Goal: Task Accomplishment & Management: Complete application form

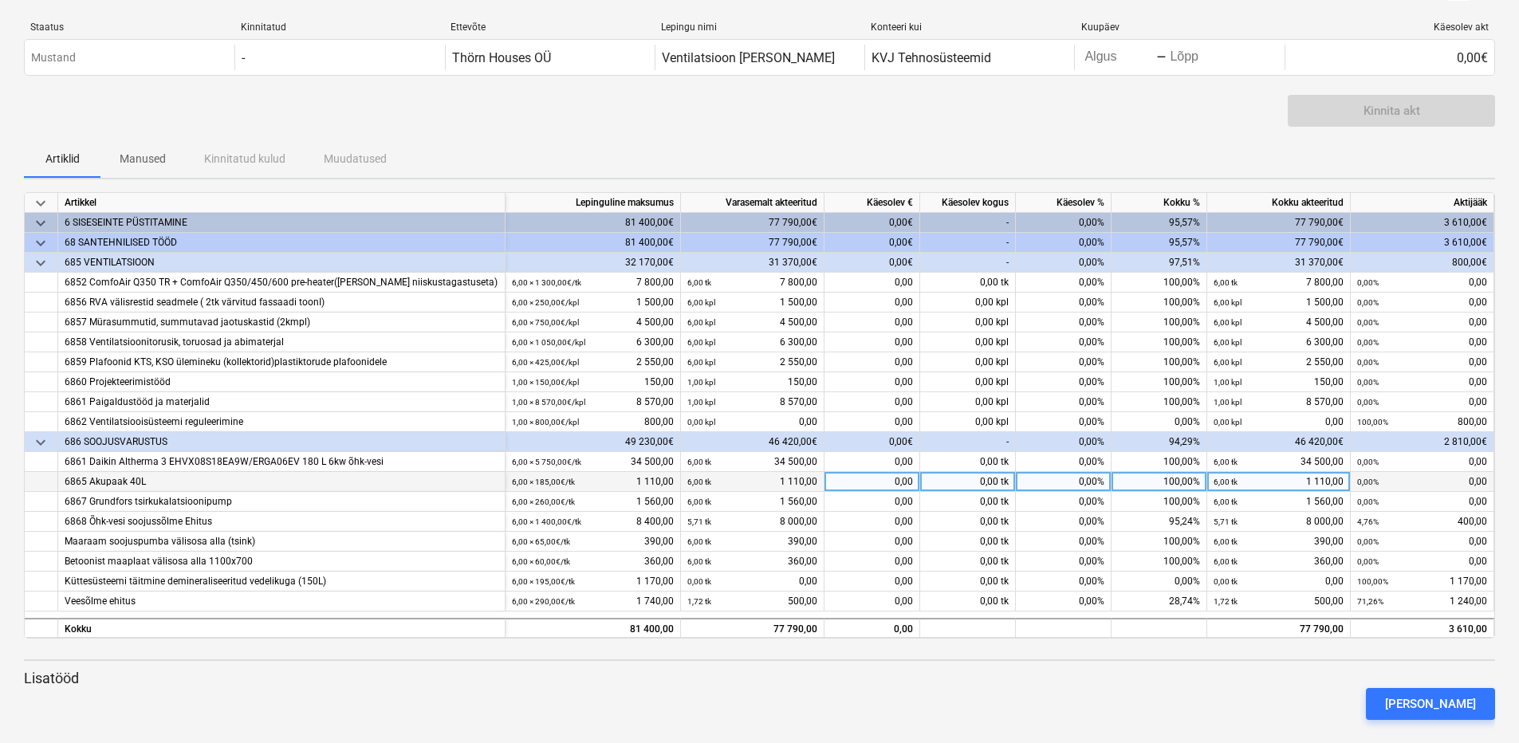
scroll to position [45, 0]
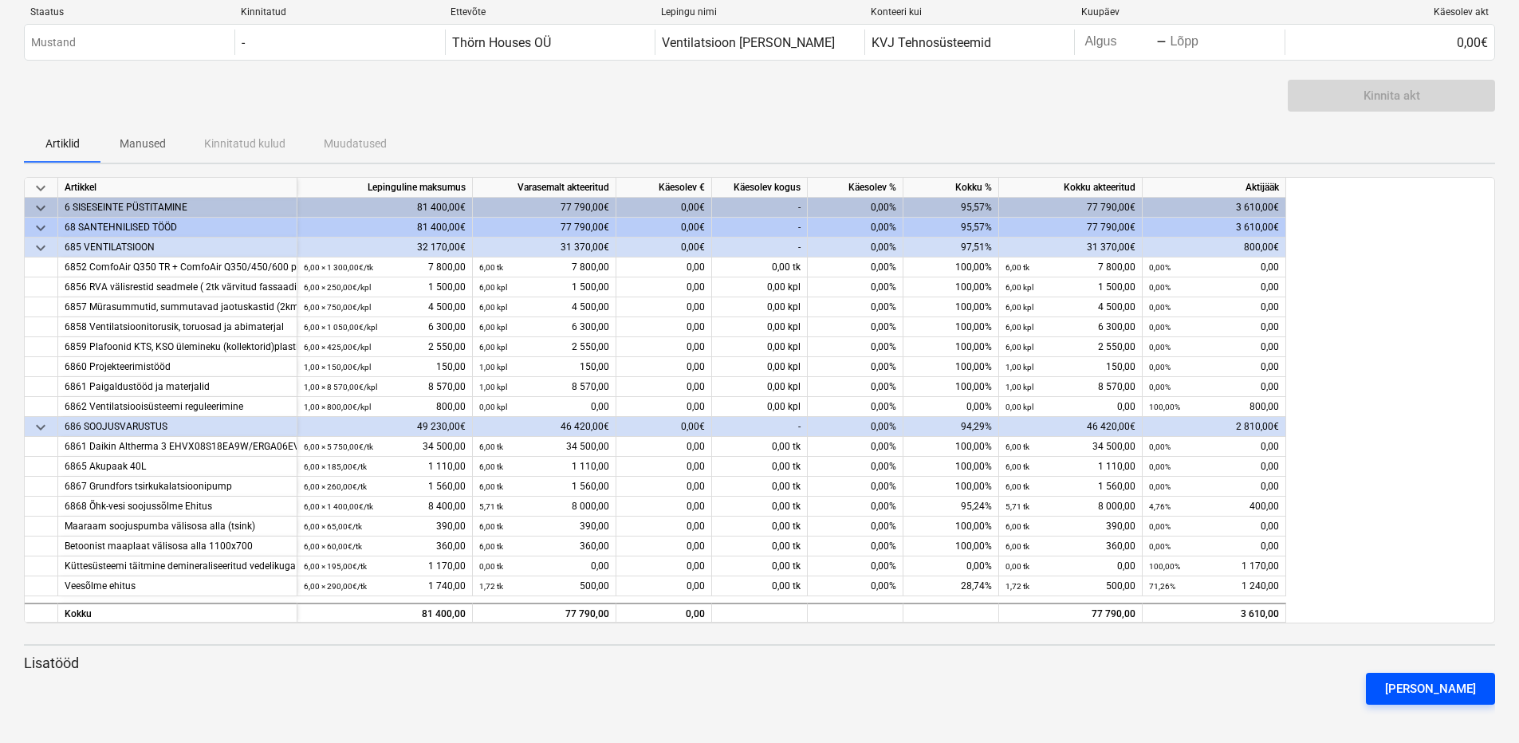
click at [1425, 679] on div "[PERSON_NAME]" at bounding box center [1430, 689] width 91 height 21
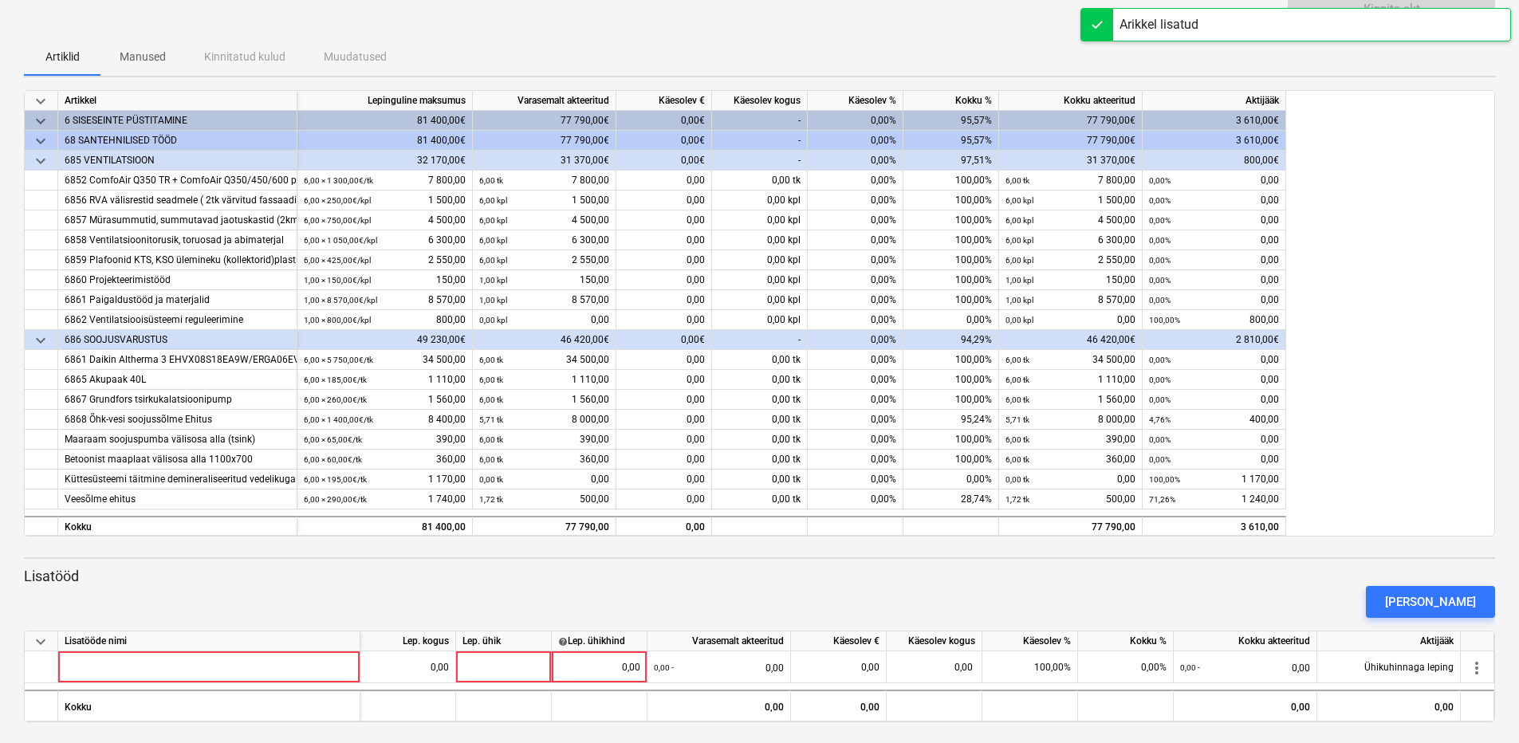
scroll to position [136, 0]
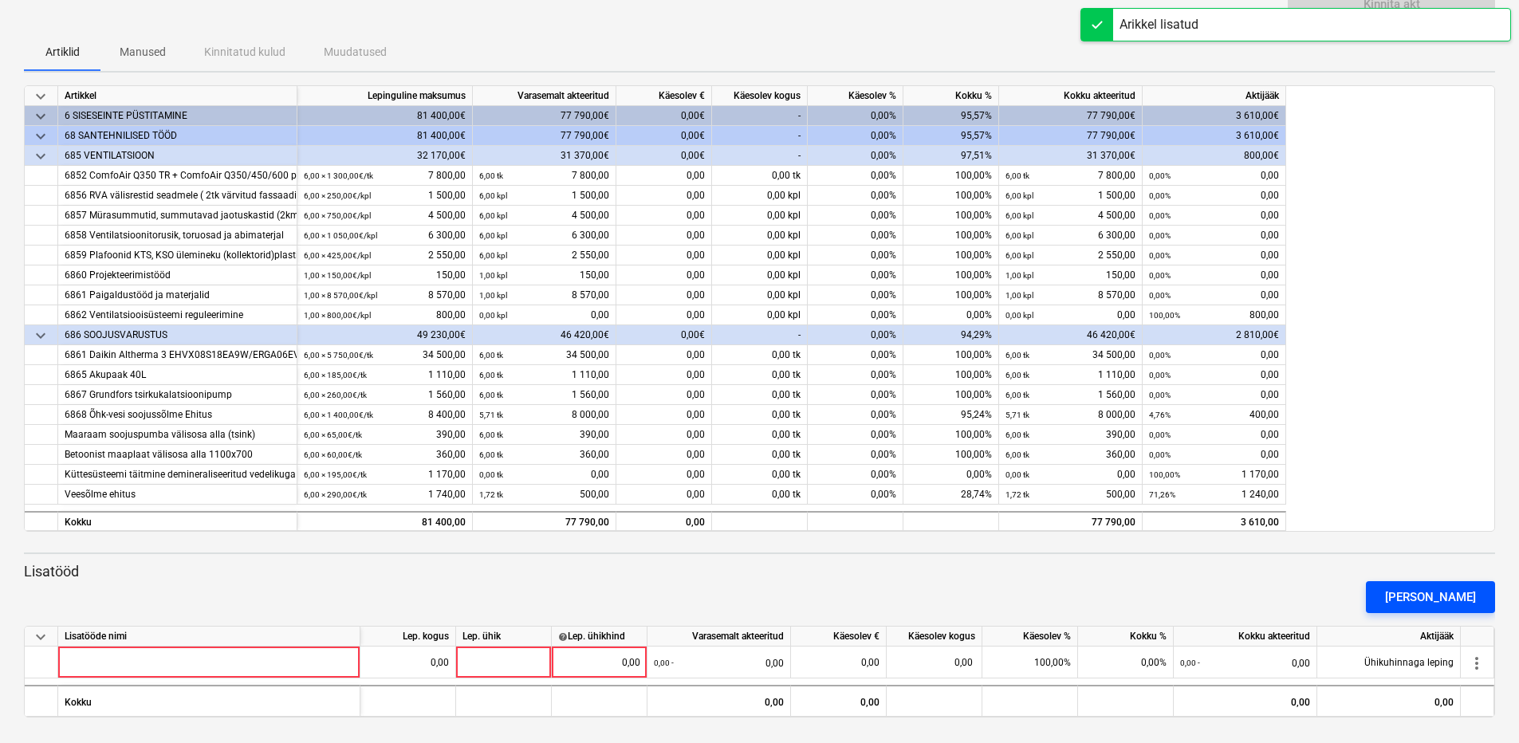
click at [1423, 595] on div "[PERSON_NAME]" at bounding box center [1430, 597] width 91 height 21
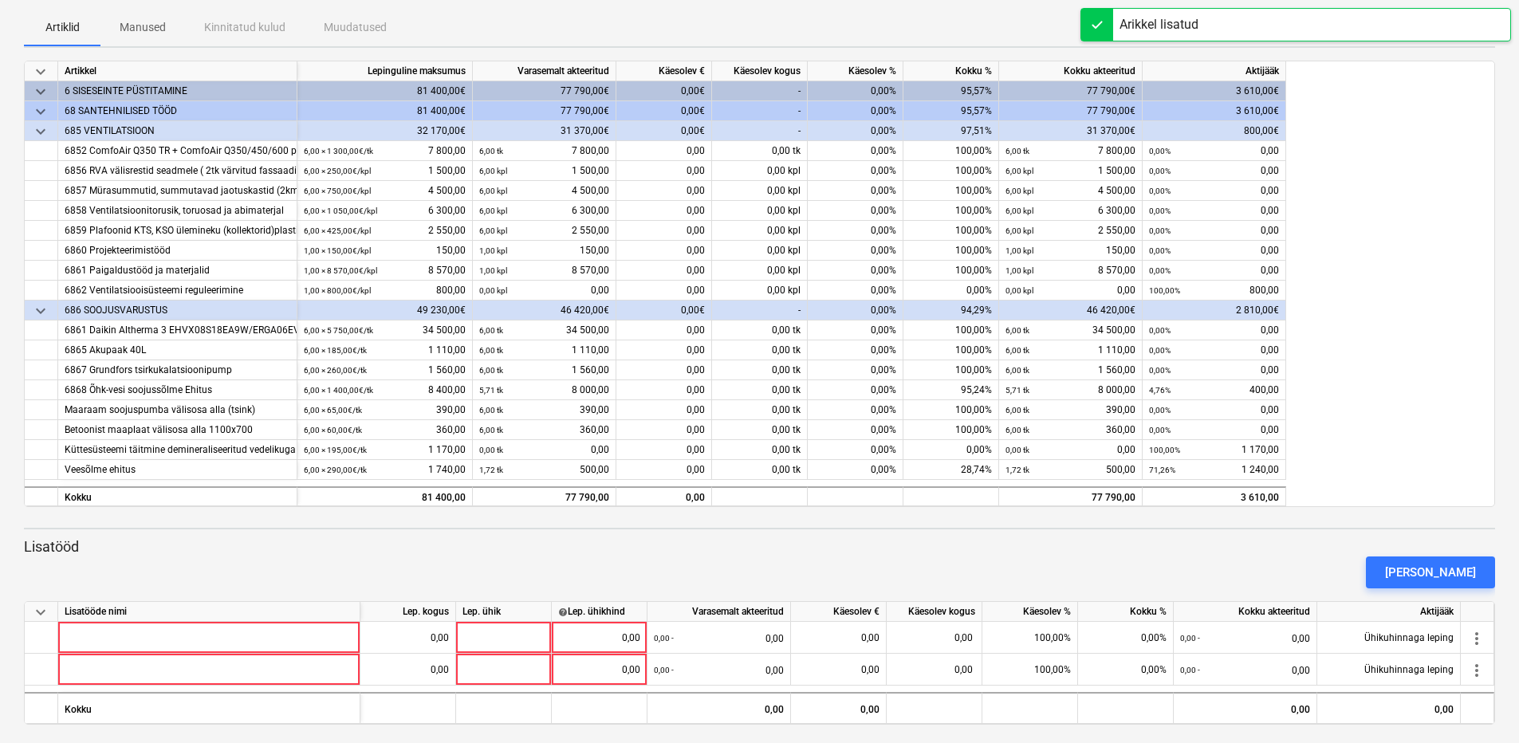
scroll to position [168, 0]
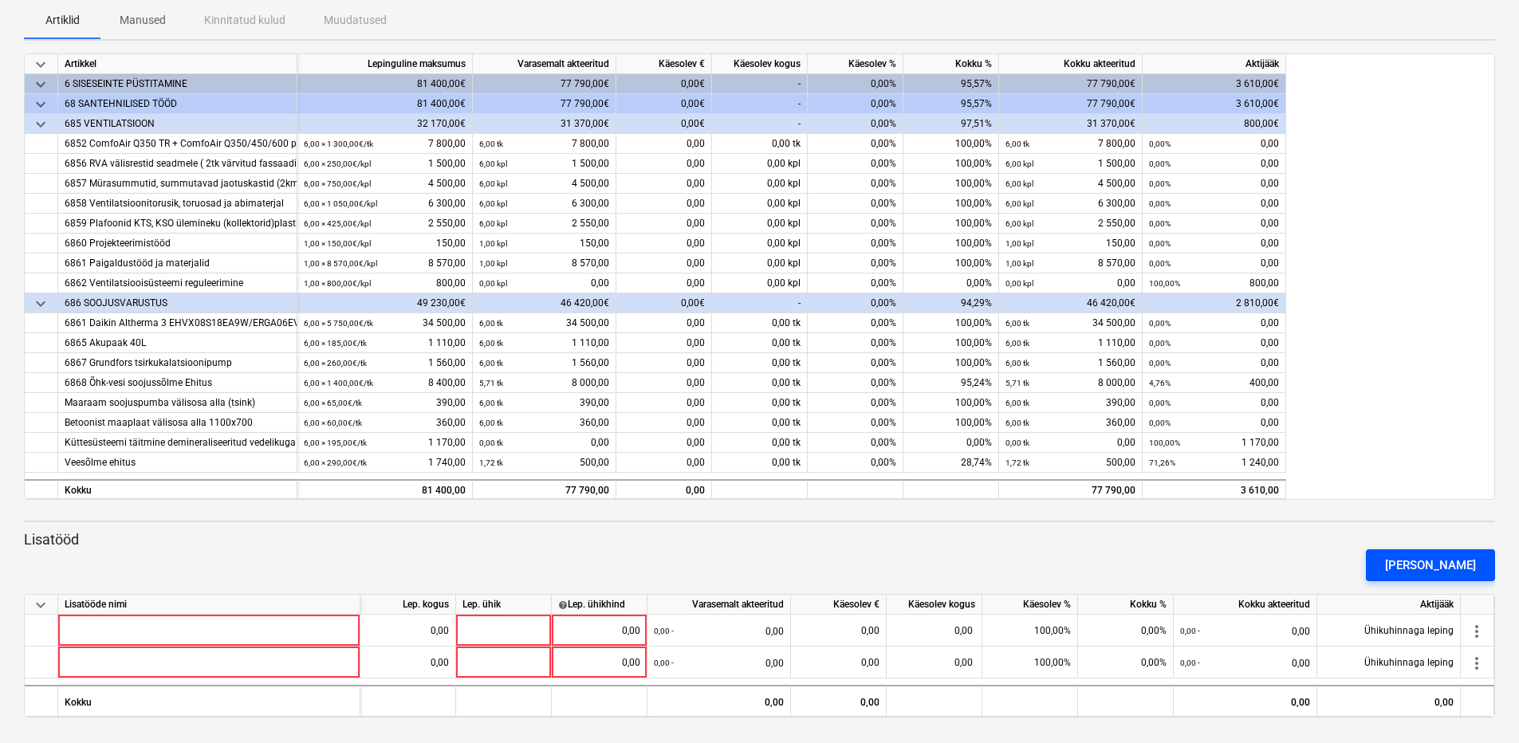
click at [1427, 564] on div "[PERSON_NAME]" at bounding box center [1430, 565] width 91 height 21
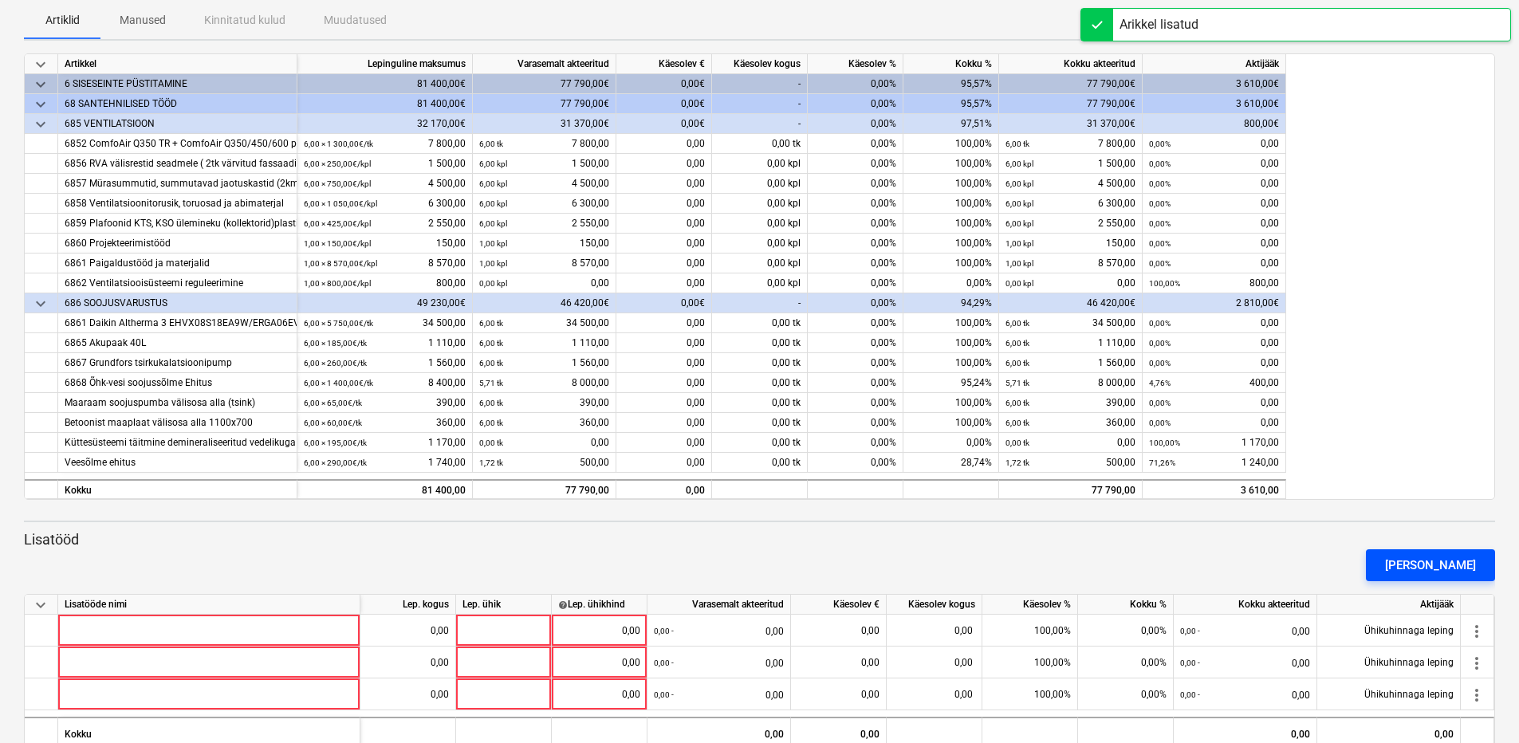
click at [1427, 564] on div "[PERSON_NAME]" at bounding box center [1430, 565] width 91 height 21
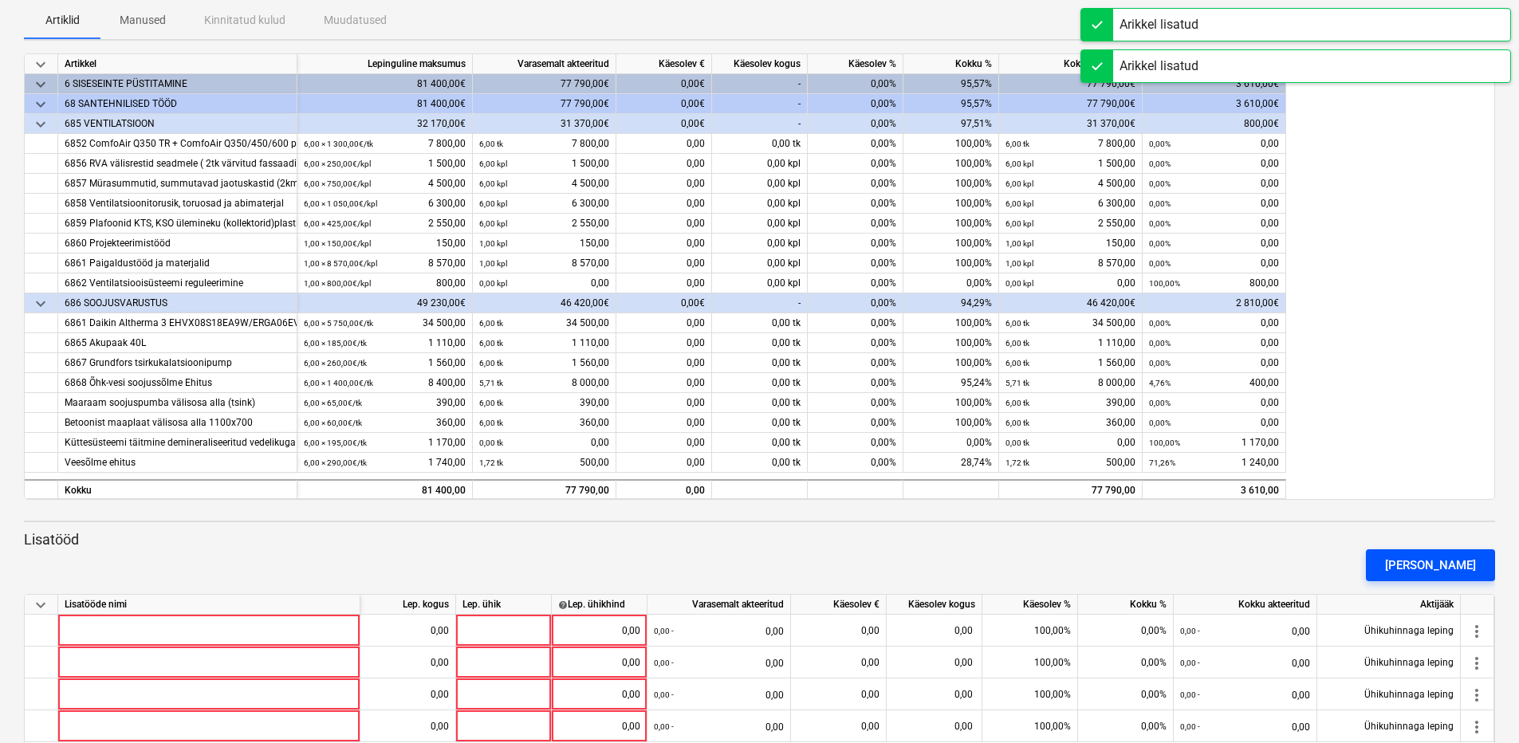
click at [1427, 564] on div "[PERSON_NAME]" at bounding box center [1430, 565] width 91 height 21
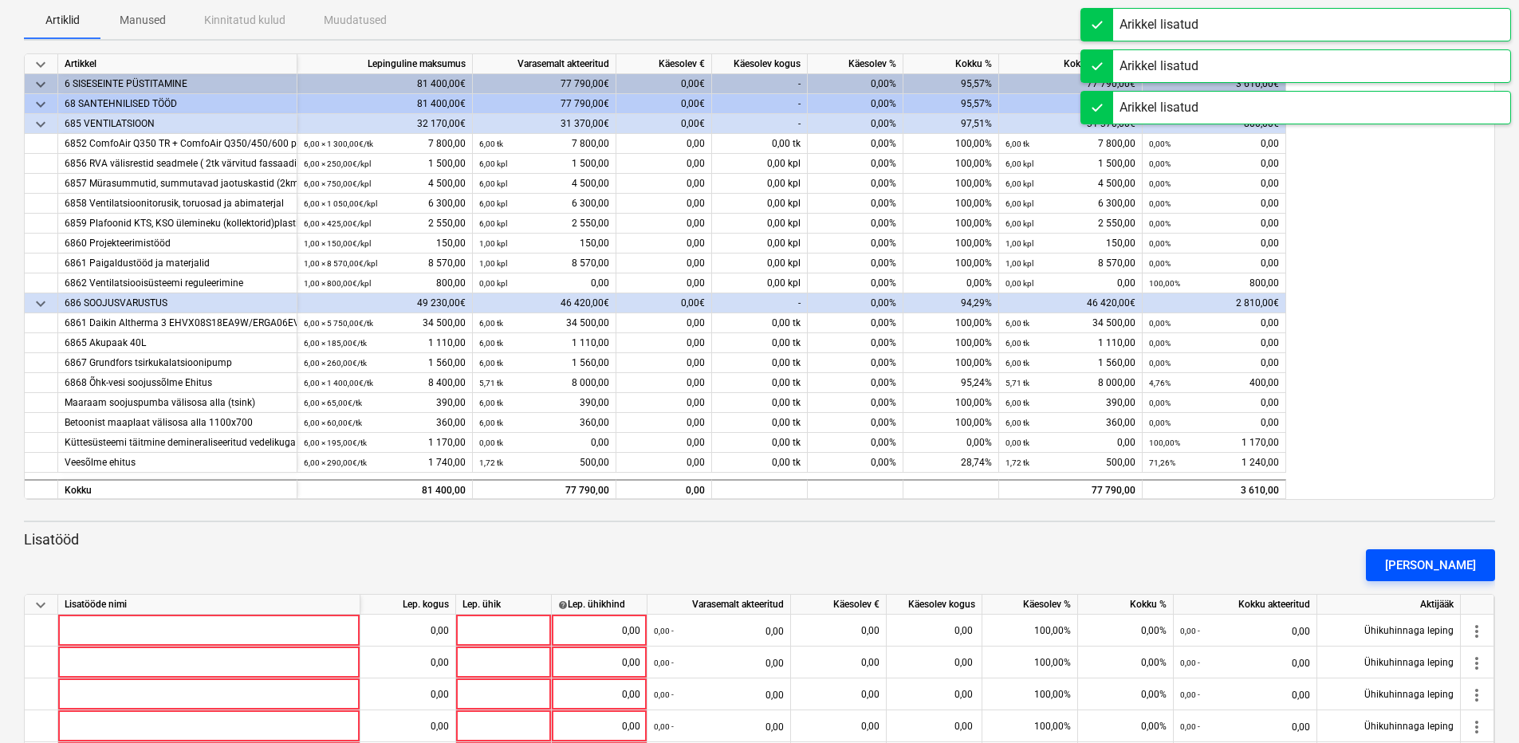
click at [1428, 564] on div "[PERSON_NAME]" at bounding box center [1430, 565] width 91 height 21
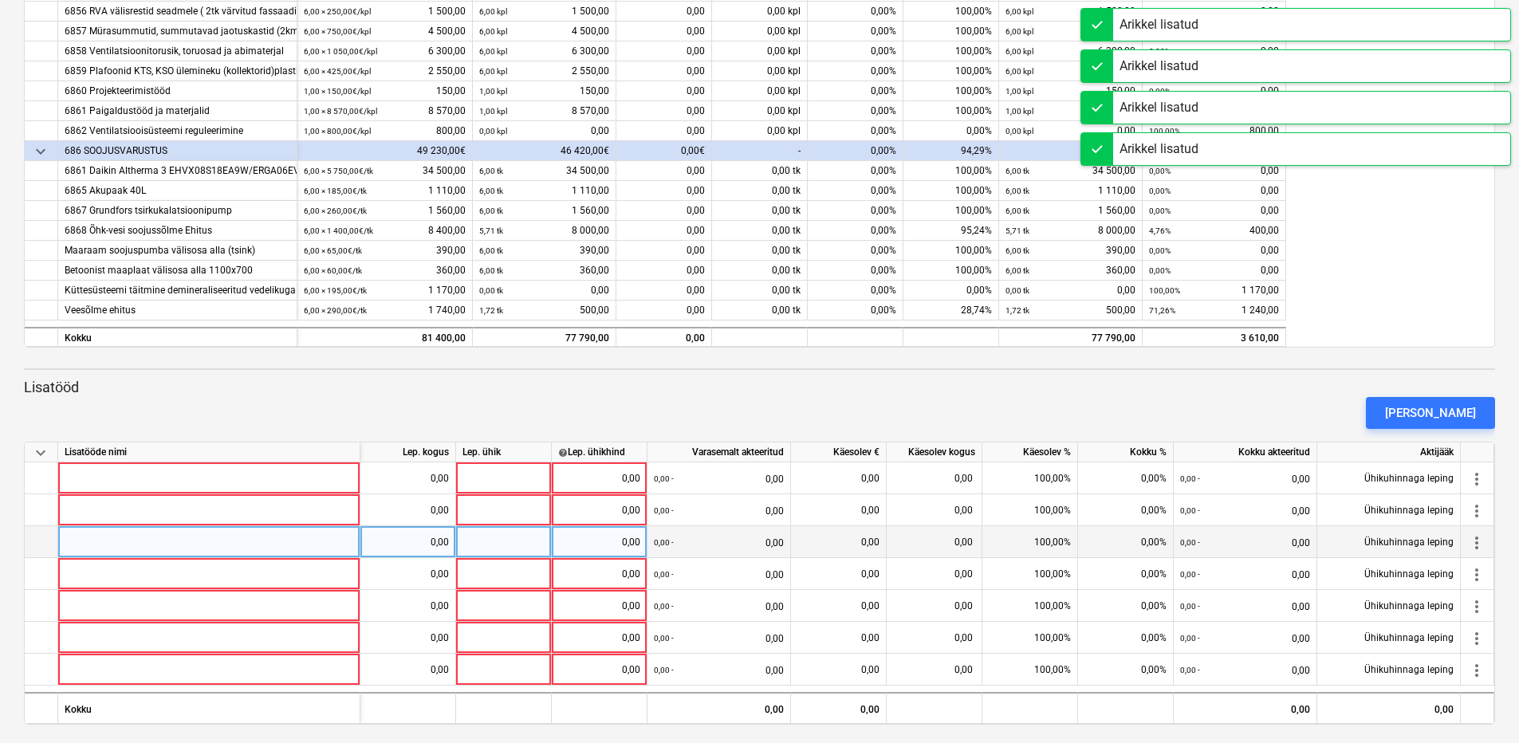
scroll to position [328, 0]
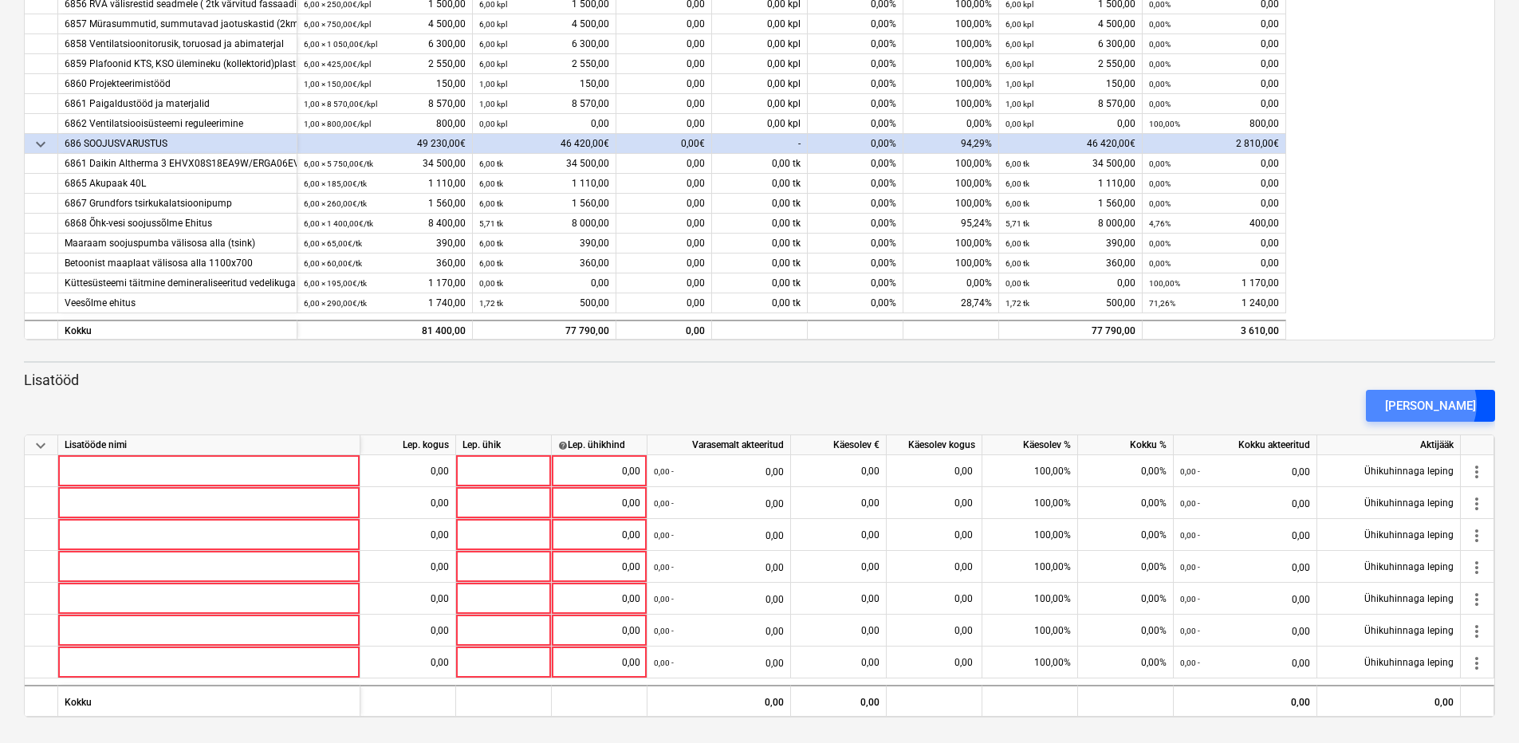
click at [1449, 404] on div "[PERSON_NAME]" at bounding box center [1430, 406] width 91 height 21
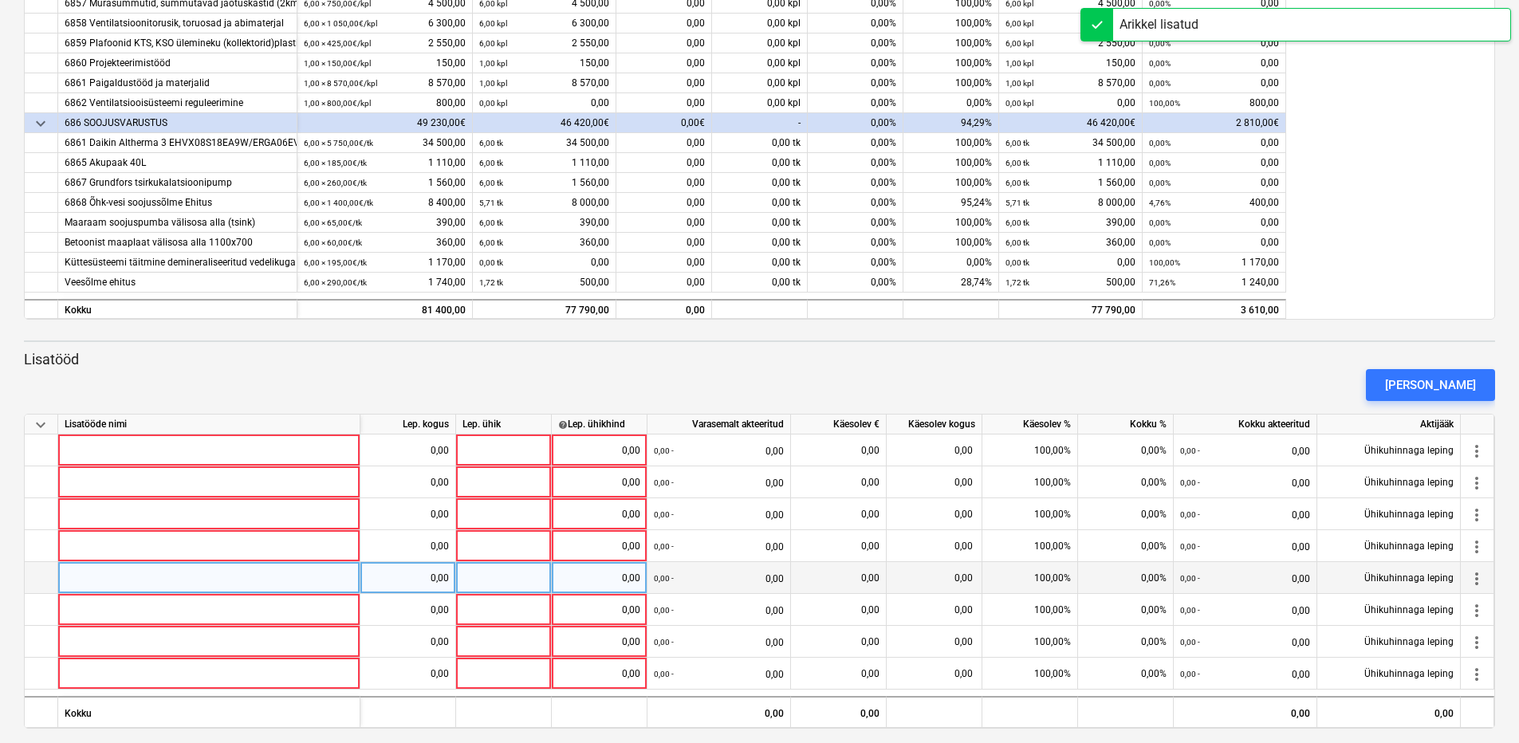
scroll to position [360, 0]
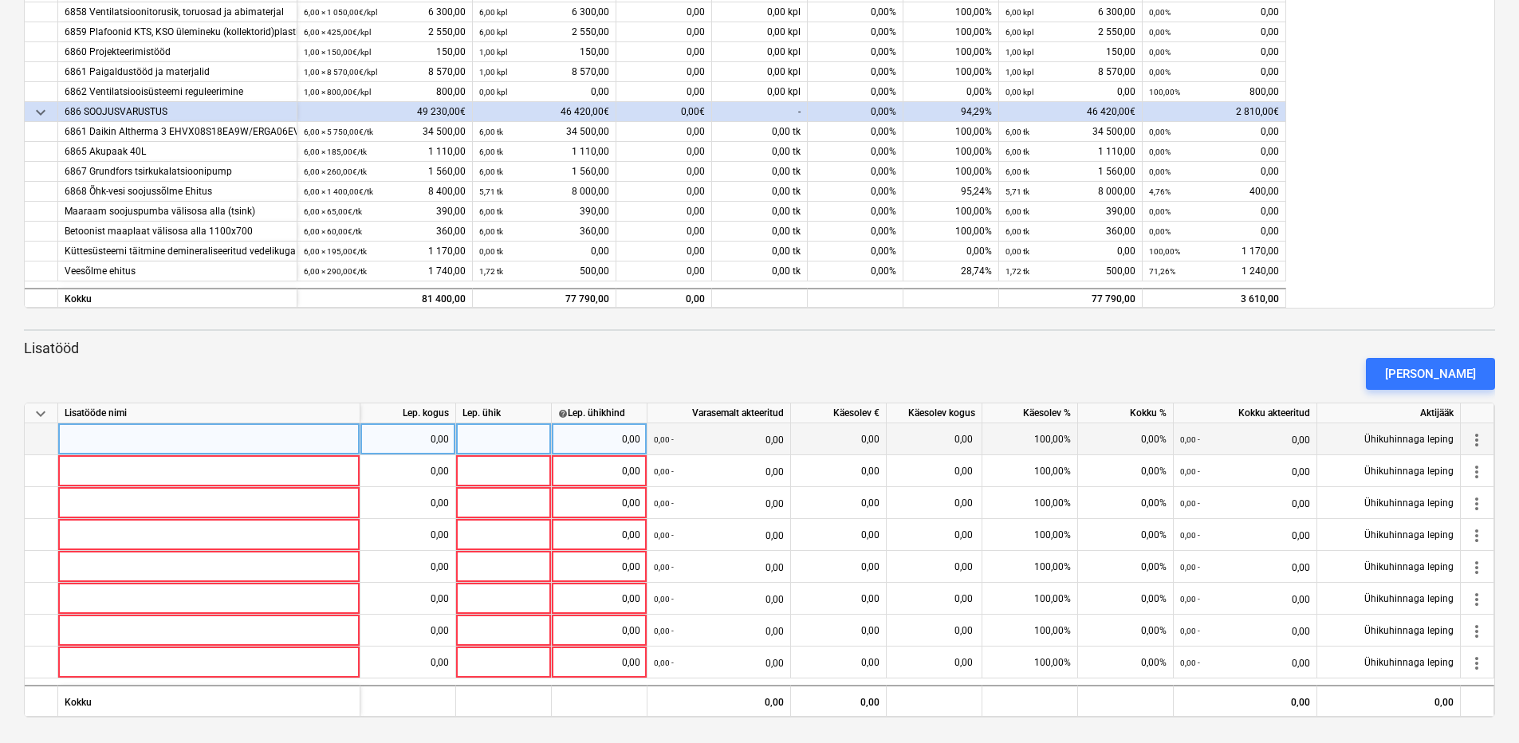
click at [235, 445] on div at bounding box center [209, 439] width 302 height 32
type input "Pancake 2 Eco sulatusvann mõõtudega 805x310mm"
click at [289, 364] on div "[PERSON_NAME]" at bounding box center [760, 374] width 1484 height 45
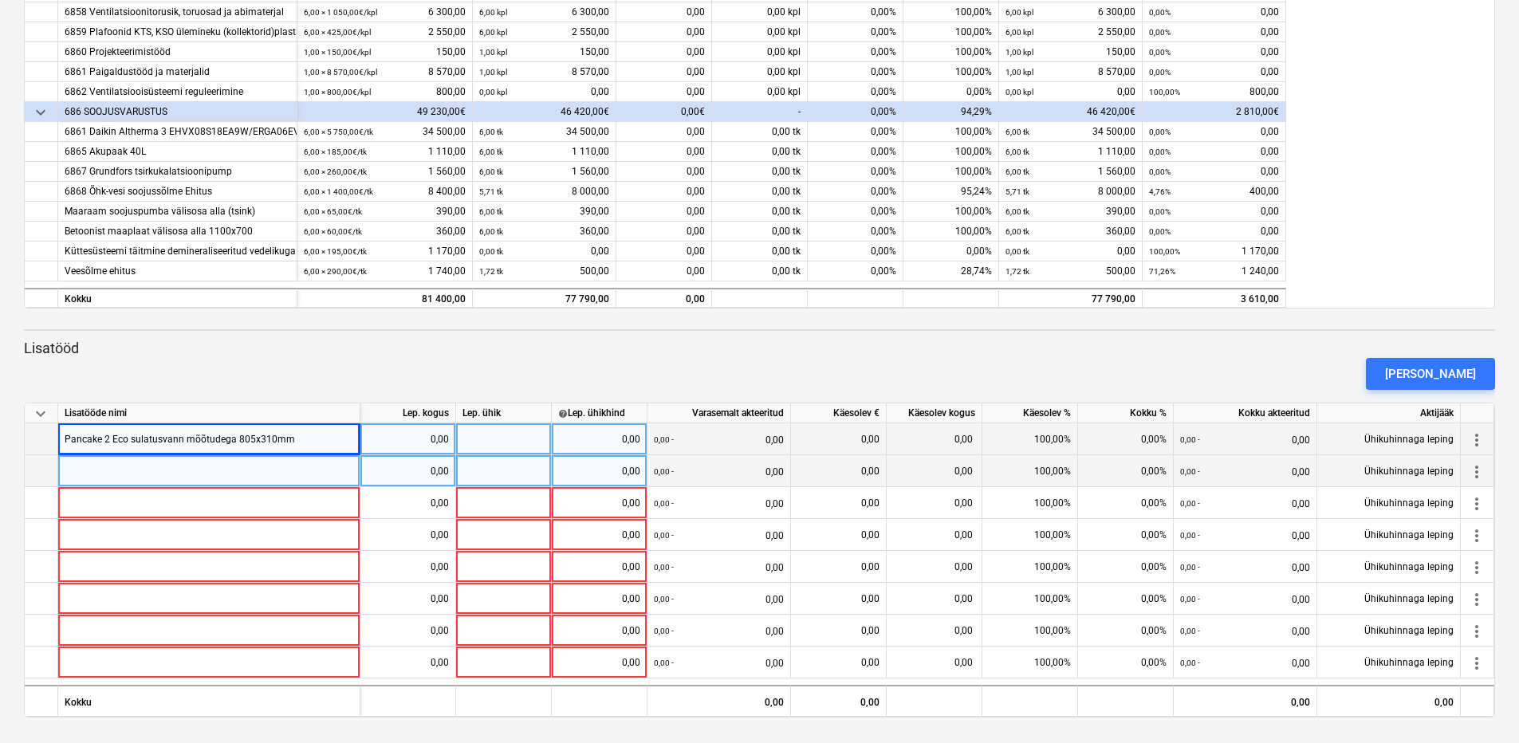
click at [137, 467] on div at bounding box center [209, 471] width 302 height 32
type input "Äravoolu kit 1m küttekaabliga"
click at [200, 369] on div "[PERSON_NAME]" at bounding box center [760, 374] width 1484 height 45
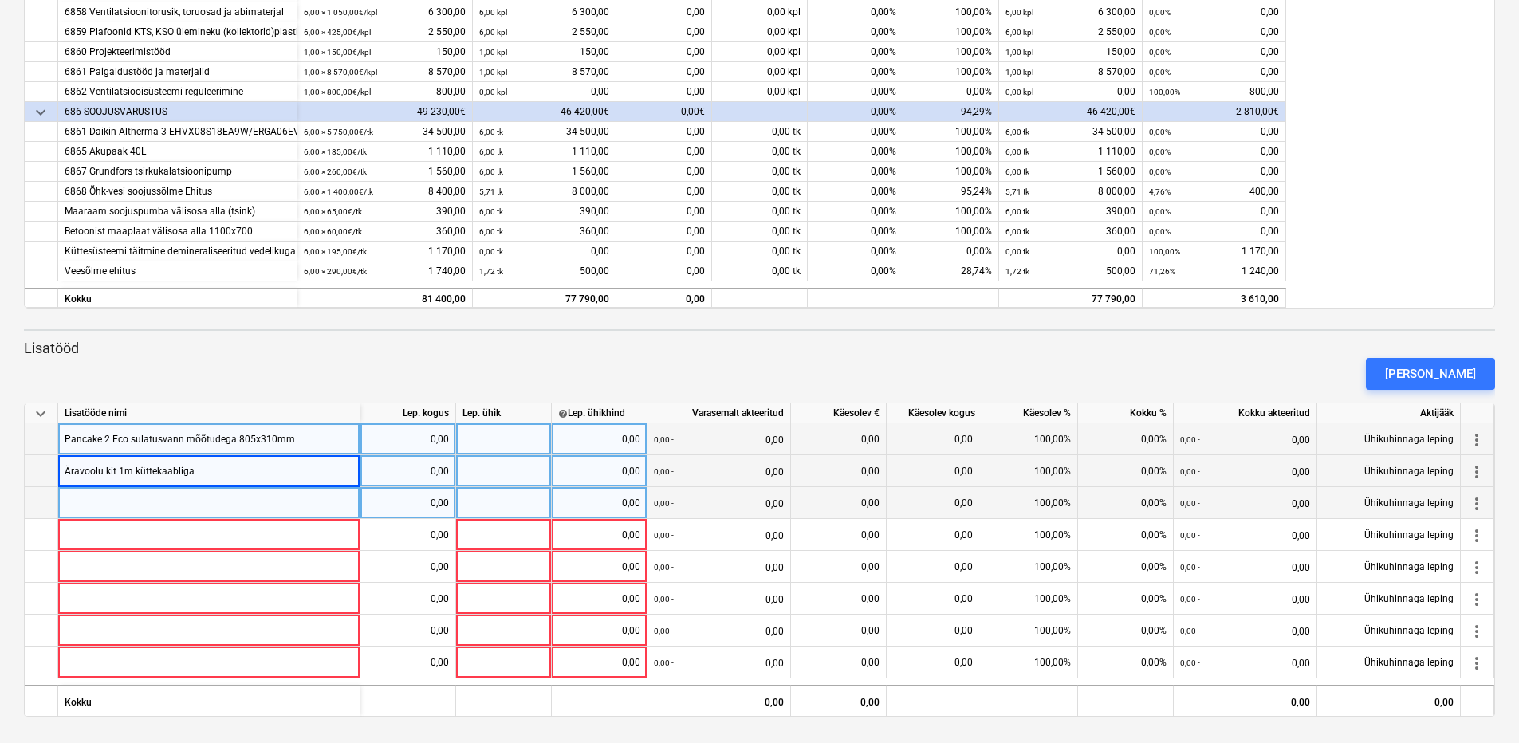
click at [99, 505] on div at bounding box center [209, 503] width 302 height 32
type input "Pikendused Daikin välisosa jalgadele"
click at [225, 352] on div "[PERSON_NAME]" at bounding box center [760, 374] width 1484 height 45
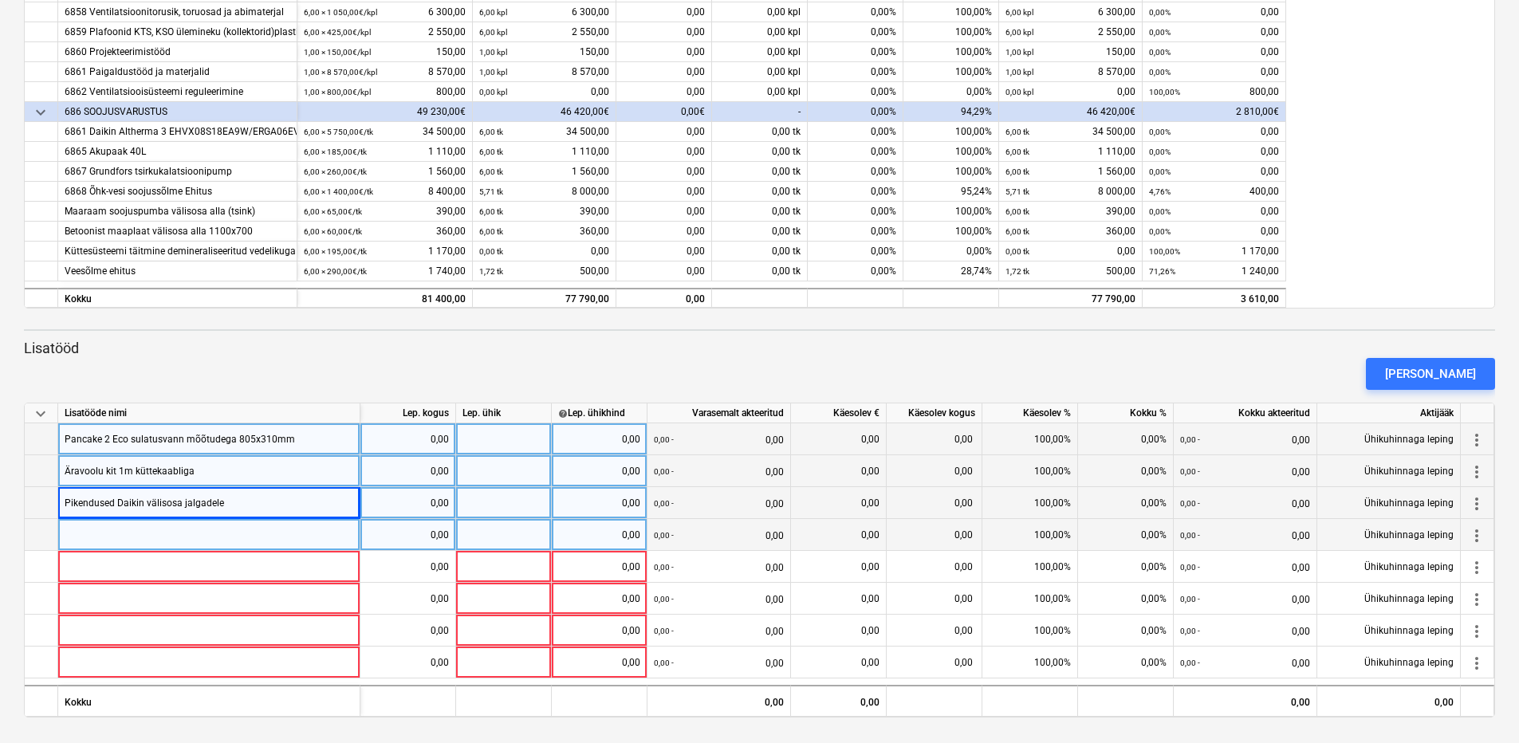
click at [232, 534] on div at bounding box center [209, 535] width 302 height 32
type input "Paigaldustööd ja kanalisatsioonitoru materjalid (ühe tööna)"
click at [289, 360] on div "[PERSON_NAME]" at bounding box center [760, 374] width 1484 height 45
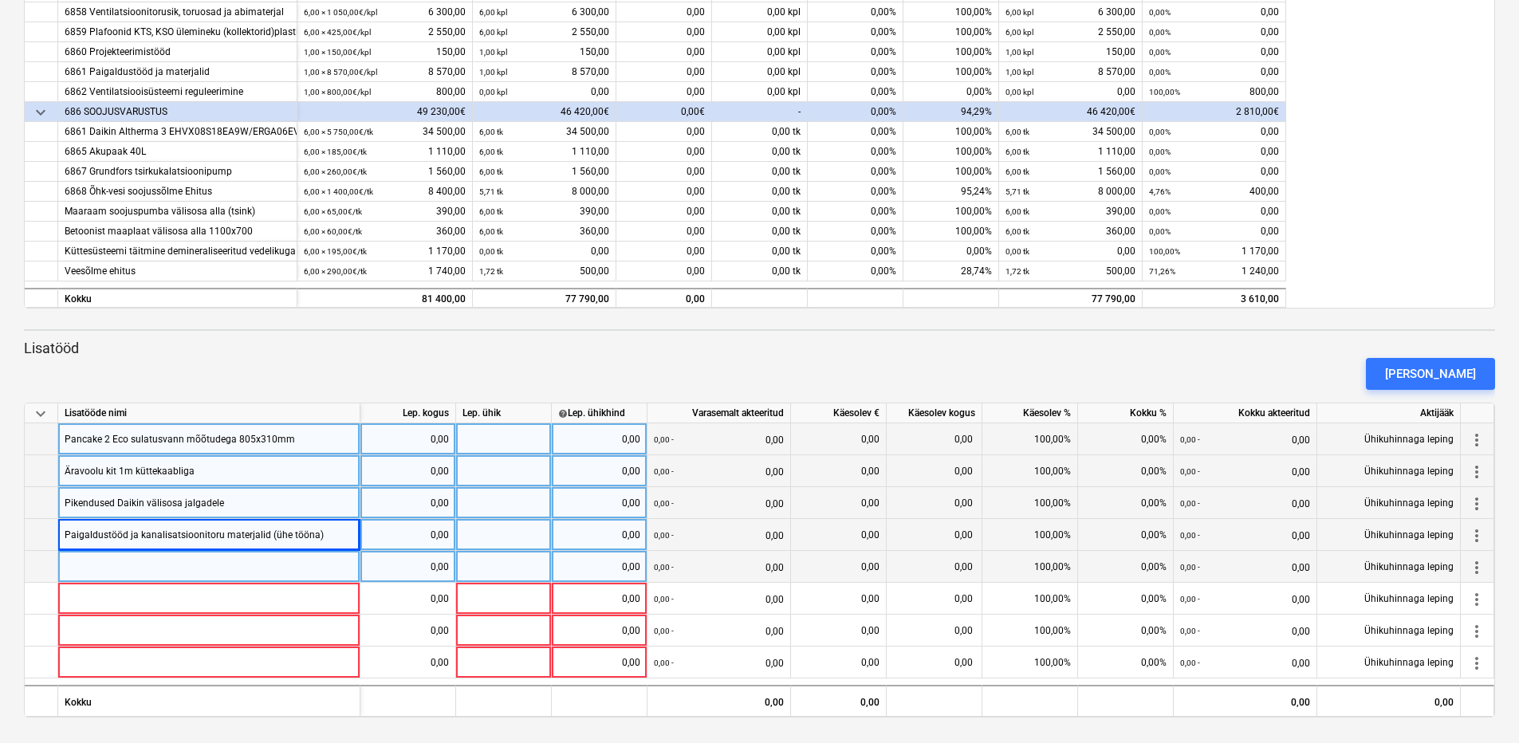
click at [203, 570] on div at bounding box center [209, 567] width 302 height 32
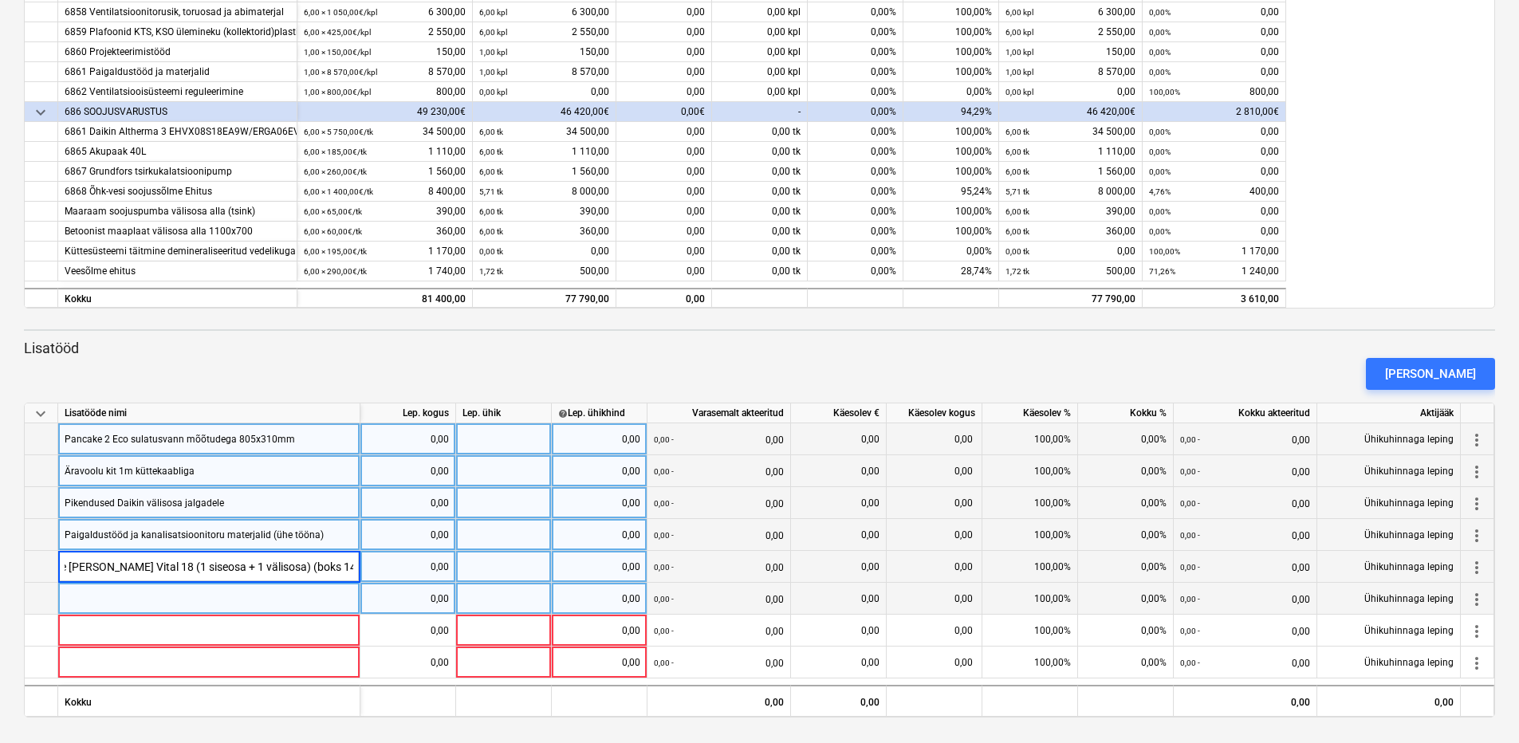
scroll to position [0, 76]
type input "Jahutusseade [PERSON_NAME] Vital 18 (1 siseosa + 1 välisosa) (boks 14-4)"
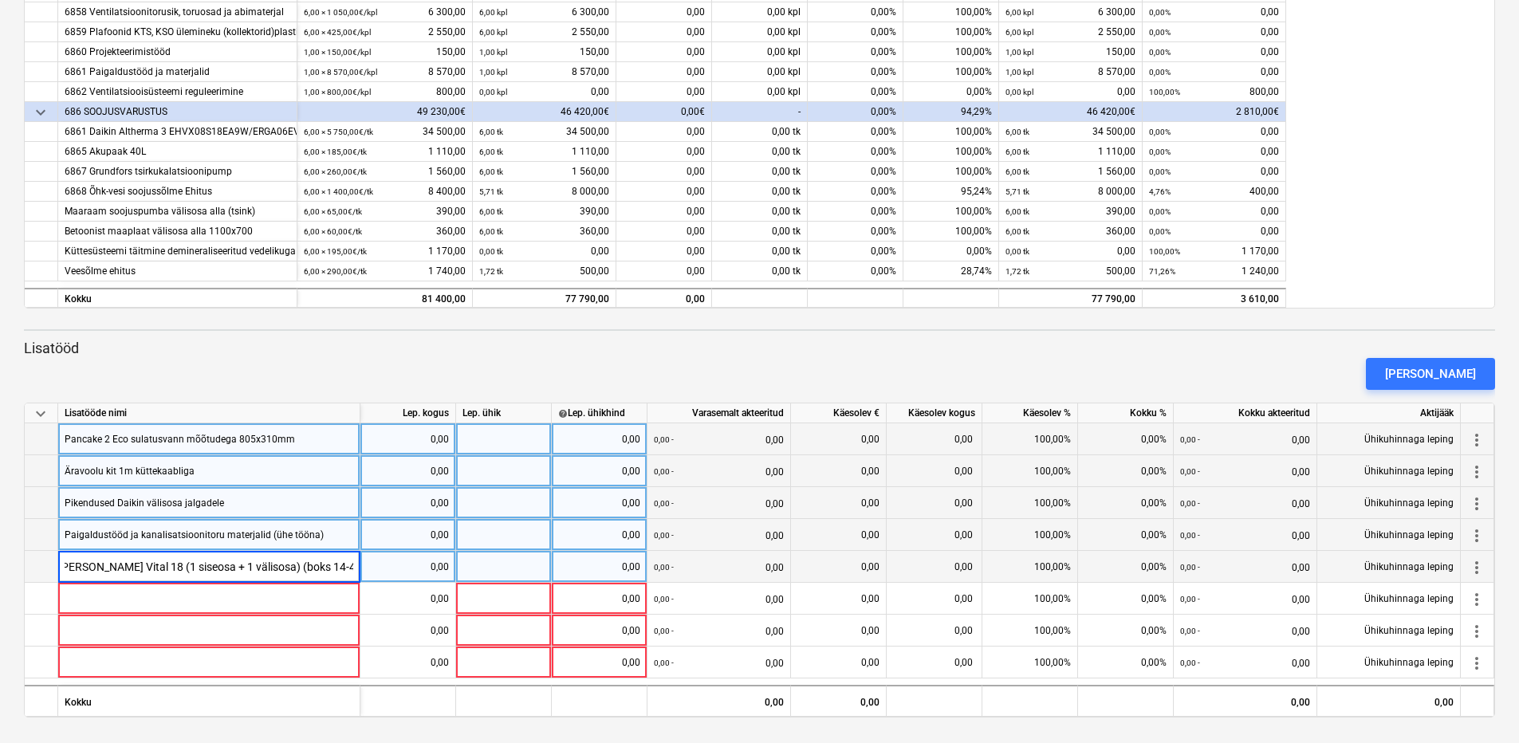
click at [331, 373] on div "[PERSON_NAME]" at bounding box center [760, 374] width 1484 height 45
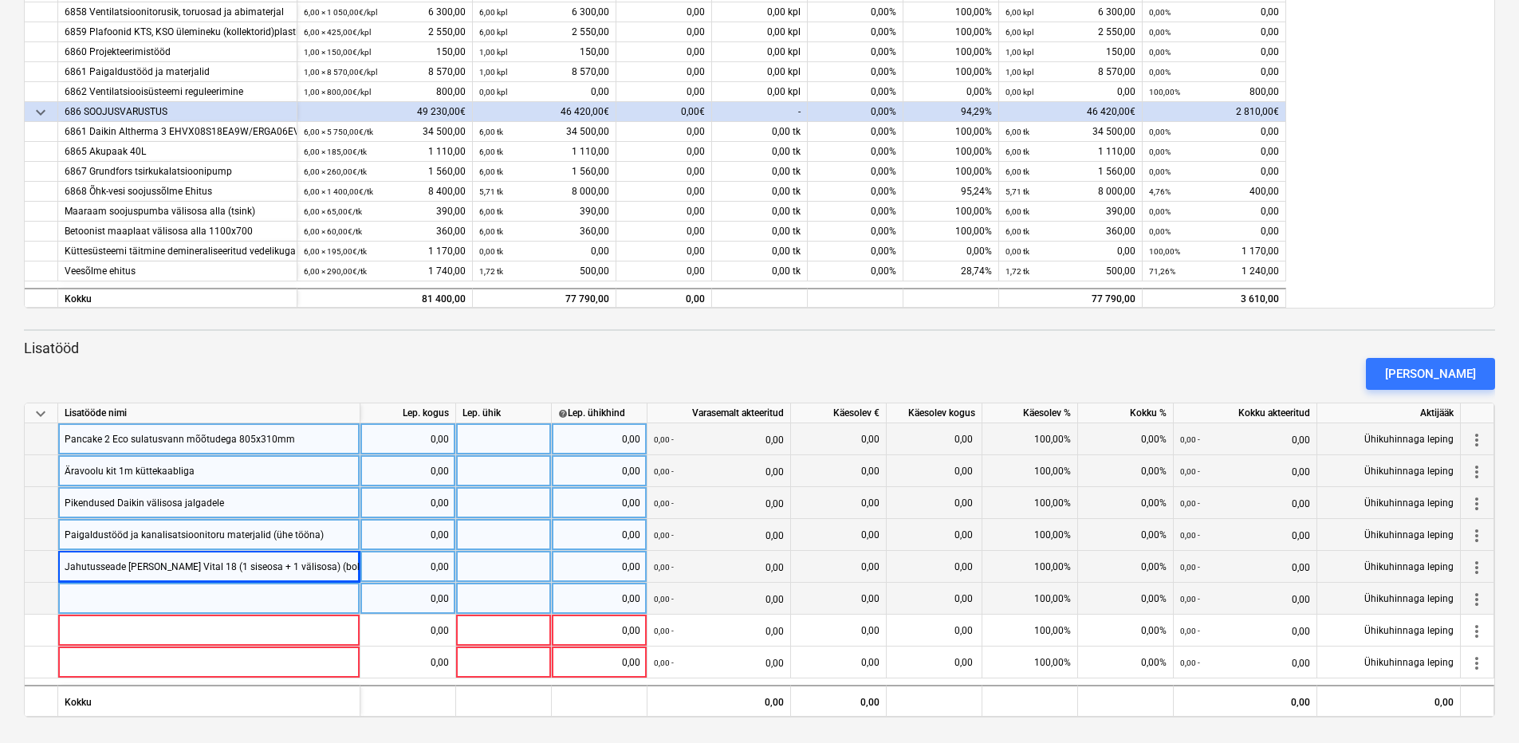
click at [250, 594] on div at bounding box center [209, 599] width 302 height 32
type input "Alusraam"
click at [329, 566] on div "Jahutusseade [PERSON_NAME] Vital 18 (1 siseosa + 1 välisosa) (boks 14-4)" at bounding box center [228, 566] width 327 height 31
click at [333, 565] on input "Jahutusseade [PERSON_NAME] Vital 18 (1 siseosa + 1 välisosa) (boks 14-4)" at bounding box center [208, 566] width 301 height 31
drag, startPoint x: 297, startPoint y: 565, endPoint x: 352, endPoint y: 565, distance: 55.0
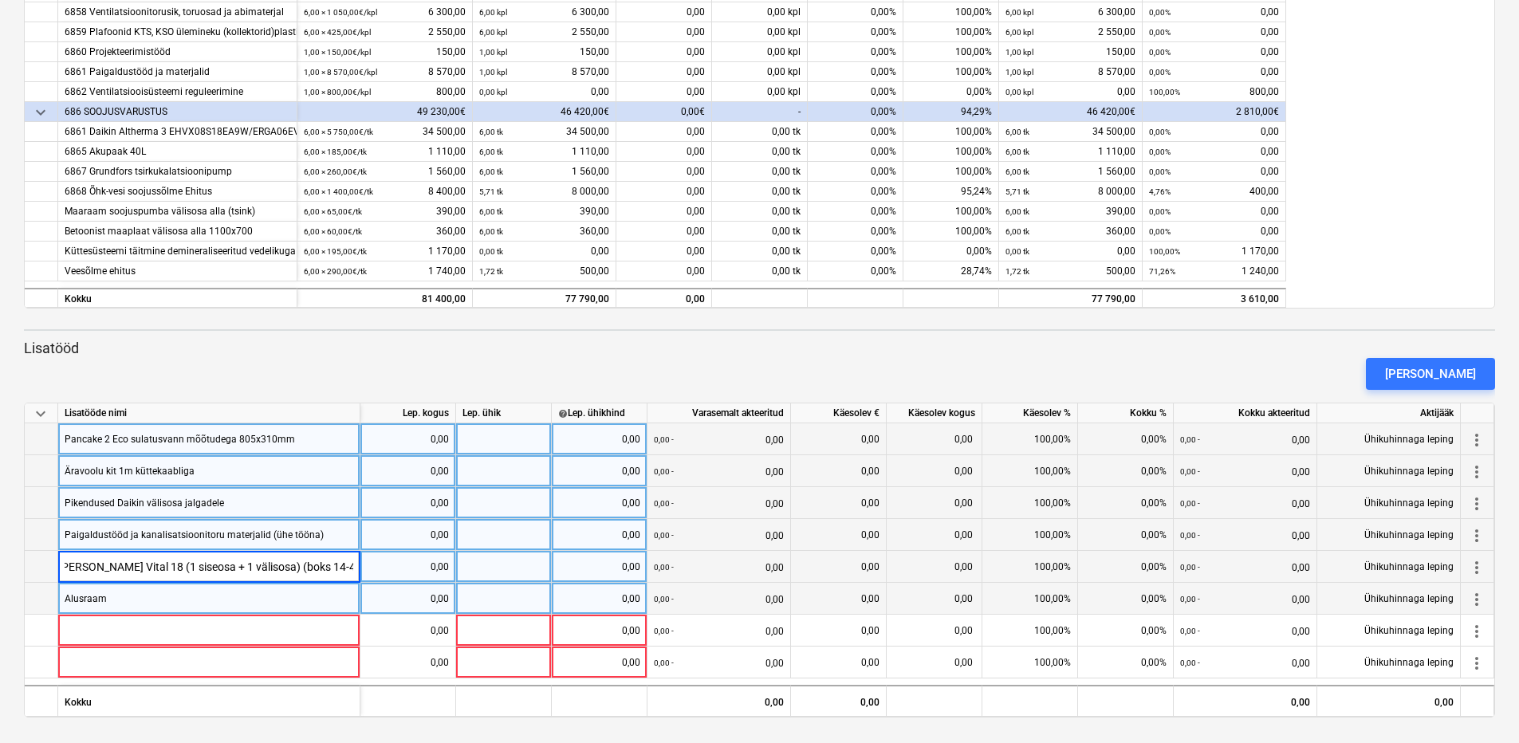
click at [352, 565] on input "Jahutusseade [PERSON_NAME] Vital 18 (1 siseosa + 1 välisosa) (boks 14-4)" at bounding box center [208, 566] width 301 height 31
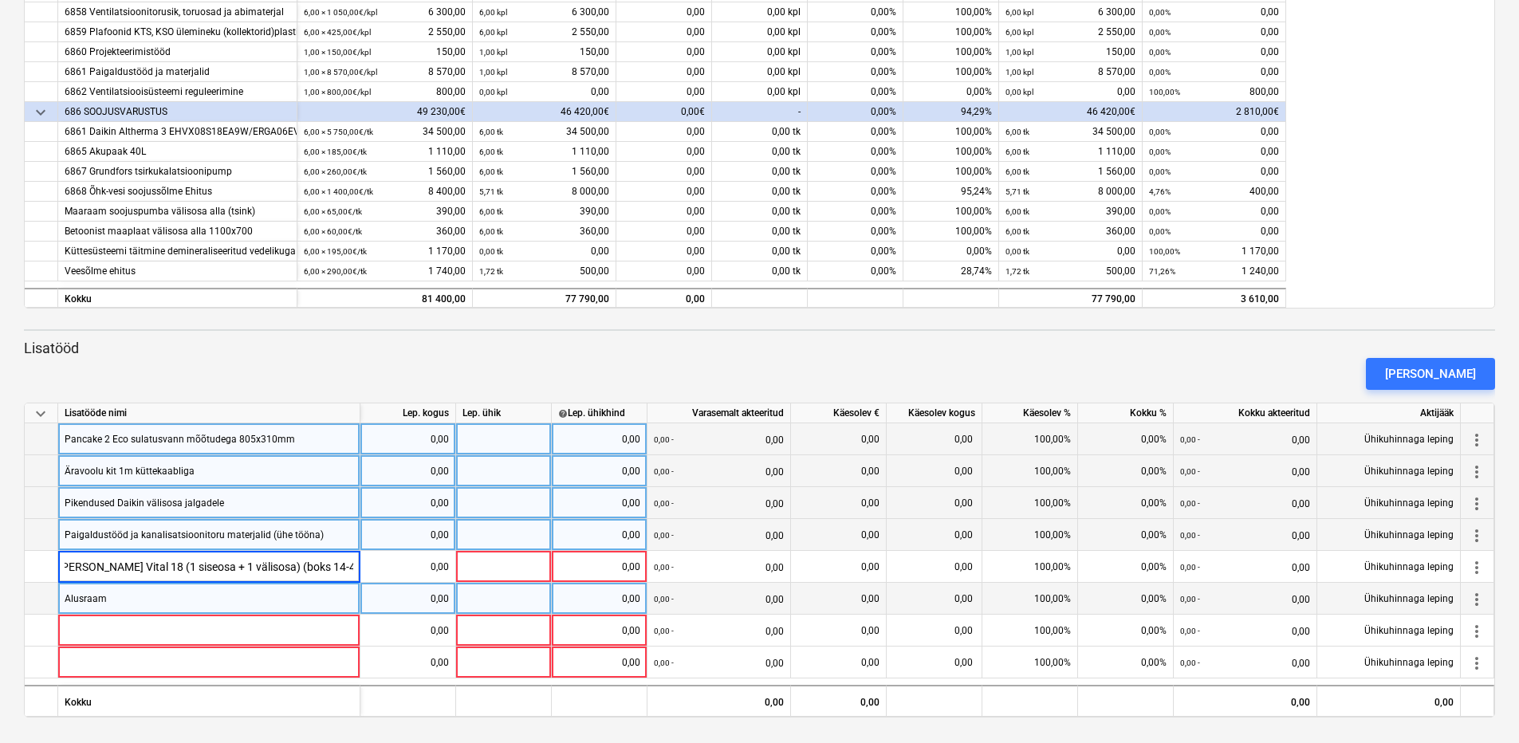
click at [132, 606] on div "Alusraam" at bounding box center [209, 599] width 302 height 32
click at [136, 603] on input "Alusraam" at bounding box center [208, 598] width 301 height 31
type input "Alusraam (boks 14-4)"
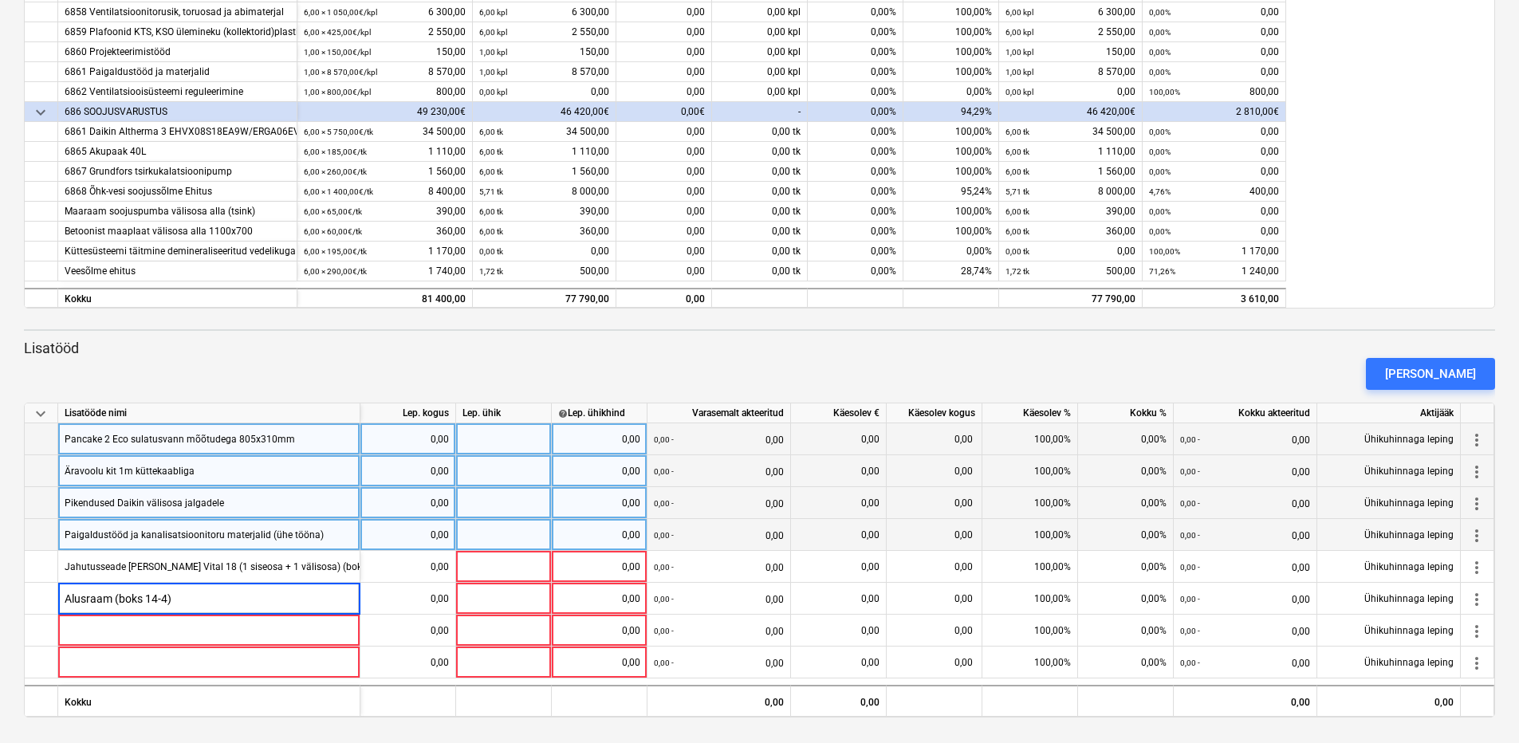
click at [267, 350] on p "Lisatööd" at bounding box center [759, 348] width 1471 height 19
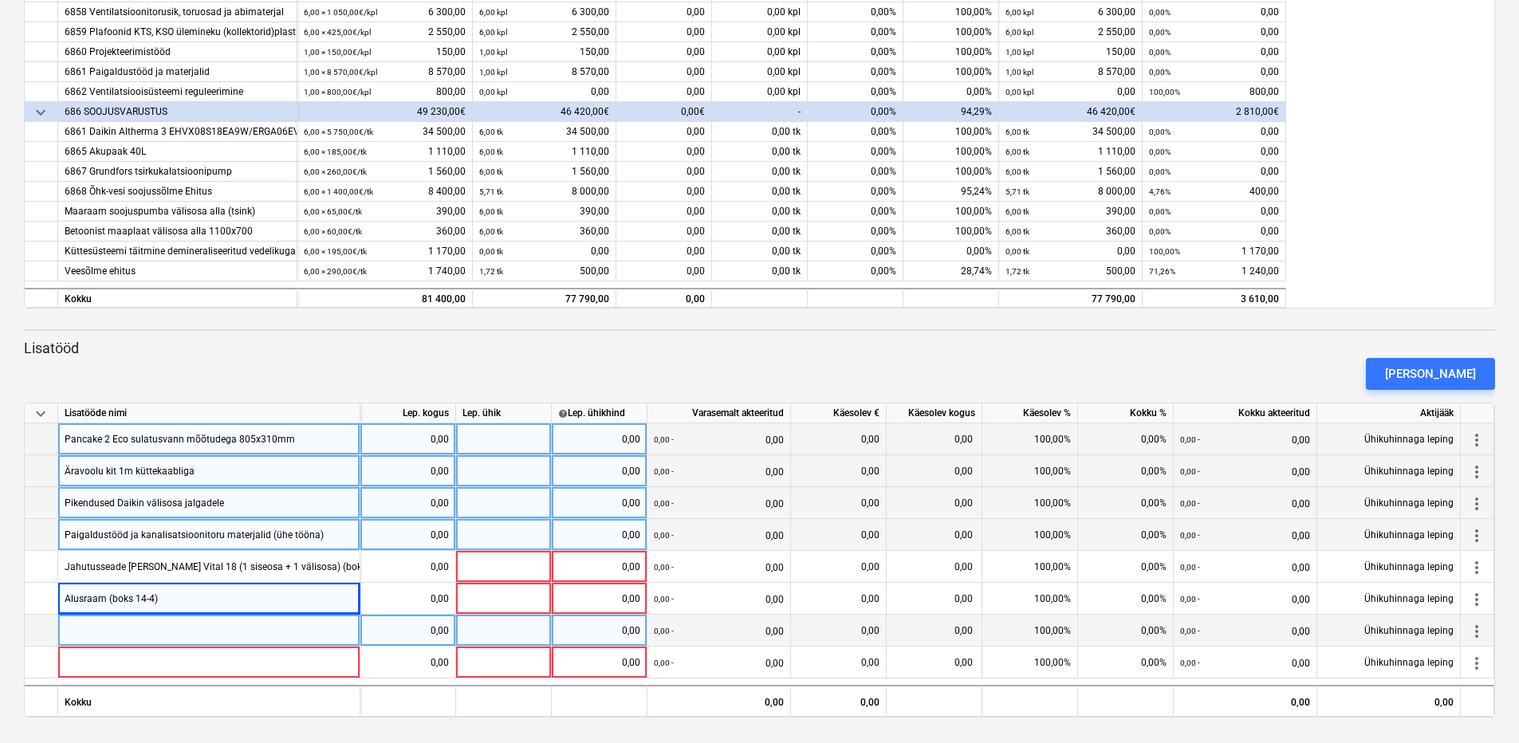
click at [280, 622] on div at bounding box center [209, 631] width 302 height 32
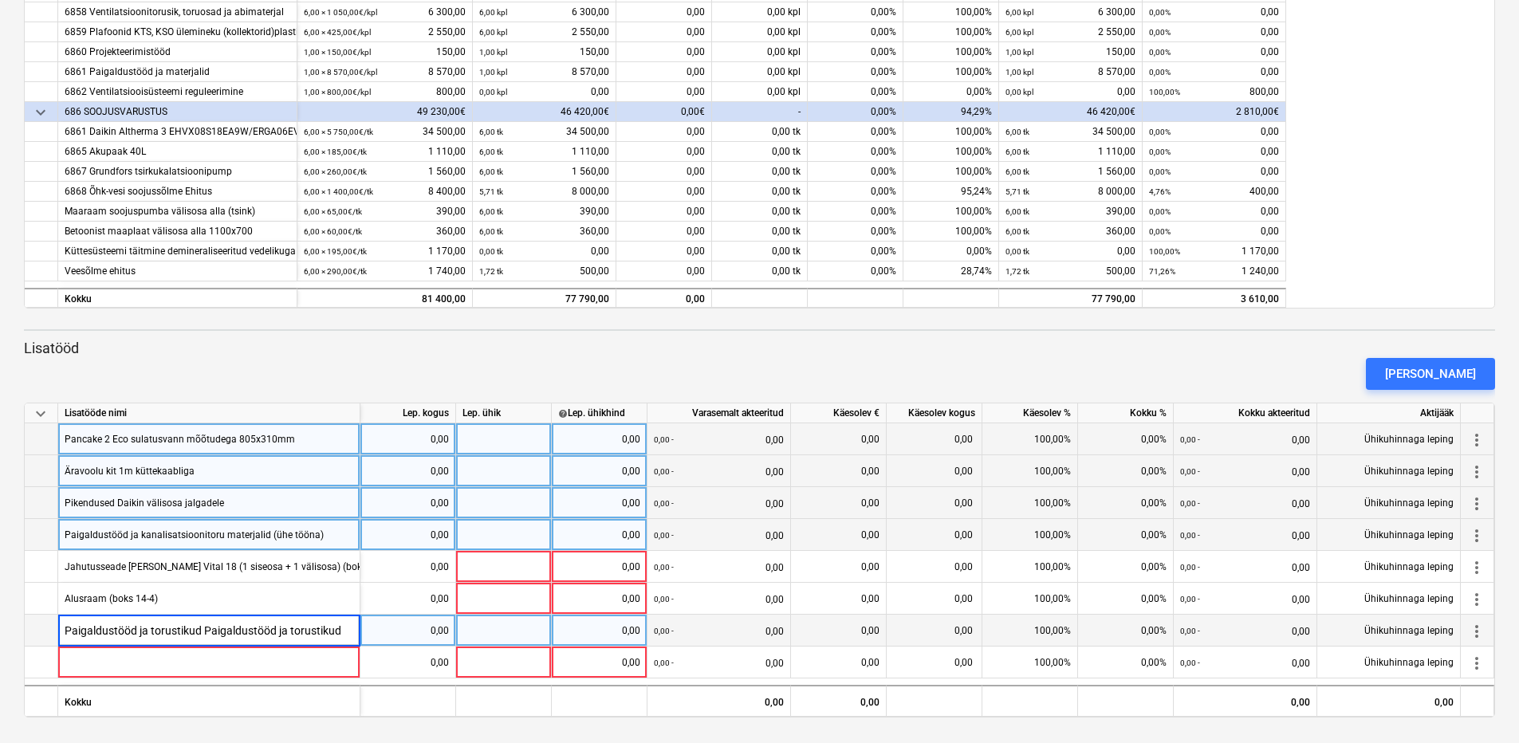
type input "Paigaldustööd ja torustikud"
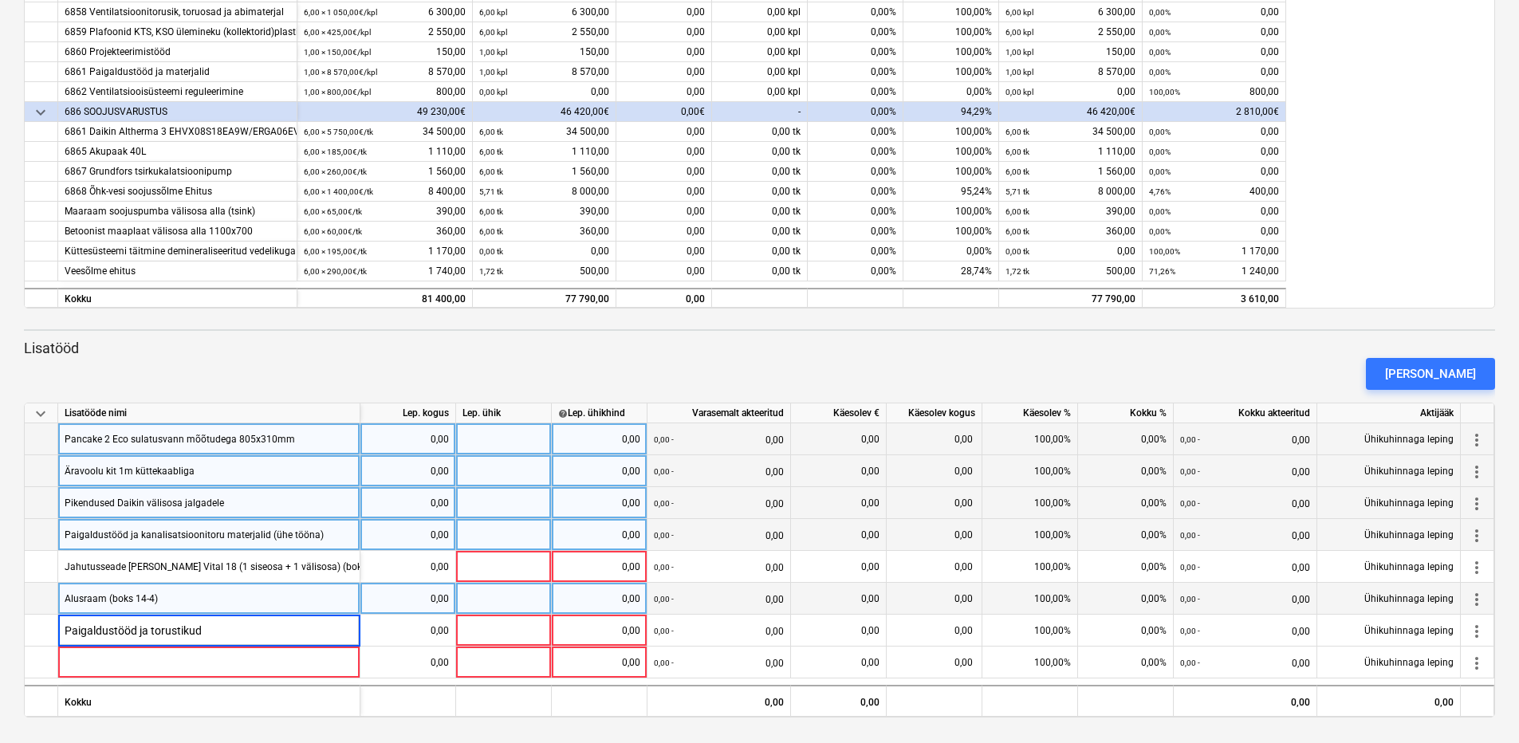
click at [158, 597] on div "Alusraam (boks 14-4)" at bounding box center [209, 599] width 302 height 32
click at [165, 597] on div "Alusraam (boks 14-4)" at bounding box center [209, 599] width 302 height 32
click at [168, 597] on input "Alusraam (boks 14-4)" at bounding box center [208, 598] width 301 height 31
drag, startPoint x: 174, startPoint y: 600, endPoint x: 115, endPoint y: 608, distance: 59.7
click at [115, 608] on input "Alusraam (boks 14-4)" at bounding box center [208, 598] width 301 height 31
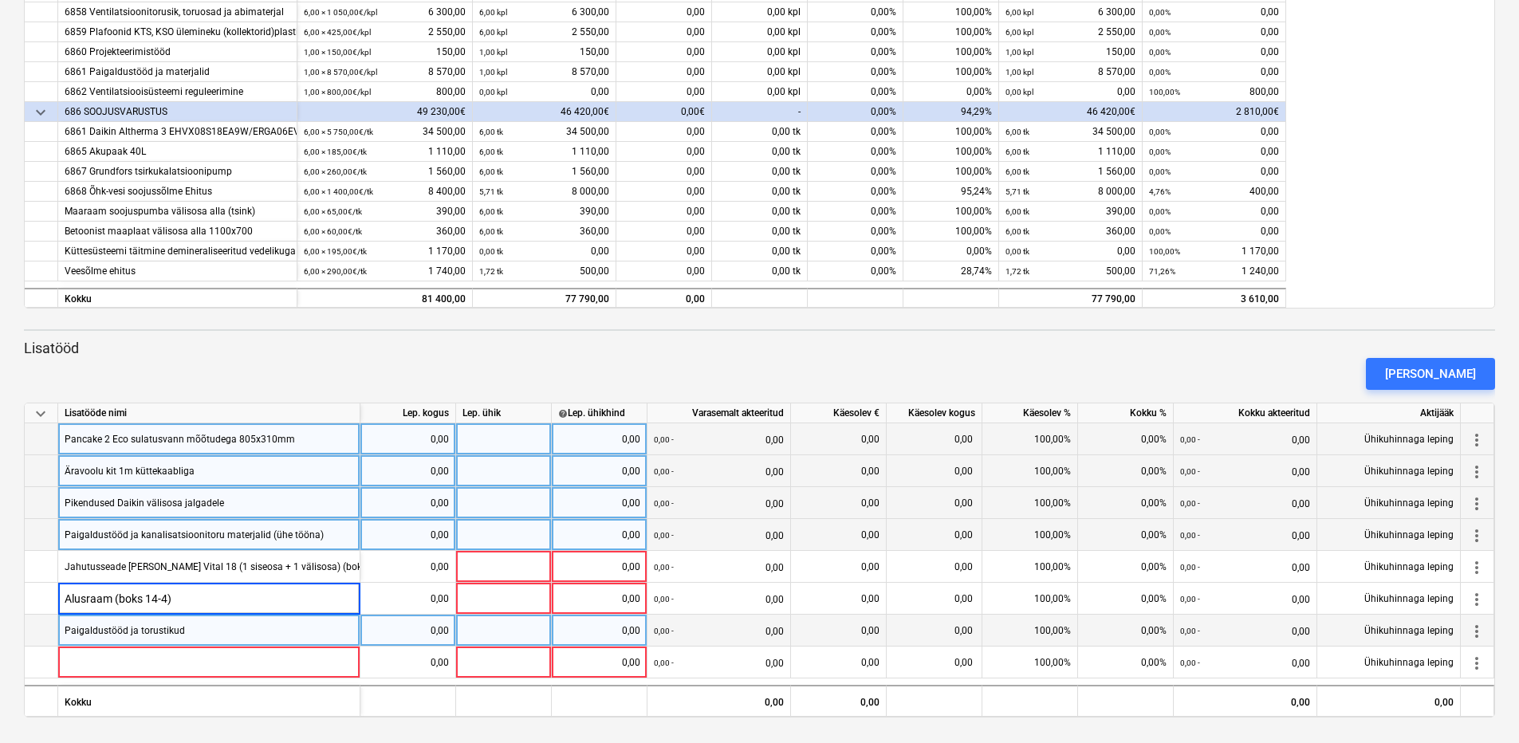
click at [197, 629] on div "Paigaldustööd ja torustikud" at bounding box center [209, 631] width 302 height 32
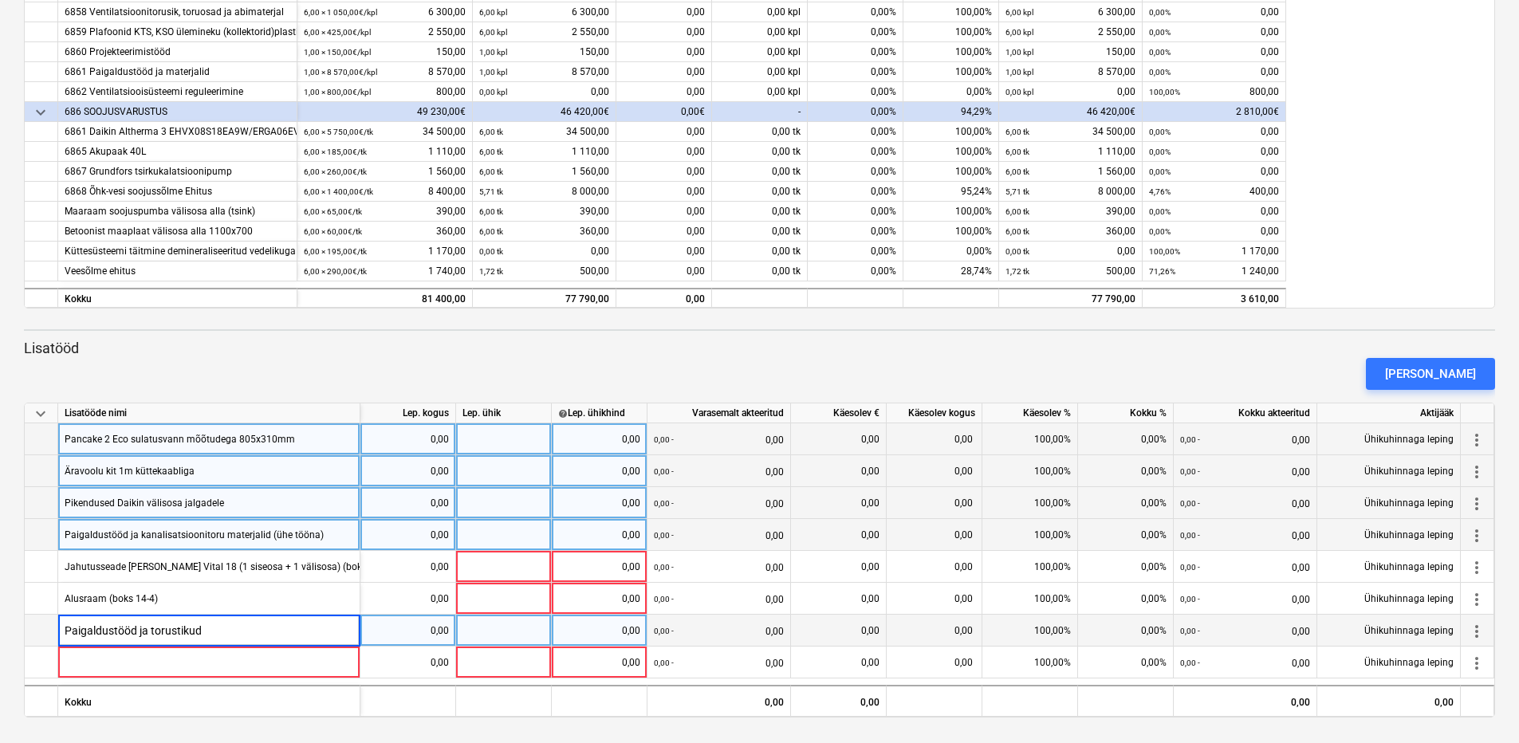
click at [207, 630] on input "Paigaldustööd ja torustikud" at bounding box center [208, 630] width 301 height 31
type input "Paigaldustööd ja torustikud (boks 14-4)"
click at [288, 372] on div "[PERSON_NAME]" at bounding box center [760, 374] width 1484 height 45
click at [439, 443] on div "0,00" at bounding box center [408, 439] width 82 height 32
type input "6"
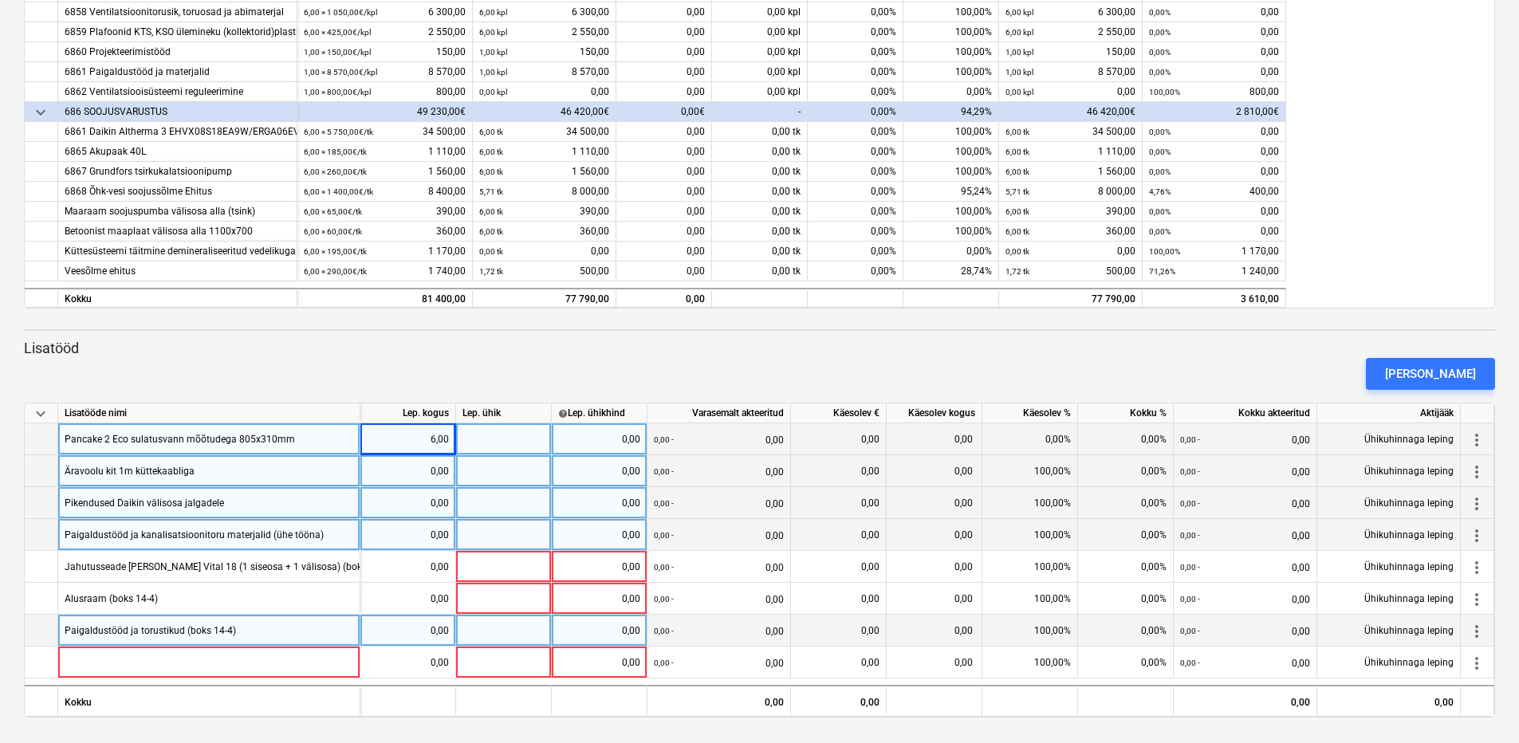
click at [434, 464] on div "0,00" at bounding box center [408, 471] width 82 height 32
click at [424, 486] on input "6" at bounding box center [407, 470] width 95 height 31
type input "6"
click at [435, 501] on div "0,00" at bounding box center [408, 503] width 82 height 32
click at [410, 534] on div "0,00" at bounding box center [408, 535] width 82 height 32
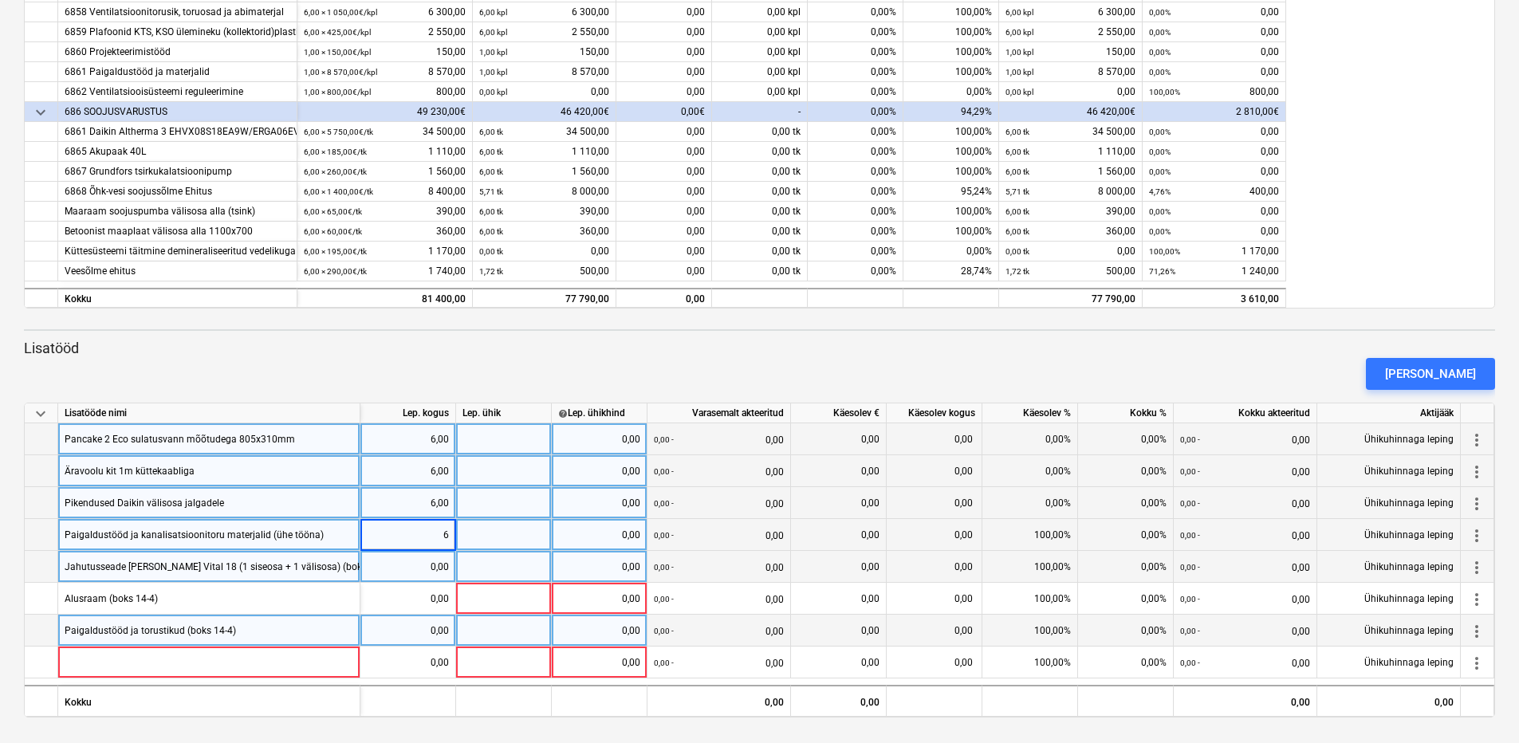
click at [408, 561] on div "0,00" at bounding box center [408, 567] width 82 height 32
type input "1"
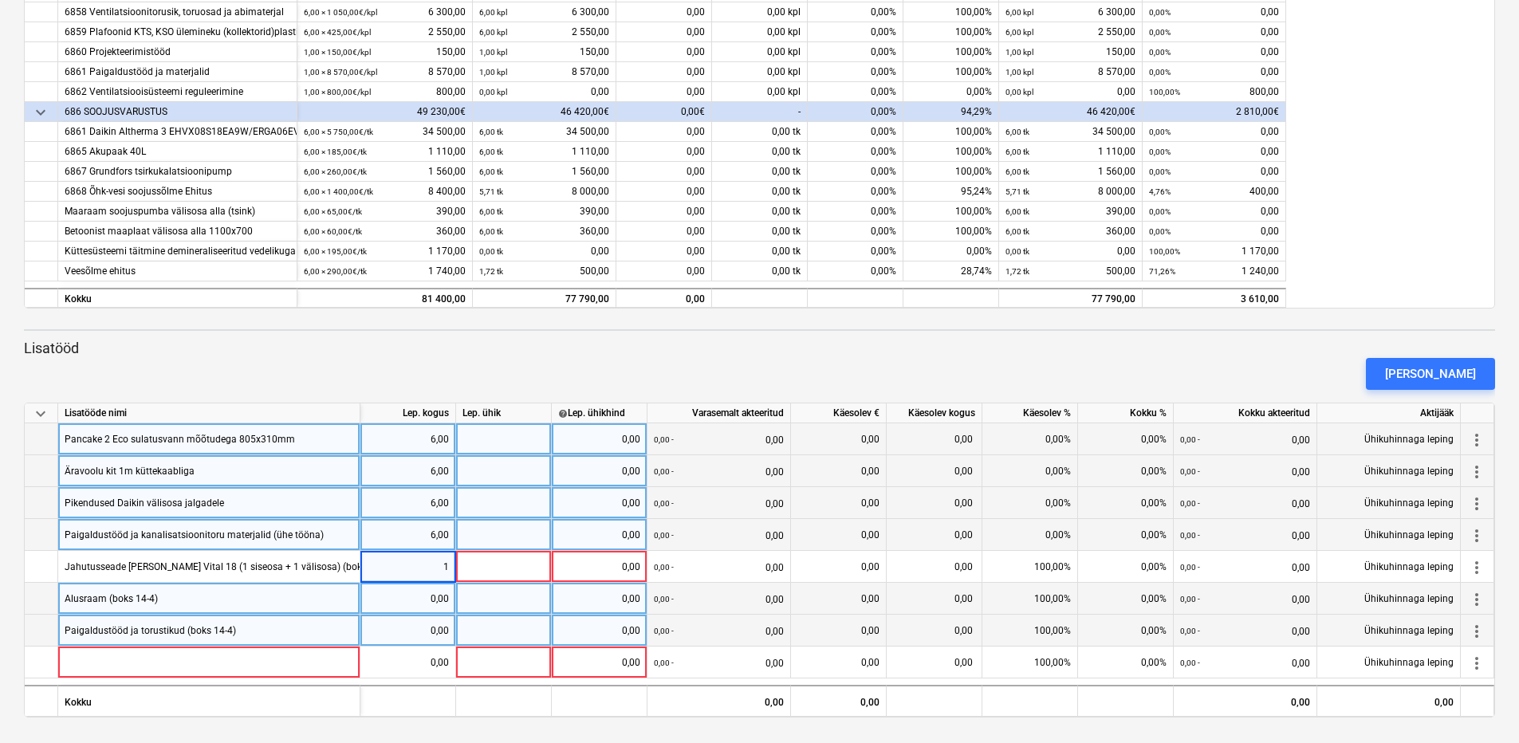
click at [425, 592] on div "0,00" at bounding box center [408, 599] width 82 height 32
click at [425, 625] on div "0,00" at bounding box center [408, 631] width 82 height 32
type input "1"
click at [492, 352] on div "[PERSON_NAME]" at bounding box center [760, 374] width 1484 height 45
click at [529, 444] on div at bounding box center [504, 439] width 96 height 32
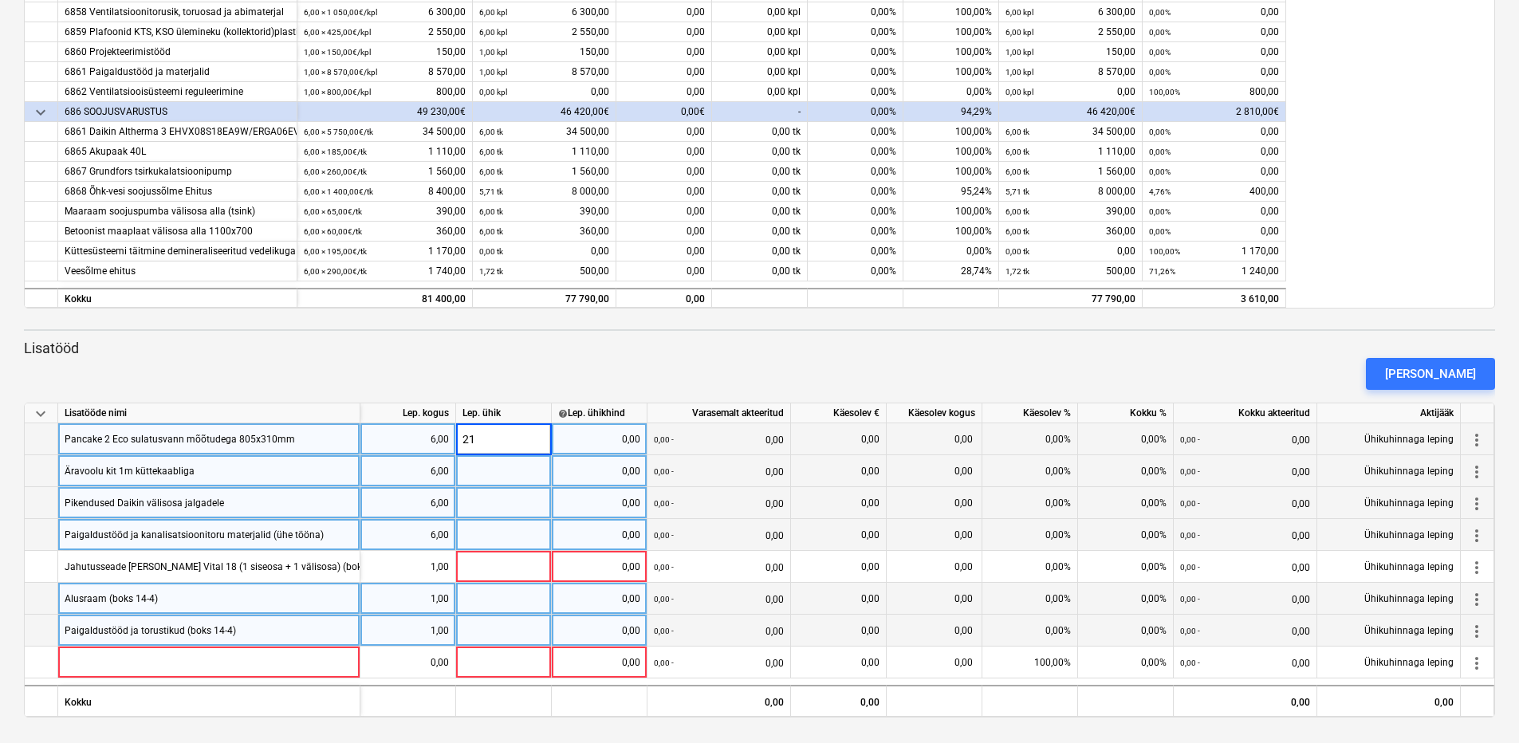
type input "219"
click at [522, 360] on div "[PERSON_NAME]" at bounding box center [760, 374] width 1484 height 45
click at [480, 467] on div at bounding box center [504, 471] width 96 height 32
click at [520, 470] on input at bounding box center [503, 470] width 95 height 31
click at [608, 466] on div "0,00" at bounding box center [599, 471] width 82 height 32
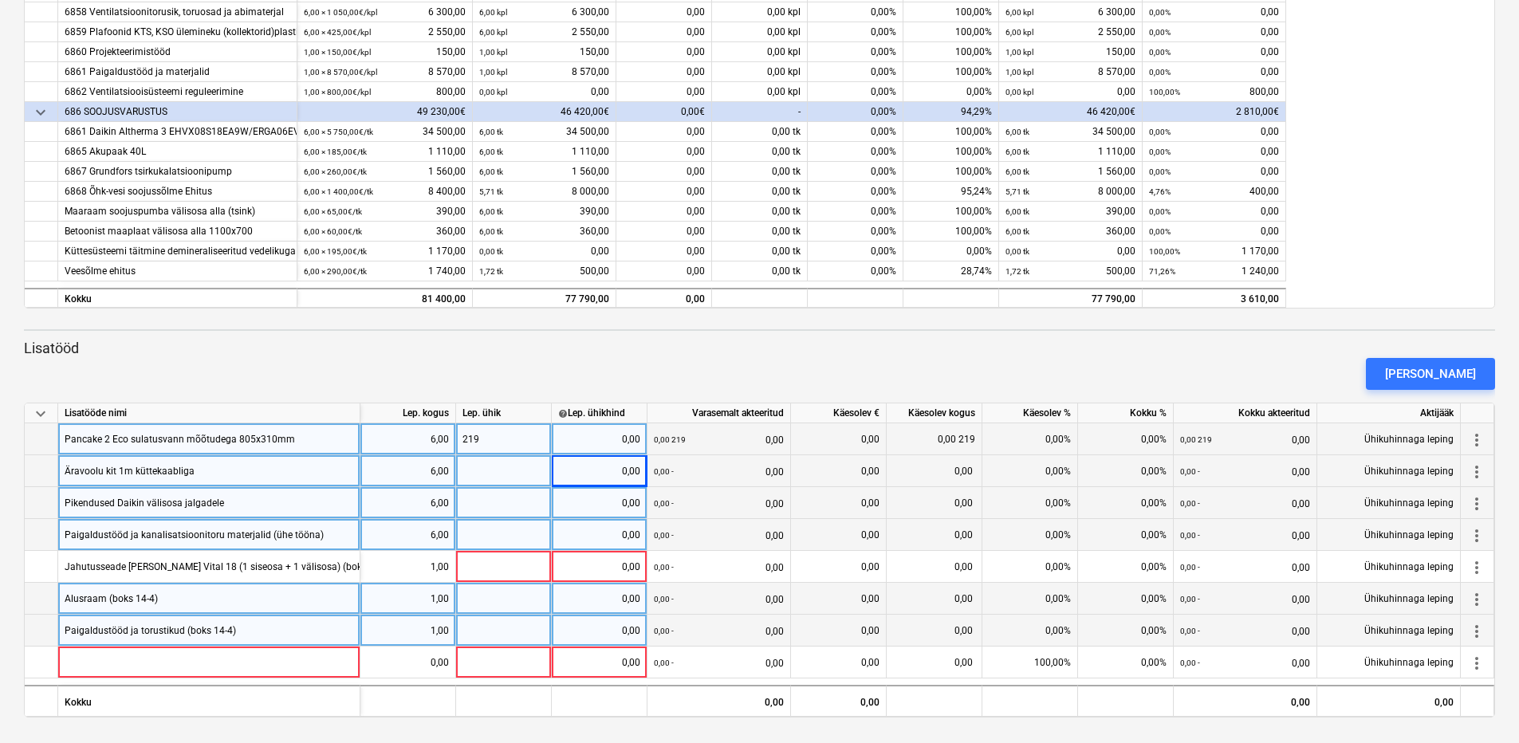
click at [607, 441] on div "0,00" at bounding box center [599, 439] width 82 height 32
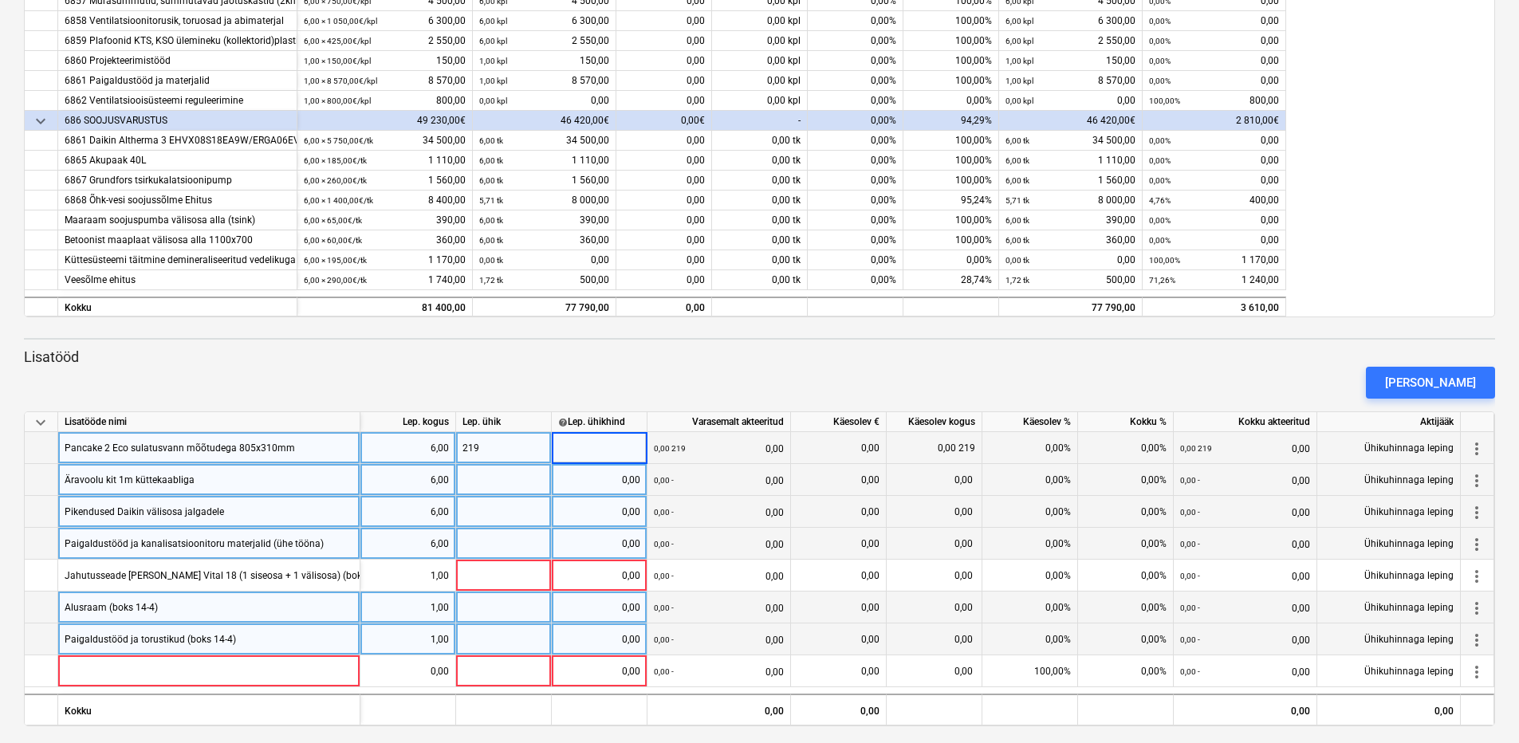
scroll to position [360, 0]
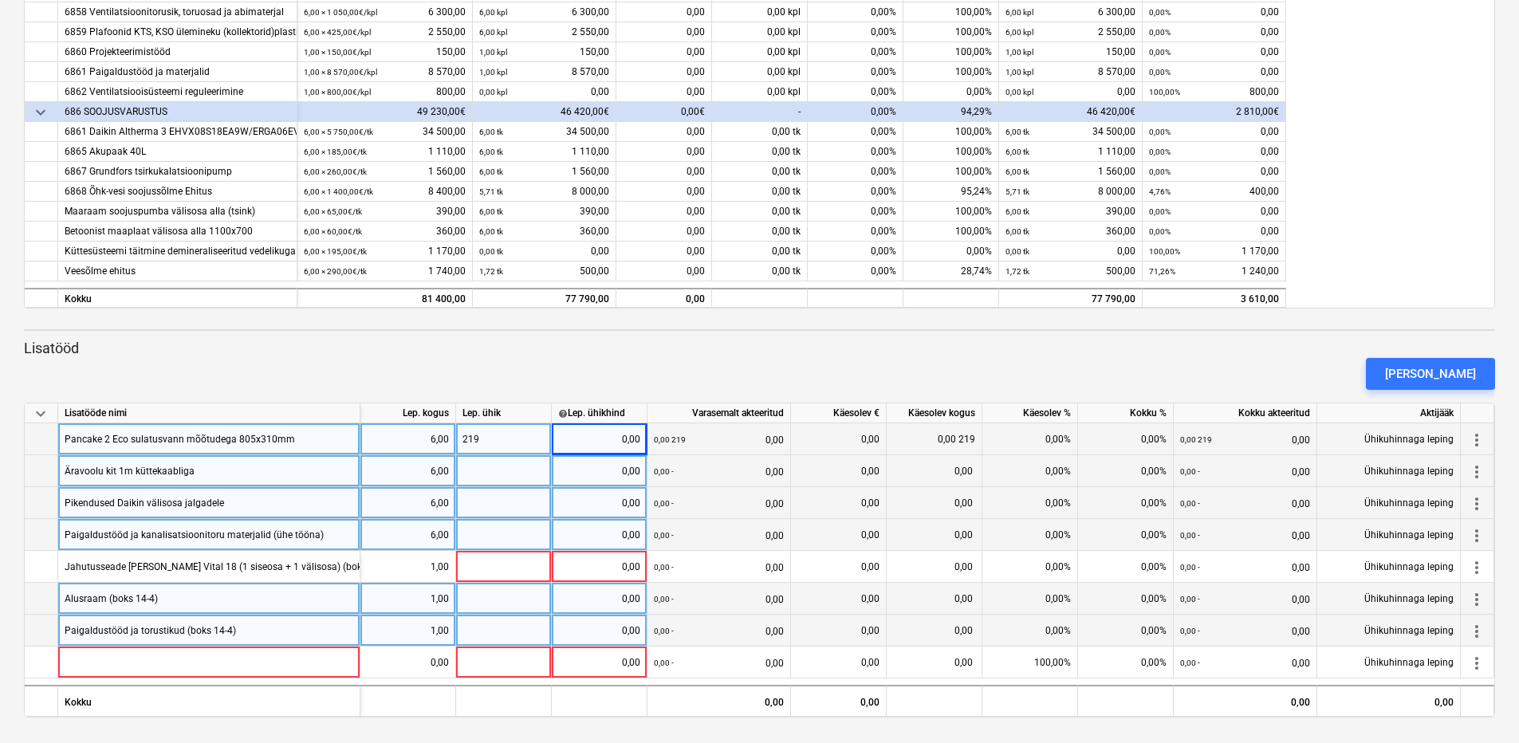
drag, startPoint x: 492, startPoint y: 442, endPoint x: 456, endPoint y: 442, distance: 35.9
click at [456, 442] on div "219" at bounding box center [504, 439] width 96 height 32
click at [478, 472] on div at bounding box center [504, 471] width 96 height 32
type input "48"
click at [474, 504] on div at bounding box center [504, 503] width 96 height 32
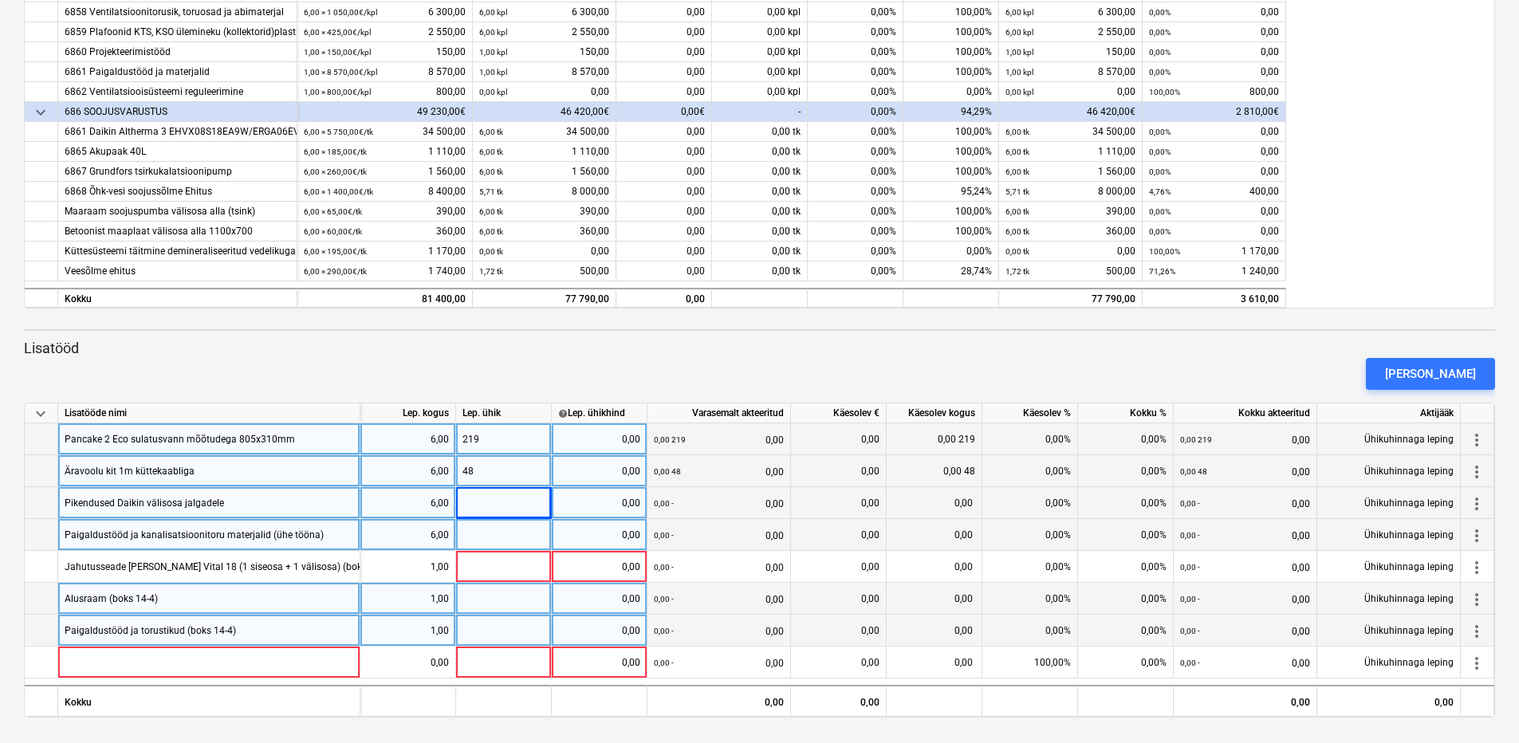
click at [509, 443] on div "219" at bounding box center [504, 439] width 96 height 32
click at [589, 434] on div "0,00" at bounding box center [599, 439] width 82 height 32
click at [536, 439] on div "219" at bounding box center [504, 439] width 96 height 32
click at [523, 467] on div "48" at bounding box center [504, 471] width 96 height 32
click at [549, 358] on div "[PERSON_NAME]" at bounding box center [760, 374] width 1484 height 45
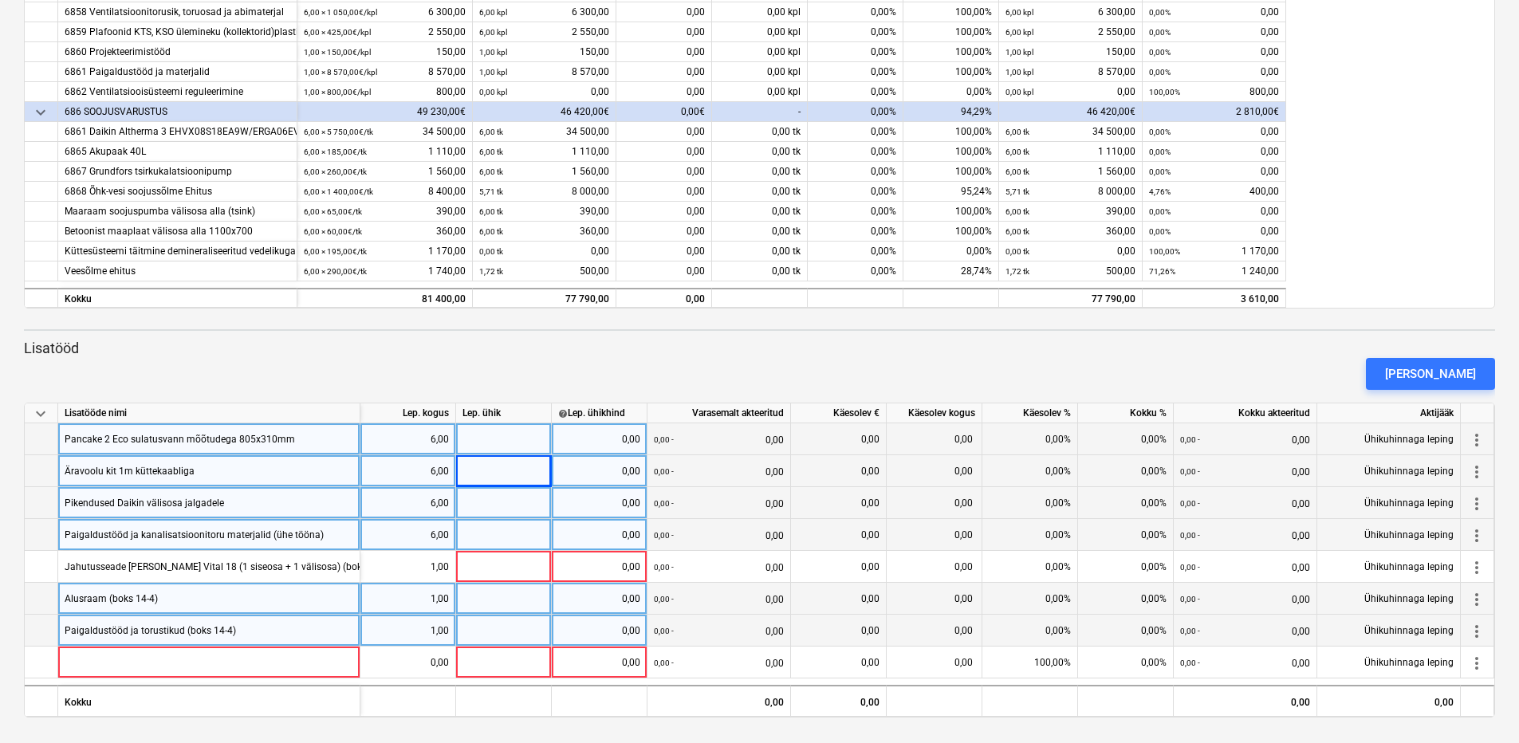
click at [604, 429] on div "0,00" at bounding box center [599, 439] width 82 height 32
click at [525, 438] on div at bounding box center [504, 439] width 96 height 32
type input "kompl"
click at [517, 467] on div at bounding box center [504, 471] width 96 height 32
click at [513, 444] on div "kompl" at bounding box center [504, 439] width 96 height 32
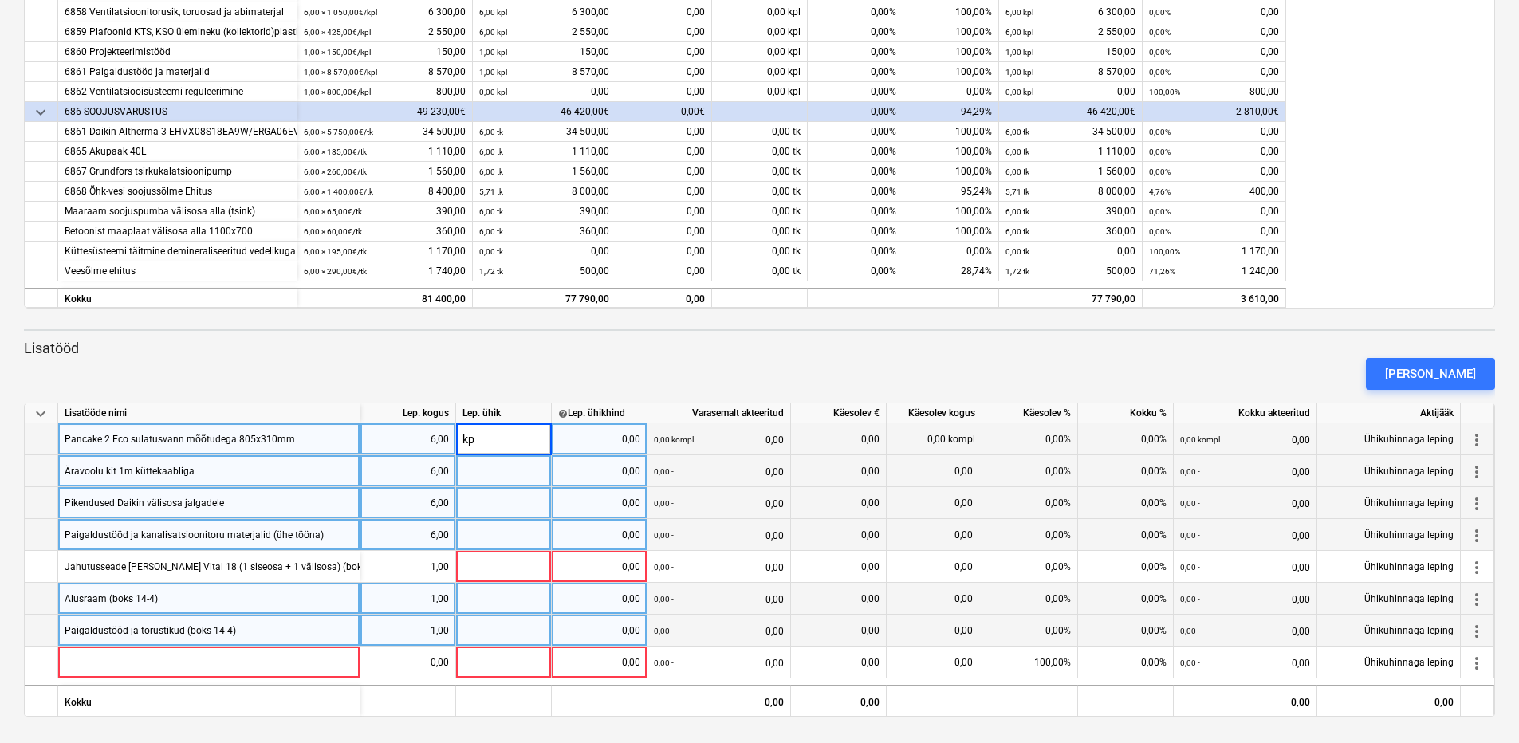
type input "kpl"
click at [504, 461] on div at bounding box center [504, 471] width 96 height 32
type input "kpl"
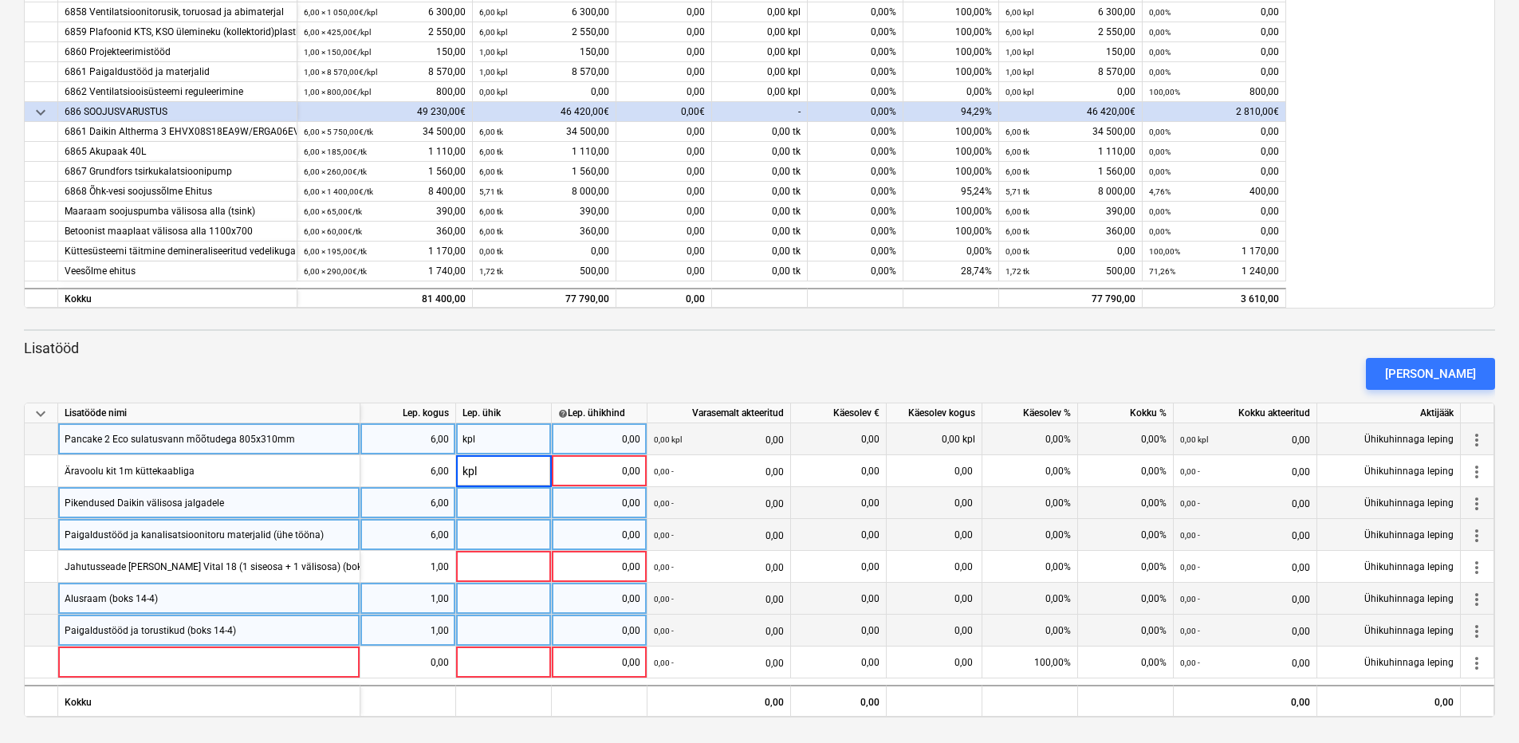
click at [490, 507] on div at bounding box center [504, 503] width 96 height 32
type input "kpl"
click at [485, 531] on div at bounding box center [504, 535] width 96 height 32
type input "kpl"
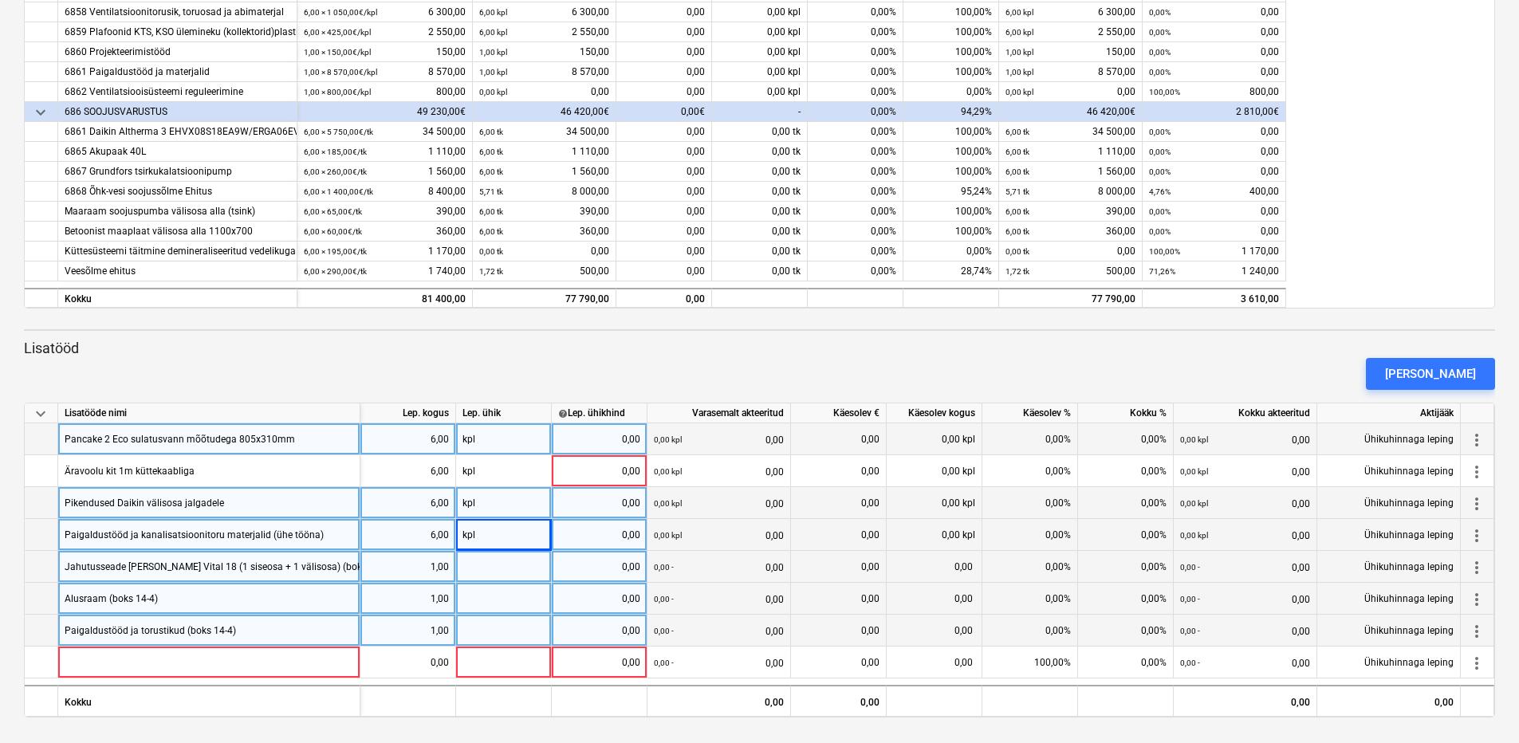
click at [482, 578] on div at bounding box center [504, 567] width 96 height 32
type input "kpl"
click at [484, 604] on div at bounding box center [504, 599] width 96 height 32
type input "kpl"
click at [482, 622] on div at bounding box center [504, 631] width 96 height 32
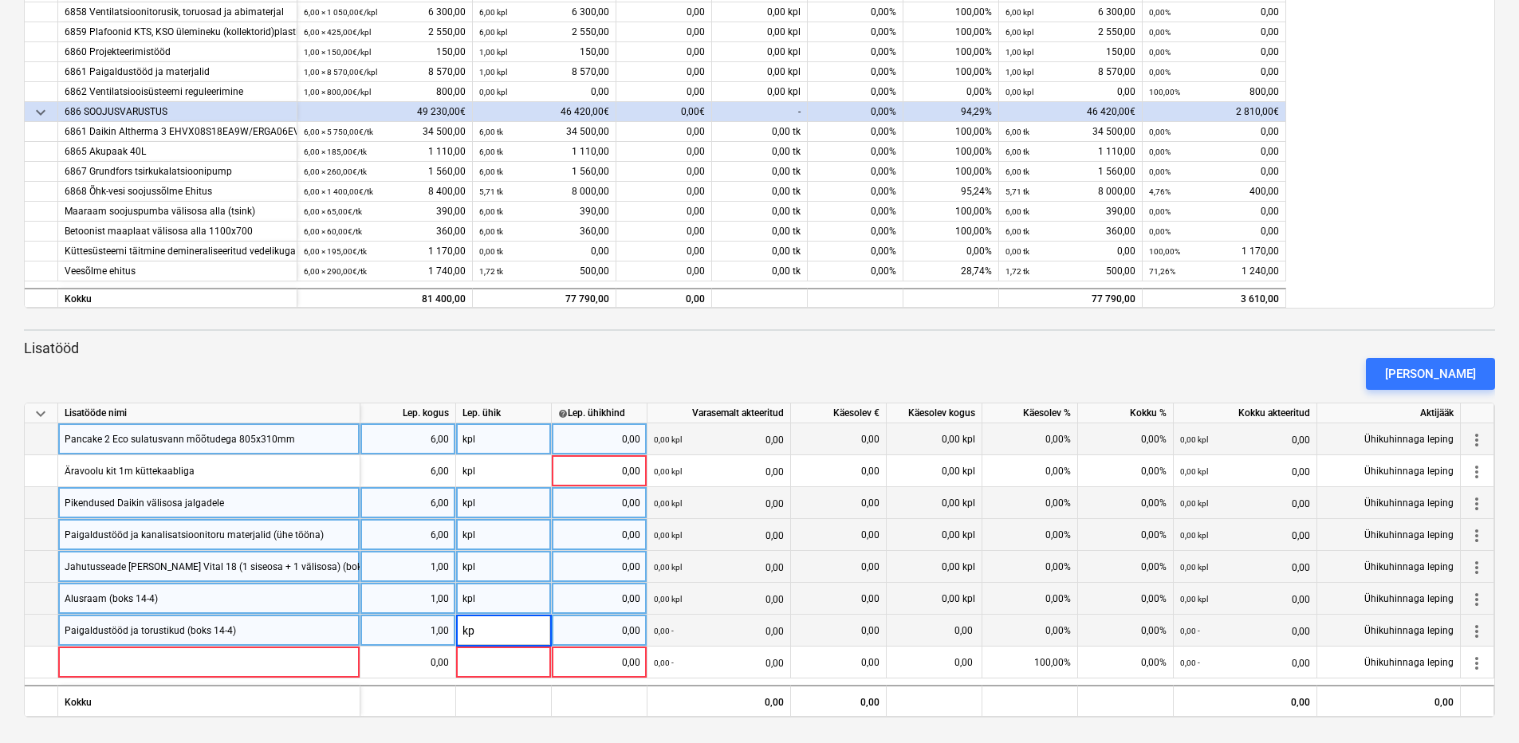
type input "kpl"
click at [529, 366] on div "[PERSON_NAME]" at bounding box center [760, 374] width 1484 height 45
click at [610, 352] on div "[PERSON_NAME]" at bounding box center [760, 374] width 1484 height 45
click at [603, 437] on div "0,00" at bounding box center [599, 439] width 82 height 32
type input "219"
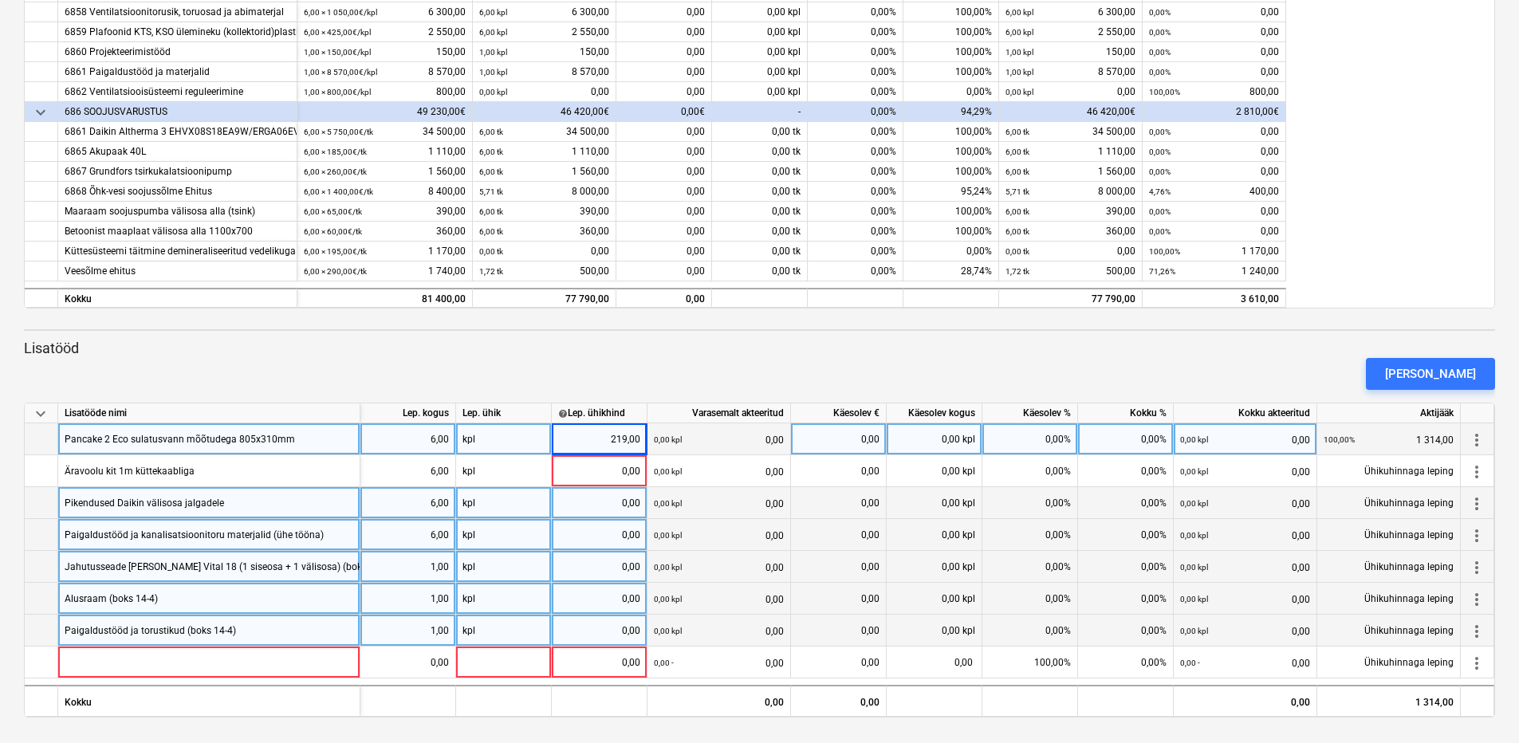
click at [605, 360] on div "[PERSON_NAME]" at bounding box center [760, 374] width 1484 height 45
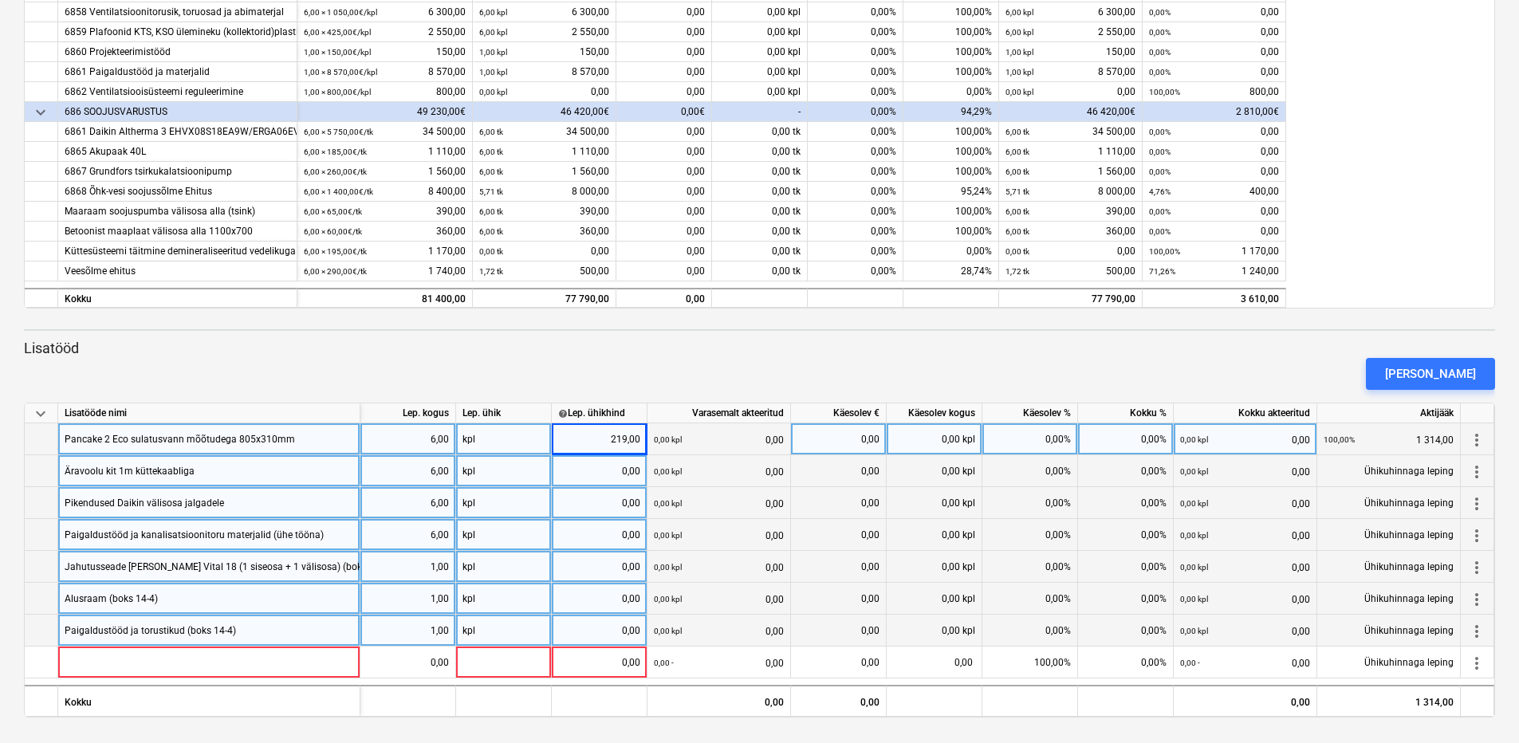
click at [608, 469] on div "0,00" at bounding box center [599, 471] width 82 height 32
type input "48"
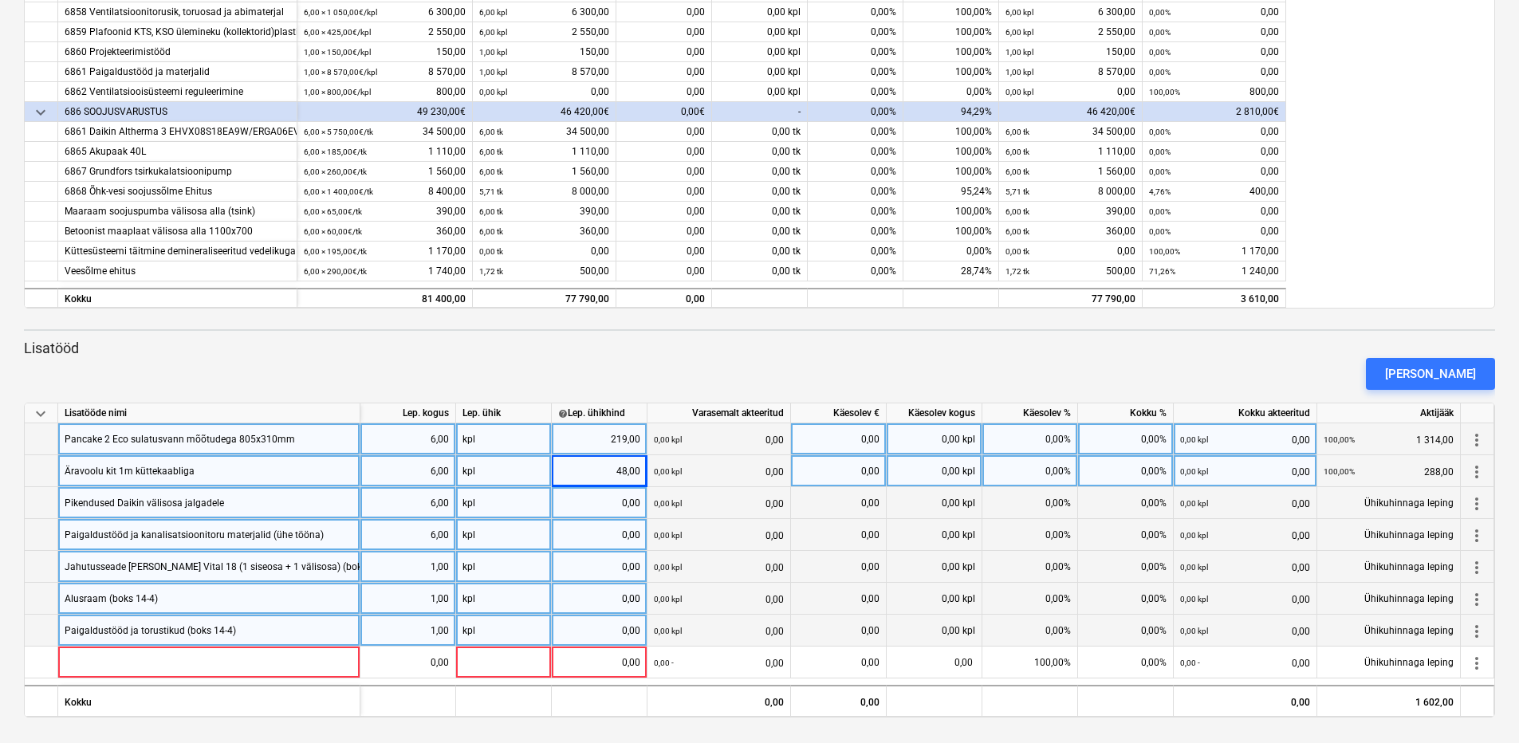
click at [604, 498] on div "0,00" at bounding box center [599, 503] width 82 height 32
type input "25"
click at [593, 531] on div "0,00" at bounding box center [599, 535] width 82 height 32
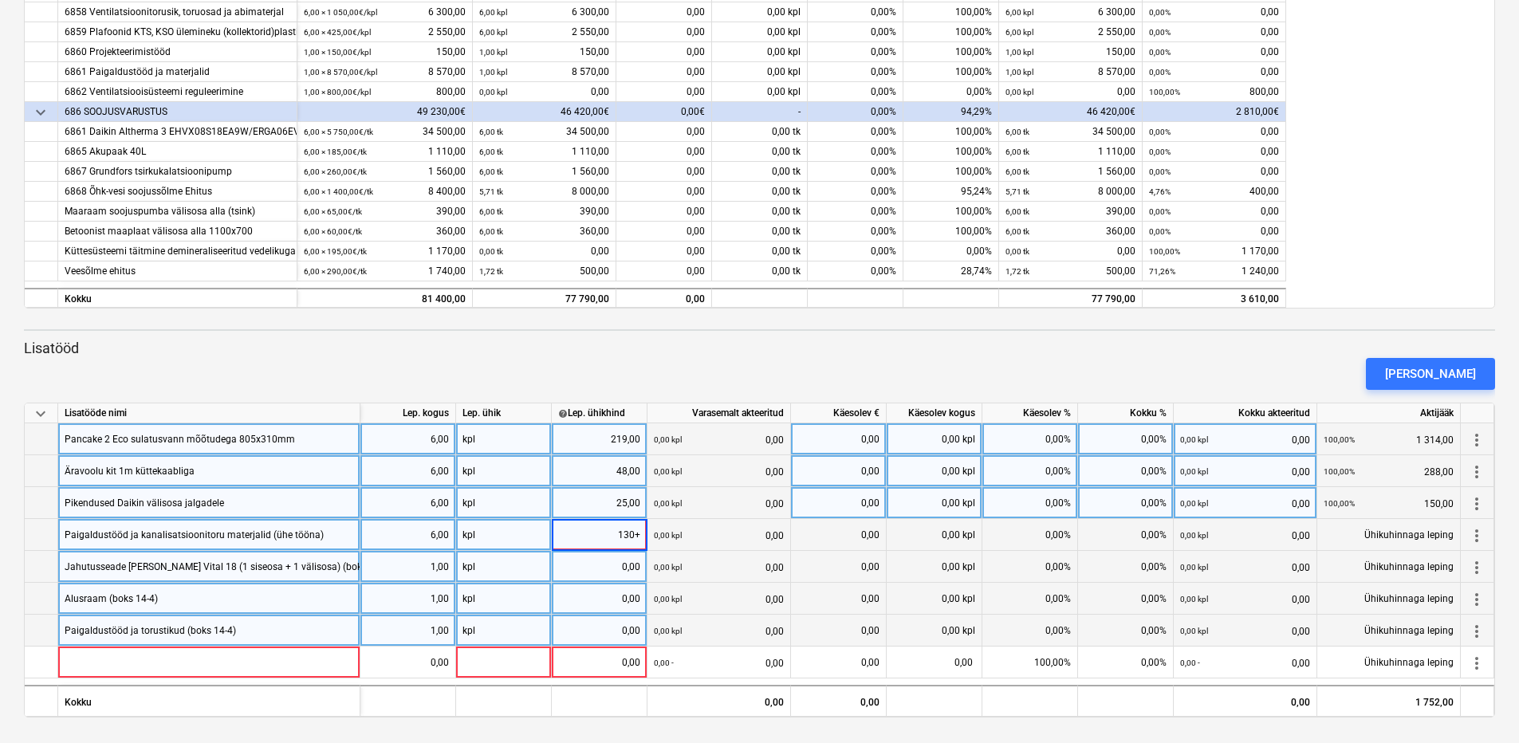
type input "130"
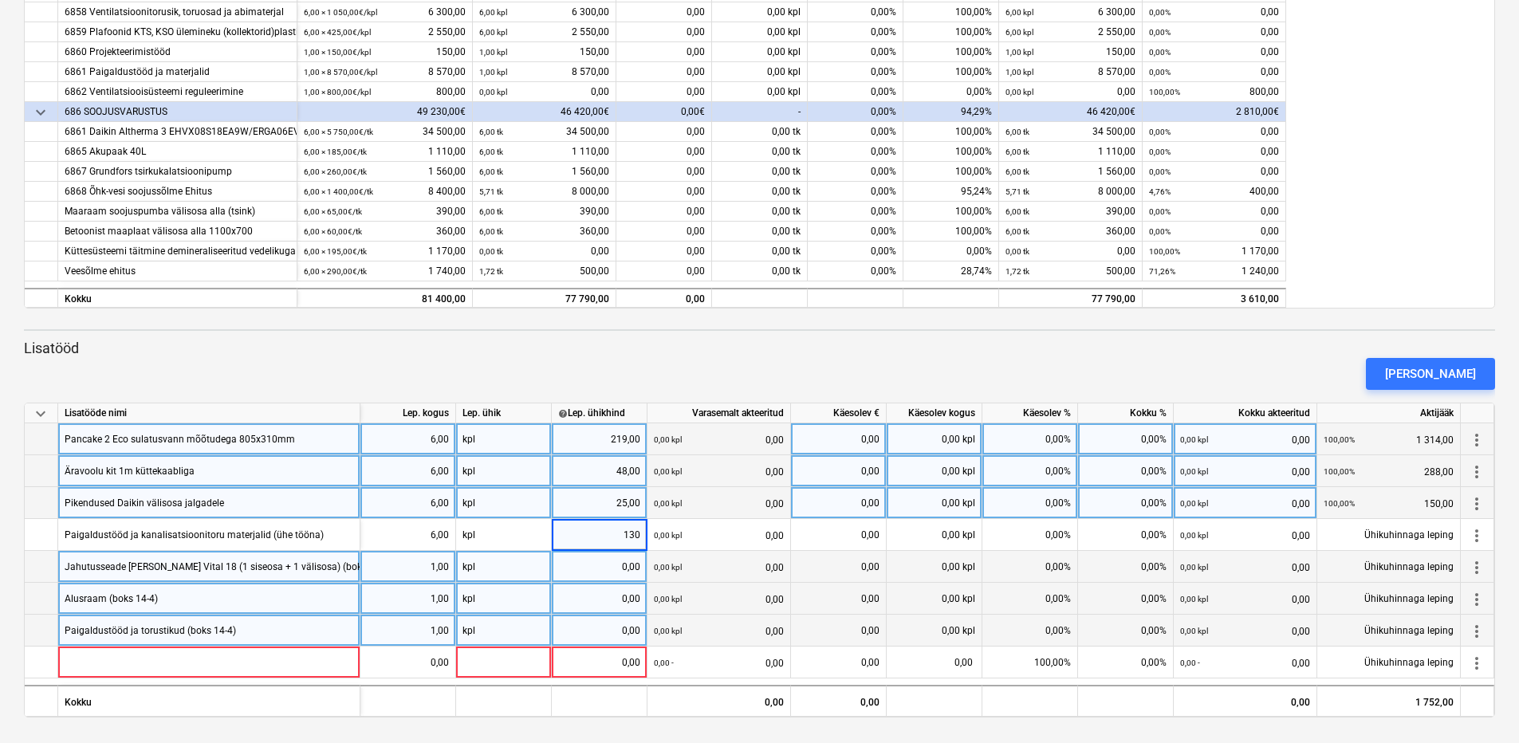
click at [597, 561] on div "0,00" at bounding box center [599, 567] width 82 height 32
type input "550"
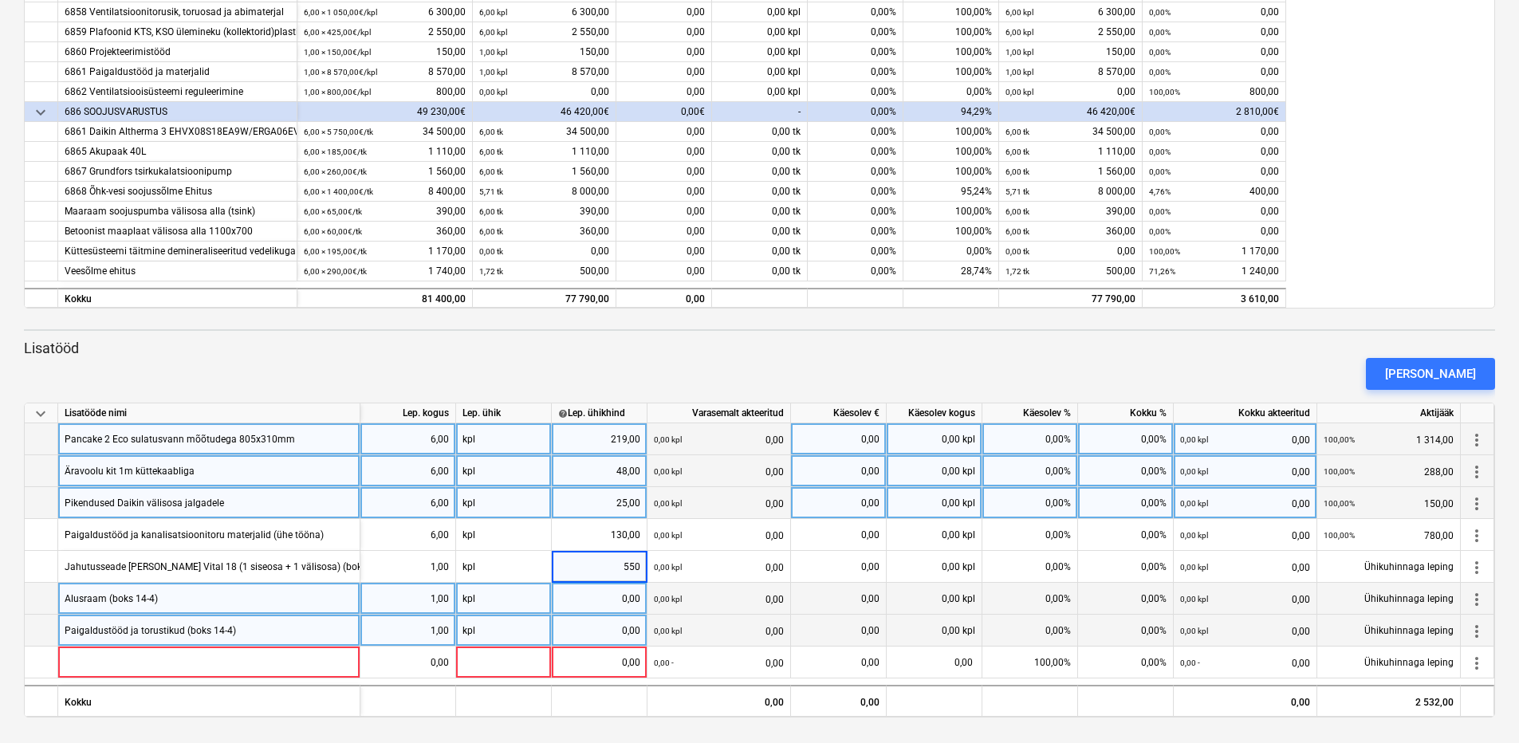
click at [592, 598] on div "0,00" at bounding box center [599, 599] width 82 height 32
type input "65"
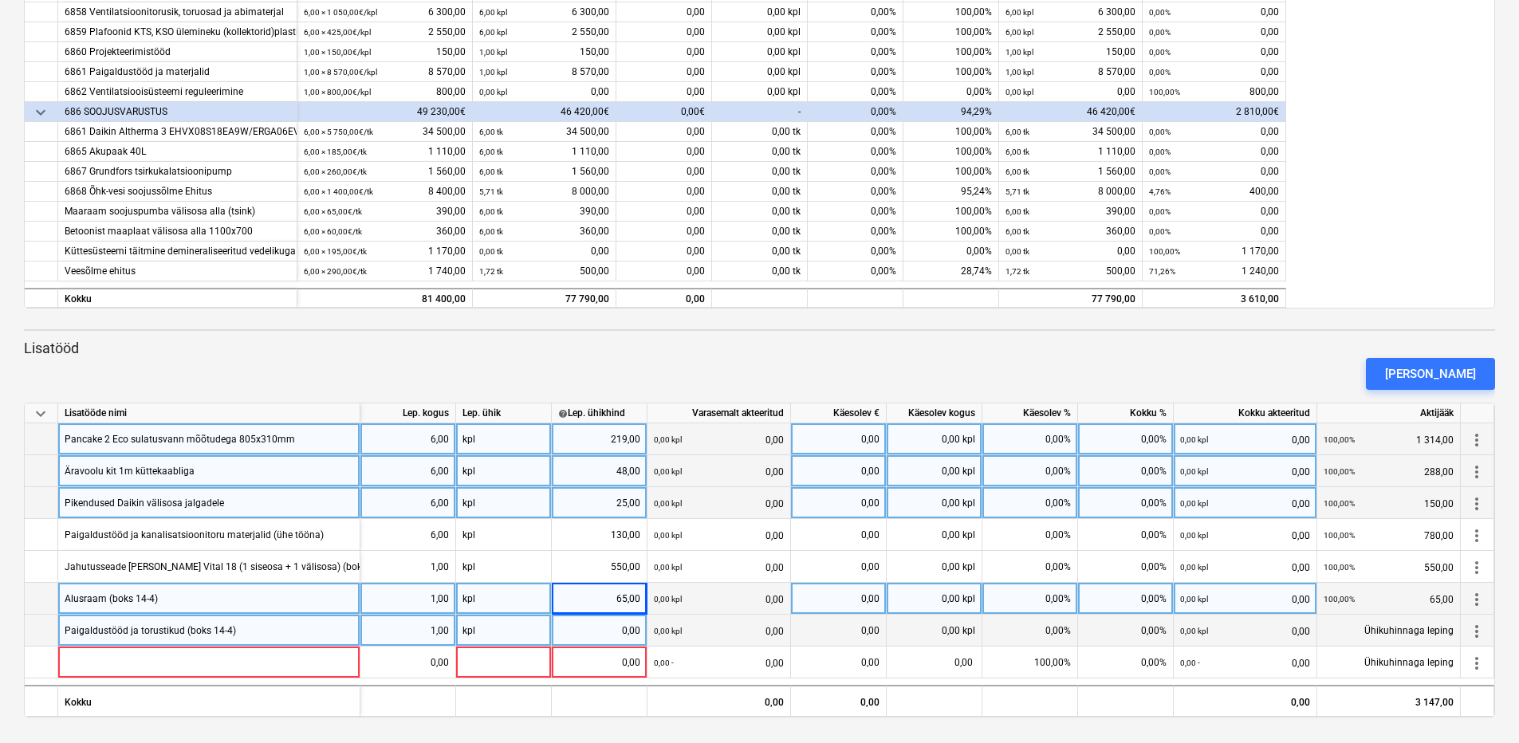
click at [593, 629] on div "0,00" at bounding box center [599, 631] width 82 height 32
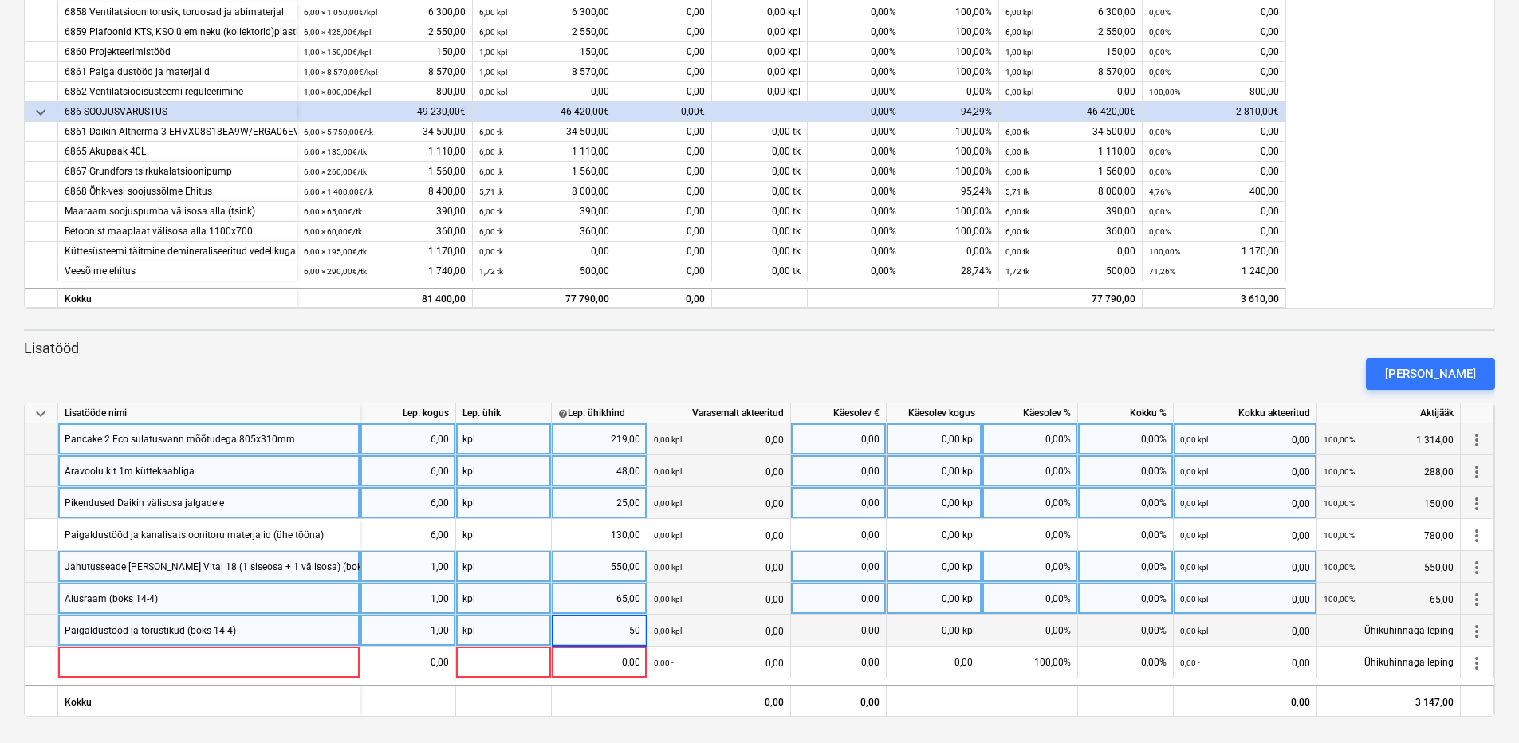
type input "500"
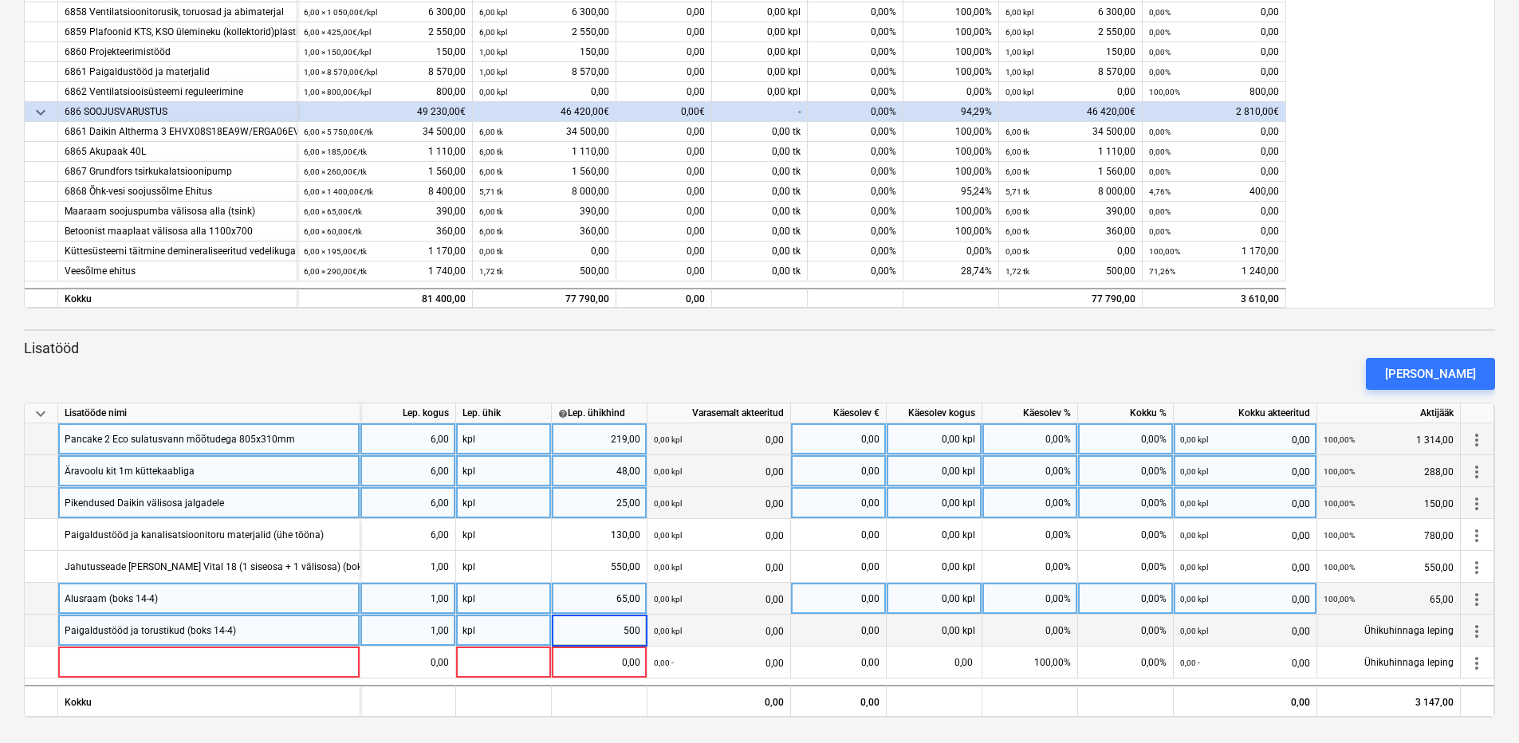
click at [674, 372] on div "[PERSON_NAME]" at bounding box center [760, 374] width 1484 height 45
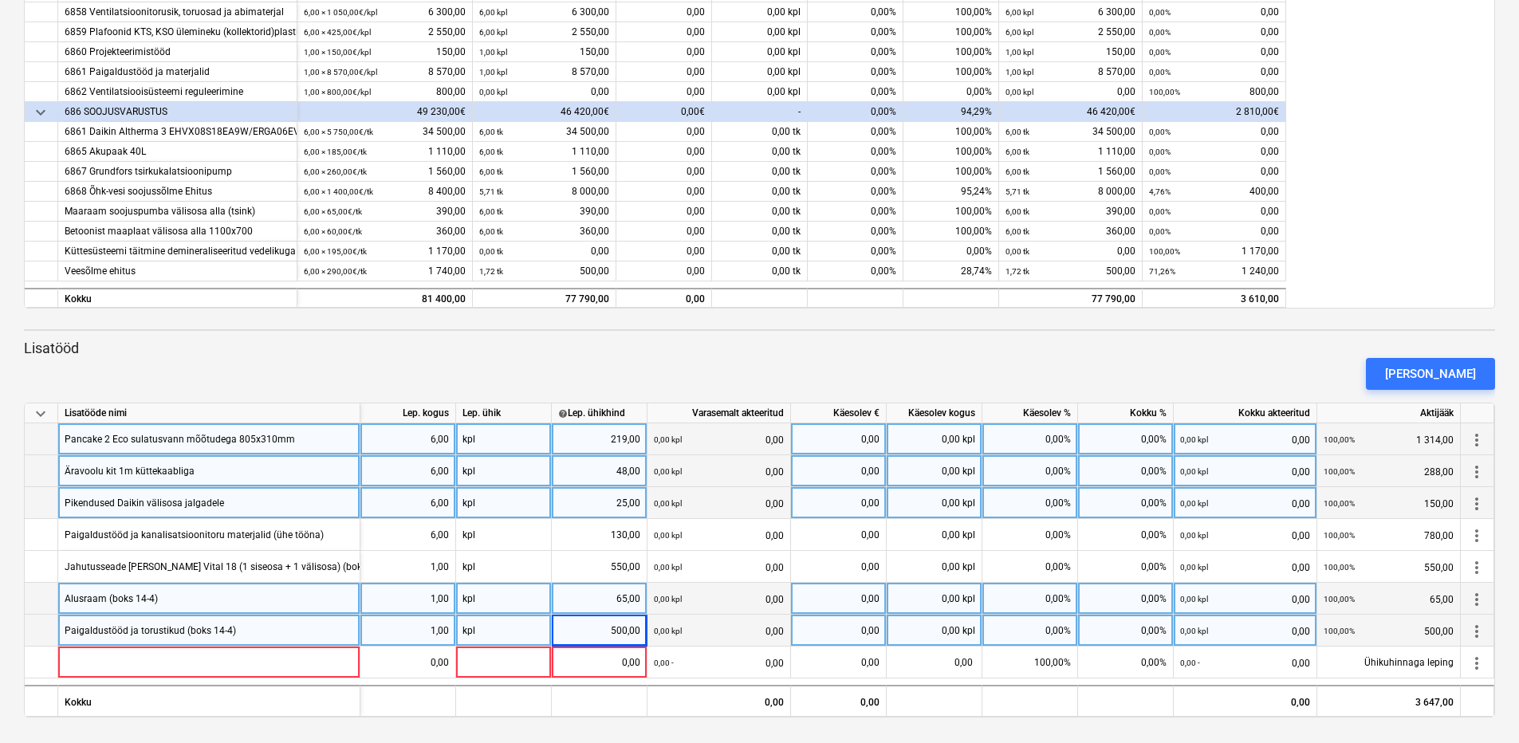
click at [696, 360] on div "[PERSON_NAME]" at bounding box center [760, 374] width 1484 height 45
click at [866, 338] on div "keyboard_arrow_down Artikkel Lepinguline maksumus Varasemalt akteeritud Käesole…" at bounding box center [759, 290] width 1471 height 856
click at [266, 681] on div "keyboard_arrow_down Lisatööde nimi Lep. kogus Lep. ühik help Lep. ühikhind Vara…" at bounding box center [759, 560] width 1471 height 315
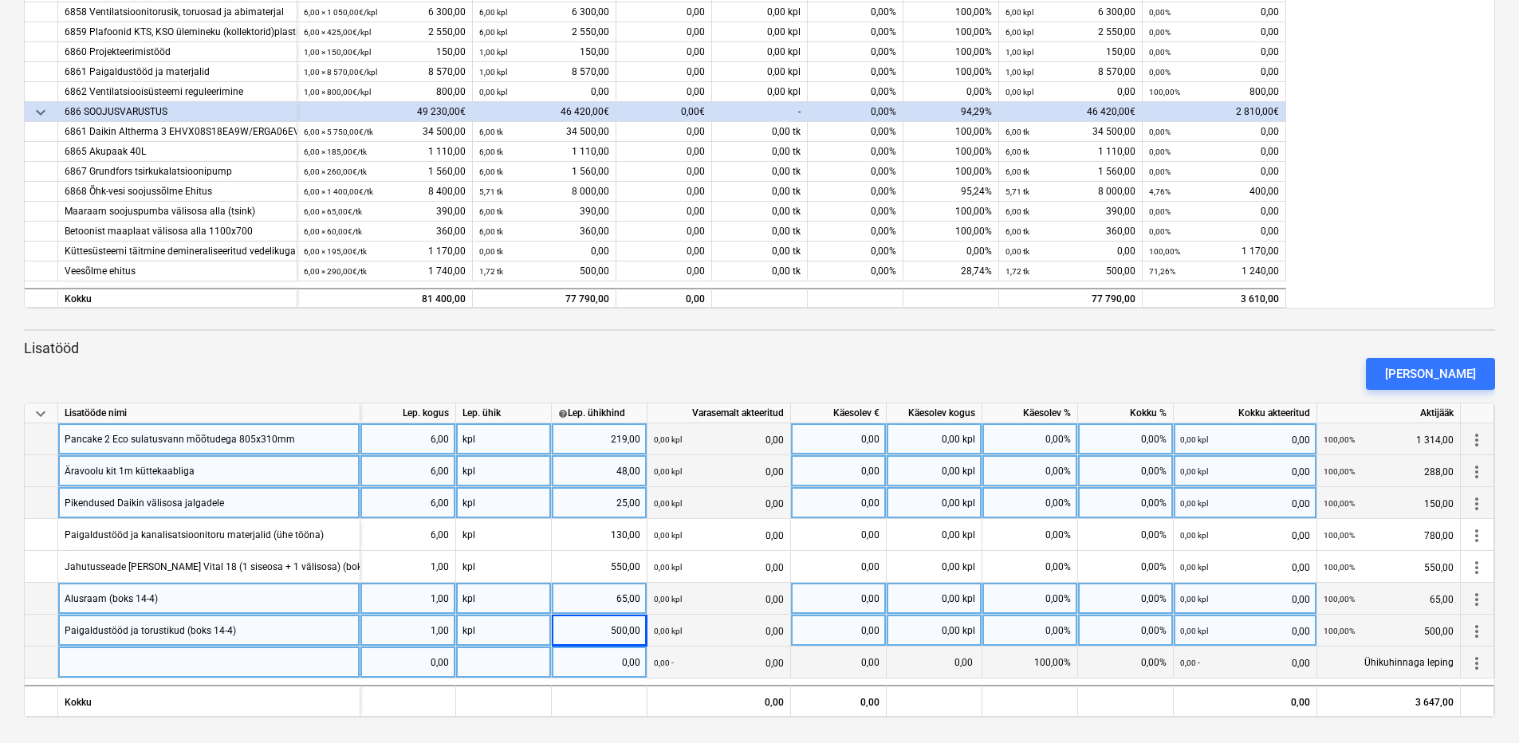
click at [262, 664] on div at bounding box center [209, 663] width 302 height 32
click at [206, 668] on div at bounding box center [209, 663] width 302 height 32
type input "Kubu torustiku eemaldus (boksid 14-3 / 14-5 / 14-6)"
click at [304, 359] on div "[PERSON_NAME]" at bounding box center [760, 374] width 1484 height 45
click at [420, 653] on div "0,00" at bounding box center [408, 663] width 82 height 32
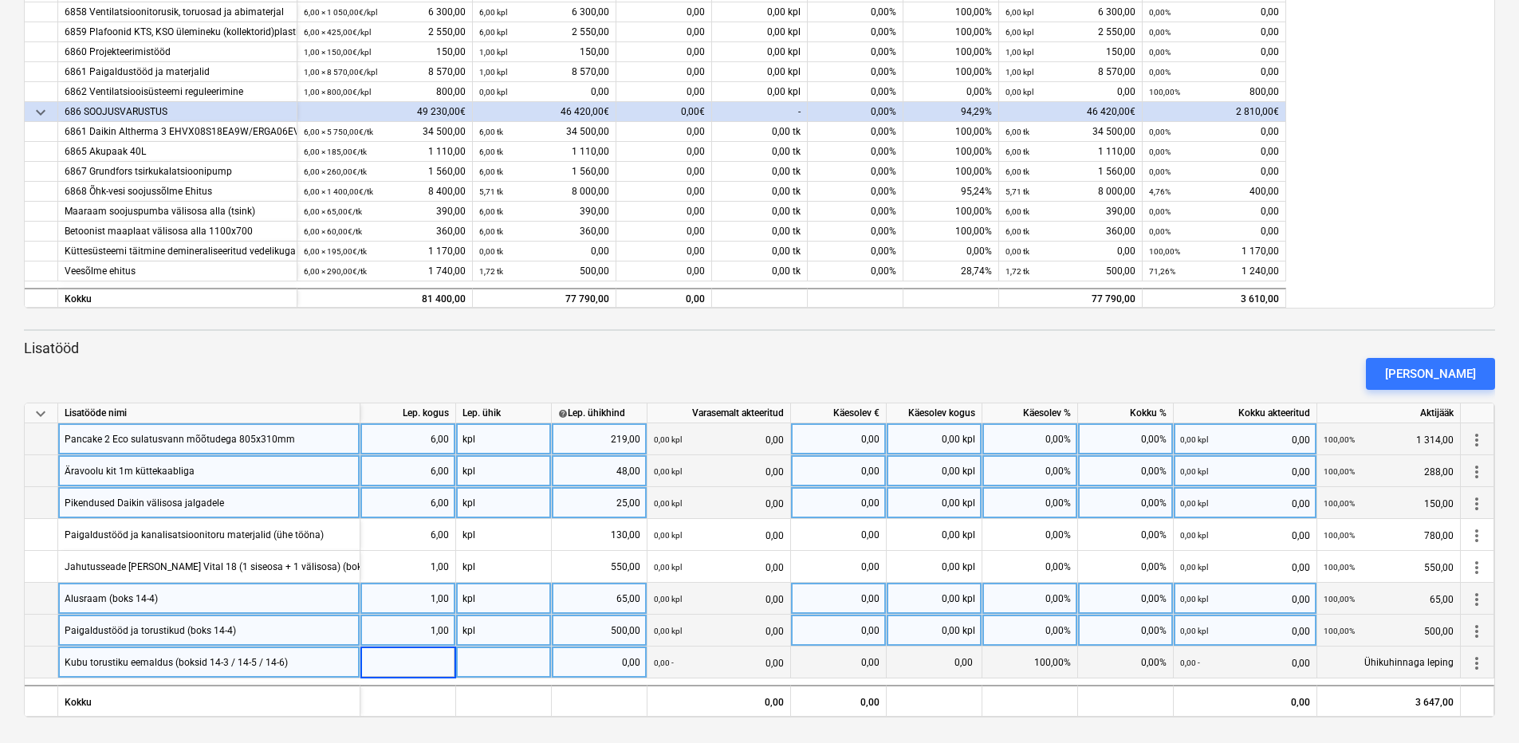
type input "3"
click at [476, 663] on div at bounding box center [504, 663] width 96 height 32
type input "kpl"
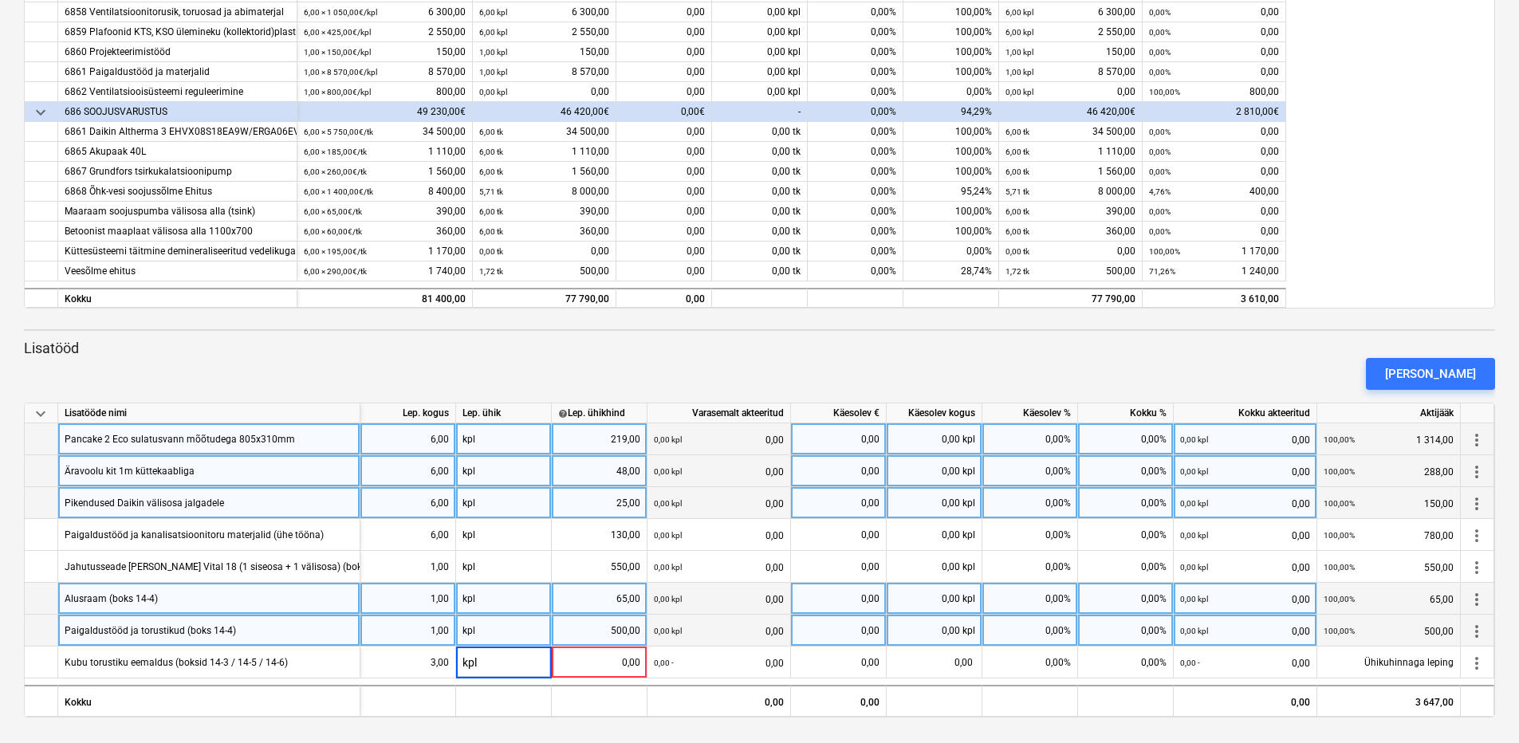
click at [633, 364] on div "[PERSON_NAME]" at bounding box center [760, 374] width 1484 height 45
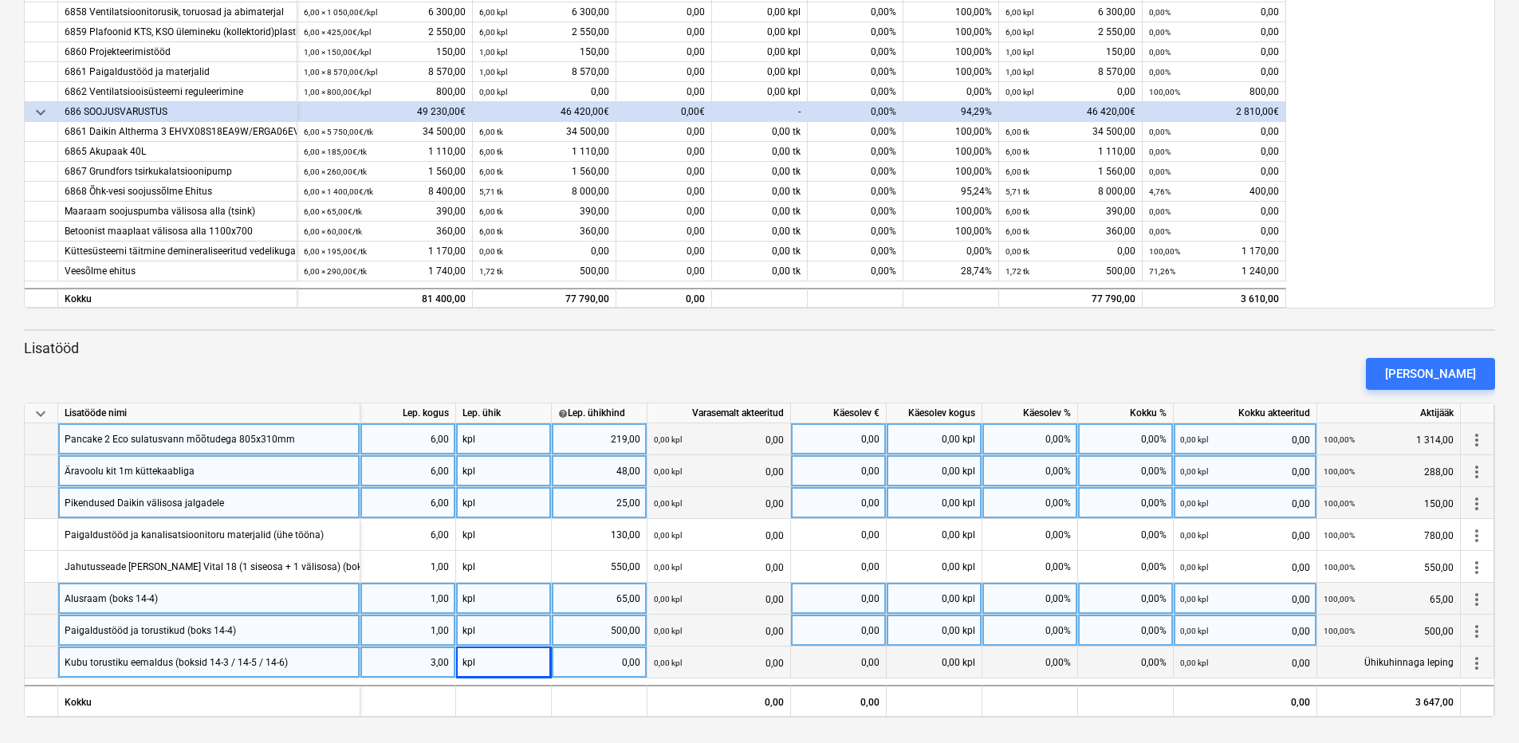
click at [592, 656] on div "0,00" at bounding box center [599, 663] width 82 height 32
type input "150"
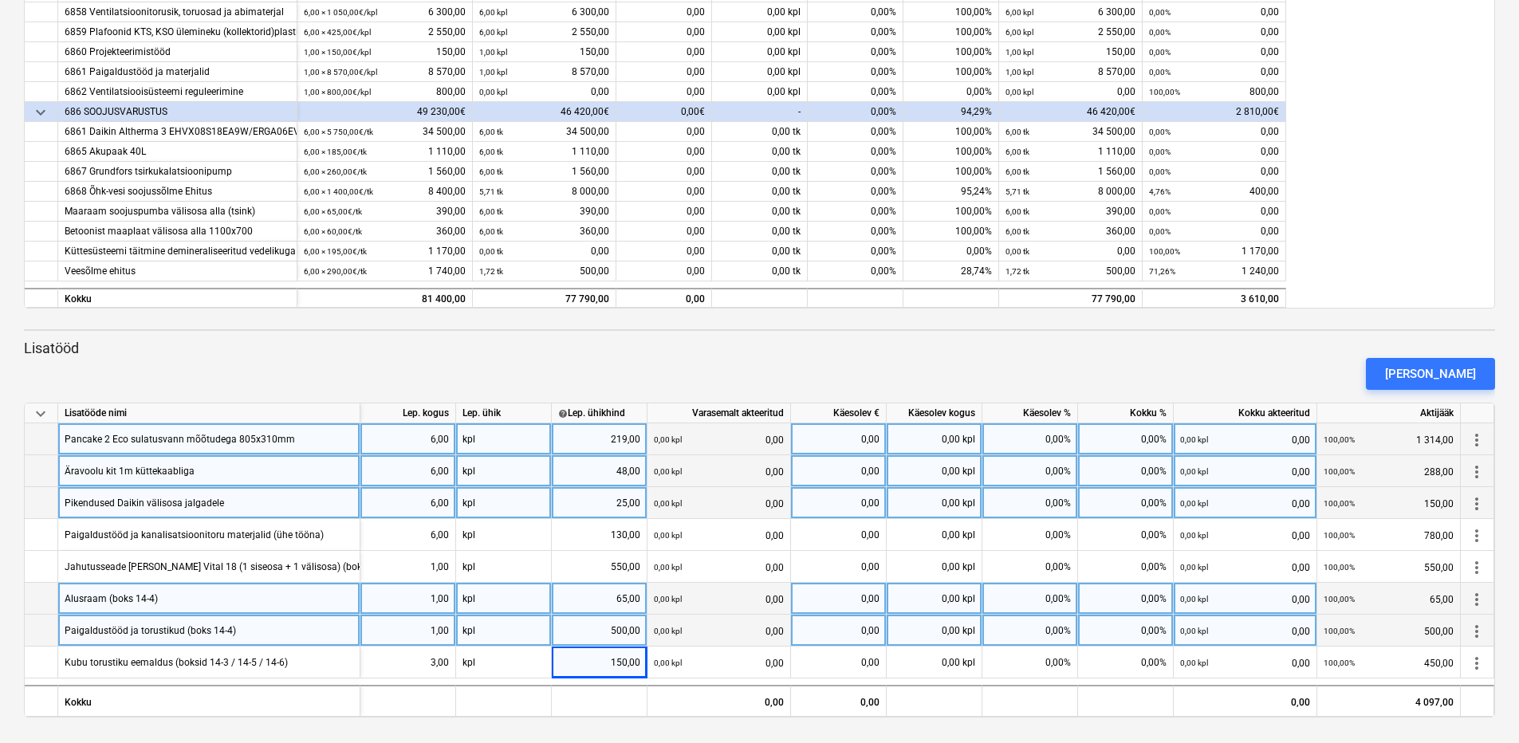
click at [677, 361] on div "[PERSON_NAME]" at bounding box center [760, 374] width 1484 height 45
drag, startPoint x: 1518, startPoint y: 388, endPoint x: 1513, endPoint y: 411, distance: 24.6
click at [1513, 411] on div "keyboard_arrow_down Staatus Kinnitatud Ettevõte Lepingu nimi Konteeri kui Kuupä…" at bounding box center [759, 191] width 1519 height 1103
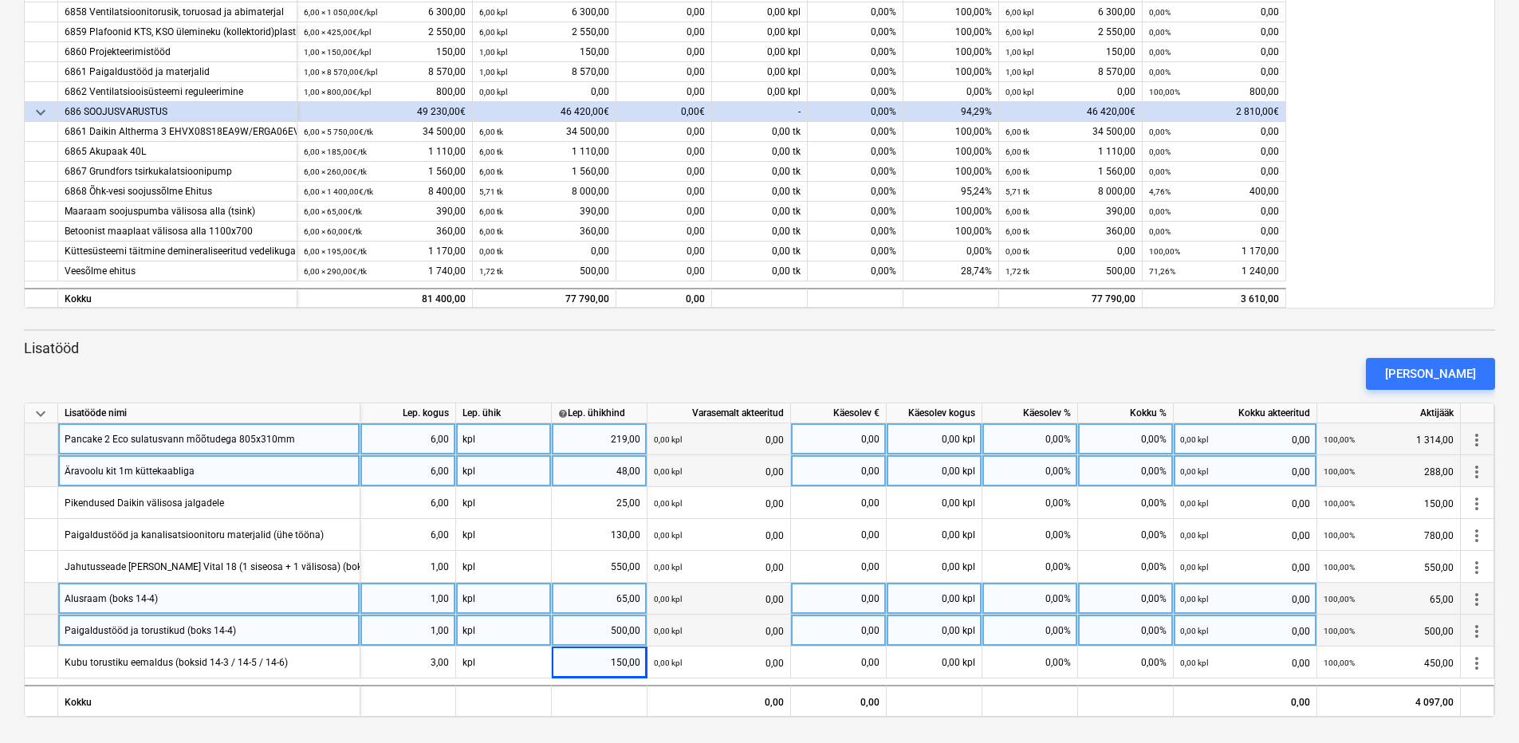
click at [934, 439] on div "0,00 kpl" at bounding box center [935, 439] width 96 height 32
type input "6"
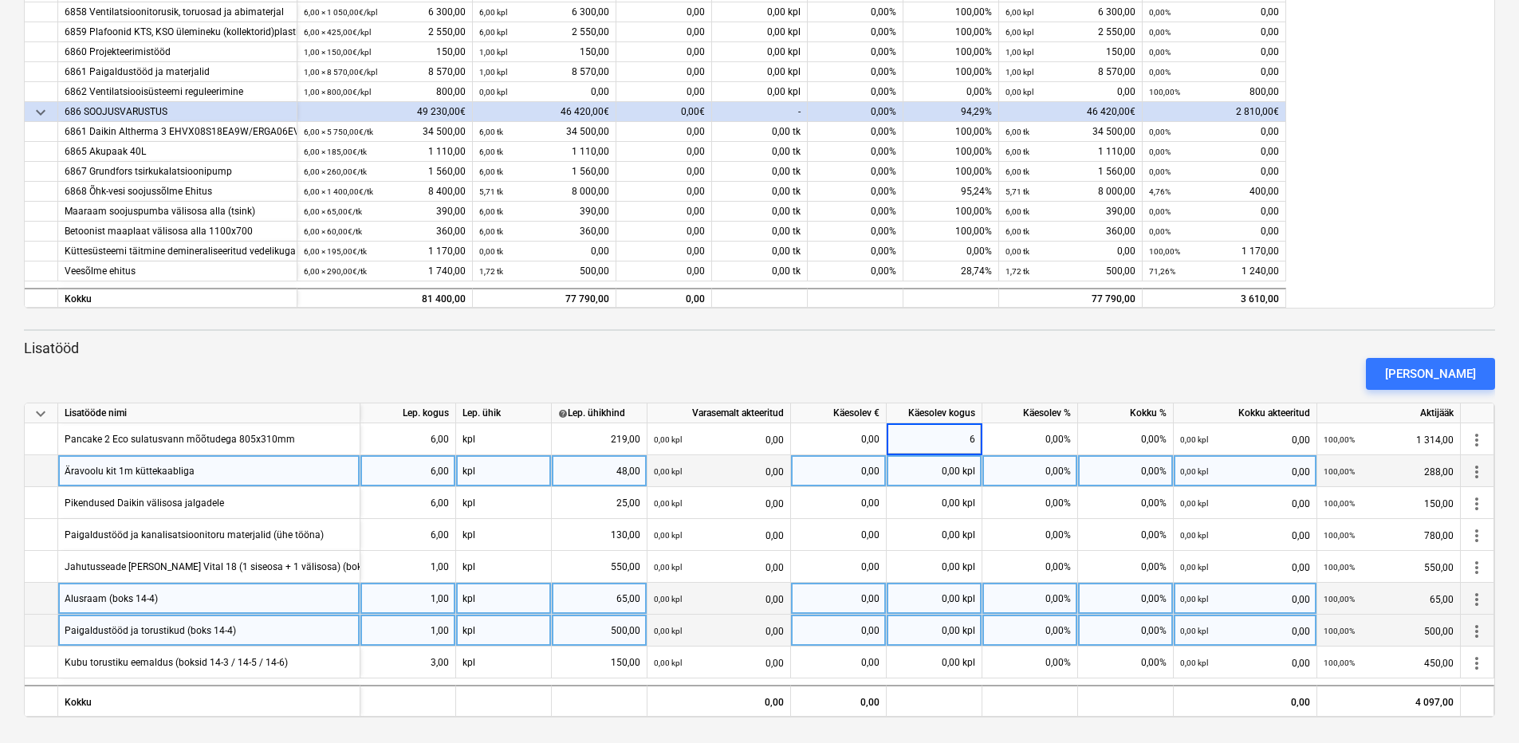
click at [935, 466] on div "0,00 kpl" at bounding box center [935, 471] width 96 height 32
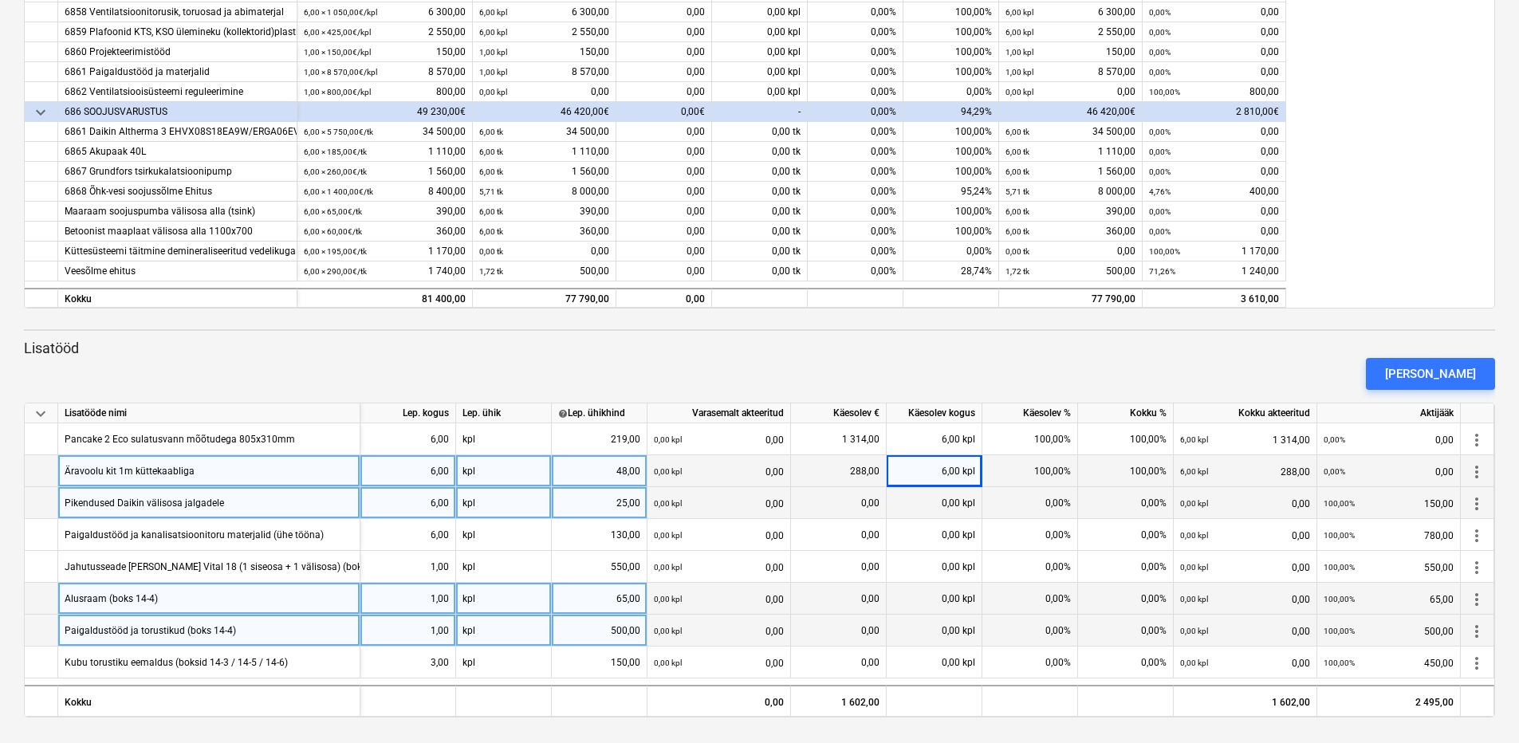
click at [937, 496] on div "0,00 kpl" at bounding box center [935, 503] width 96 height 32
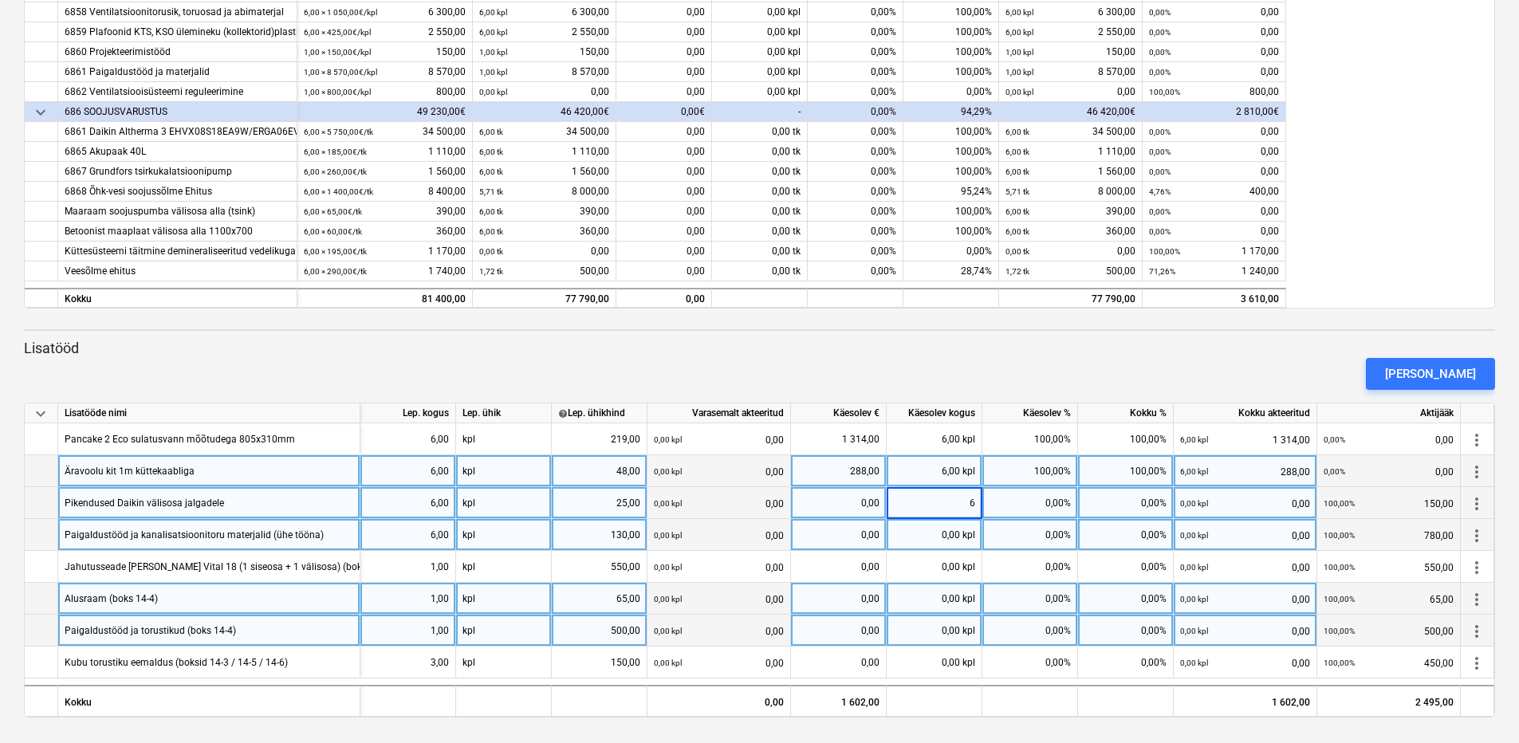
click at [937, 530] on div "0,00 kpl" at bounding box center [935, 535] width 96 height 32
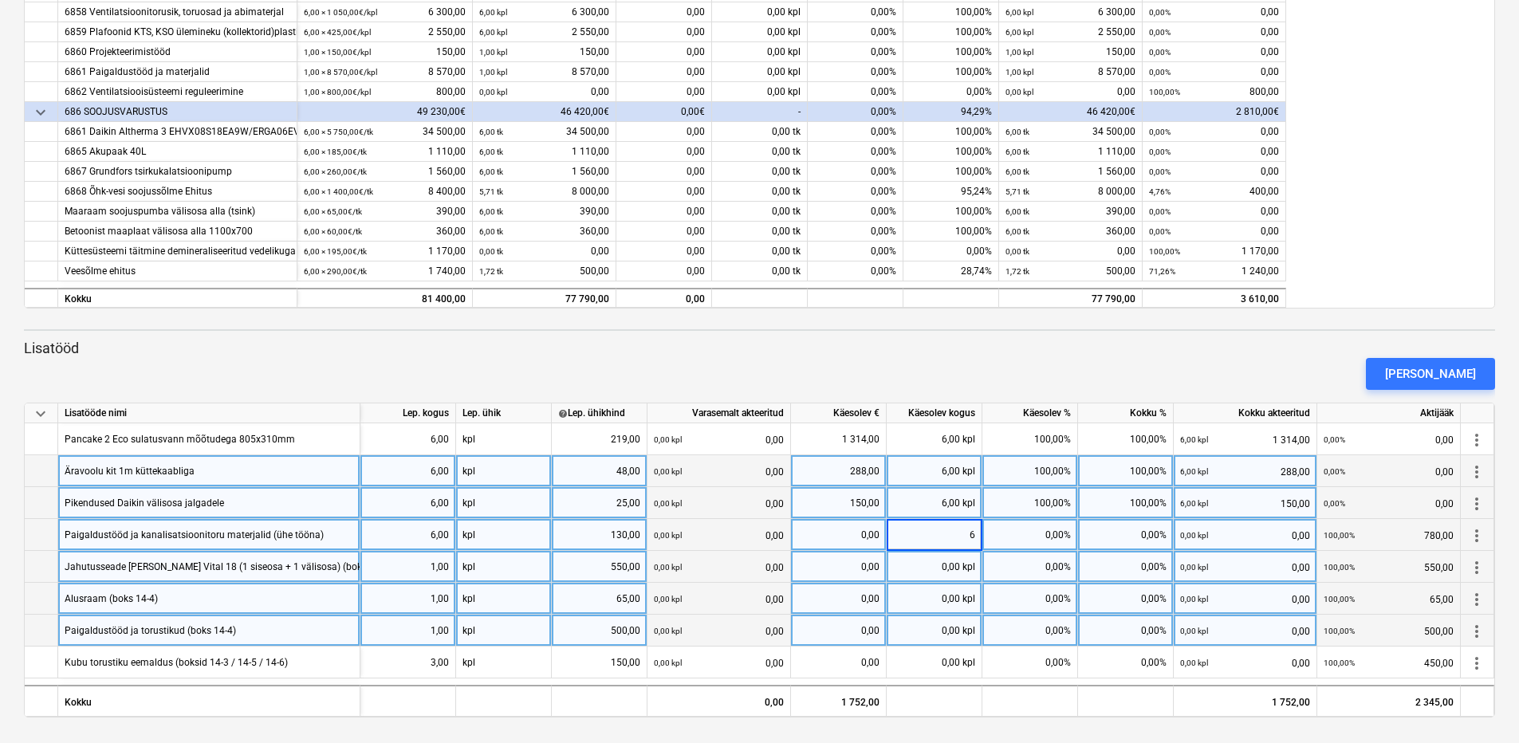
click at [937, 566] on div "0,00 kpl" at bounding box center [935, 567] width 96 height 32
click at [942, 593] on div "0,00 kpl" at bounding box center [935, 599] width 96 height 32
click at [942, 632] on div "0,00 kpl" at bounding box center [935, 631] width 96 height 32
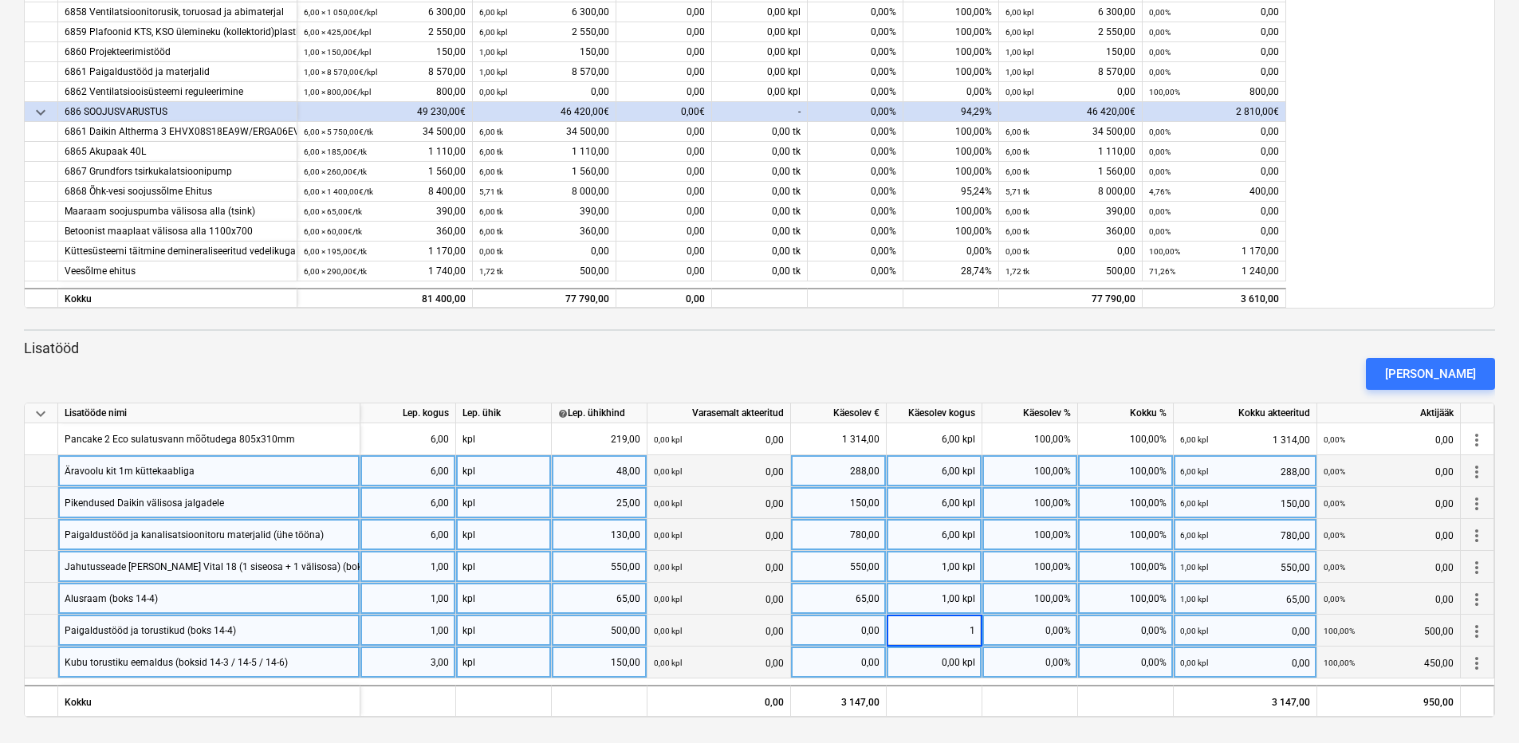
click at [945, 666] on div "0,00 kpl" at bounding box center [935, 663] width 96 height 32
click at [954, 356] on div "[PERSON_NAME]" at bounding box center [760, 374] width 1484 height 45
click at [582, 358] on div "[PERSON_NAME]" at bounding box center [760, 374] width 1484 height 45
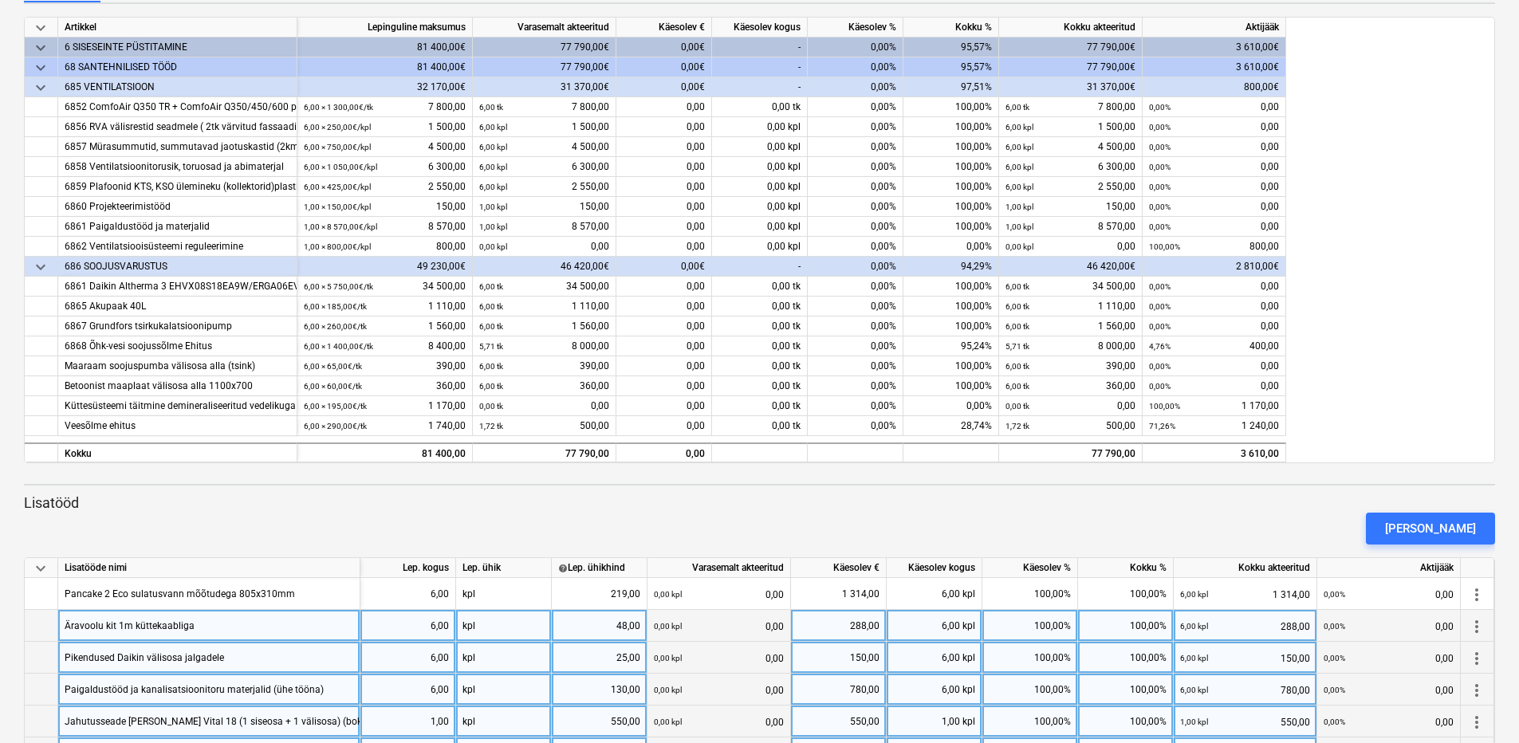
scroll to position [200, 0]
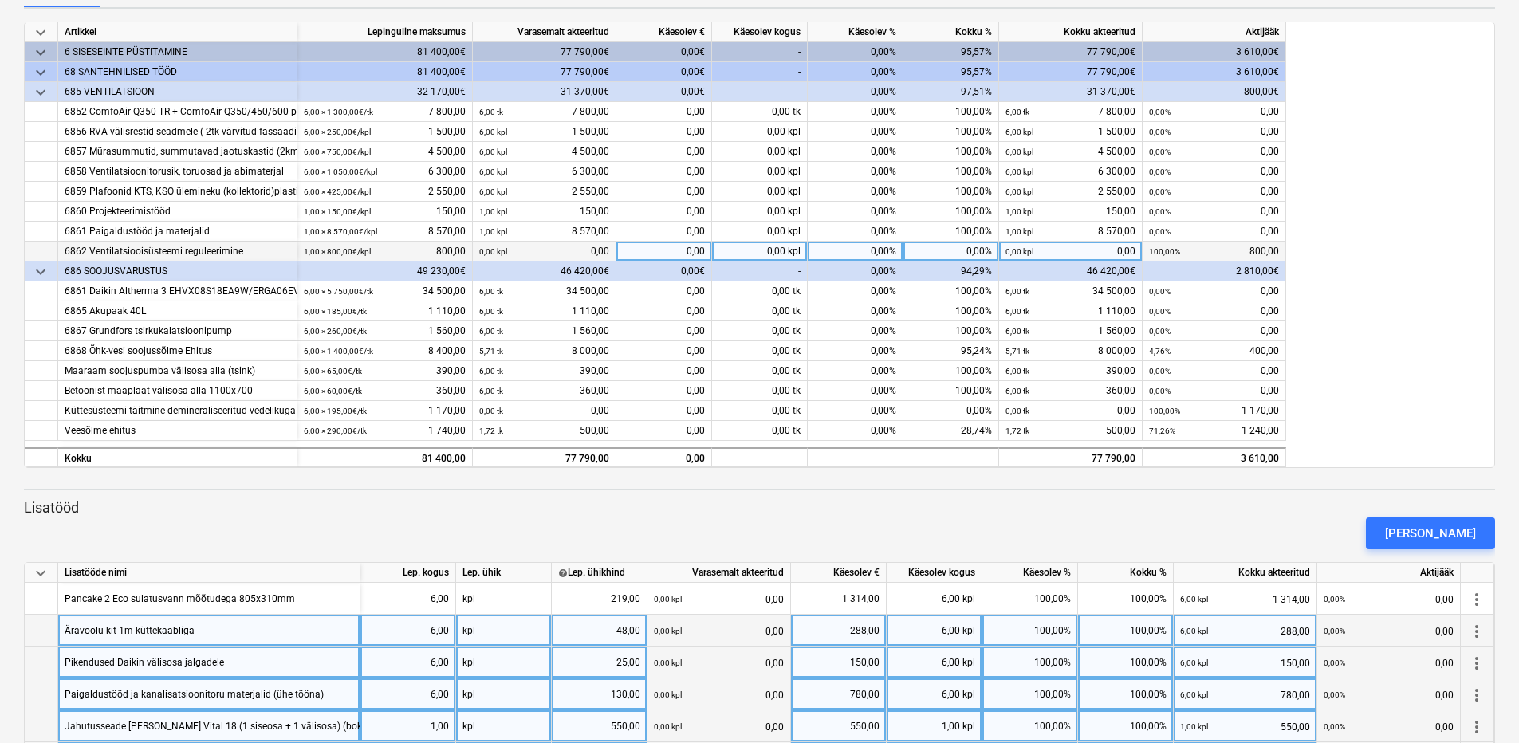
click at [746, 244] on div "0,00 kpl" at bounding box center [760, 252] width 96 height 20
type input "1"
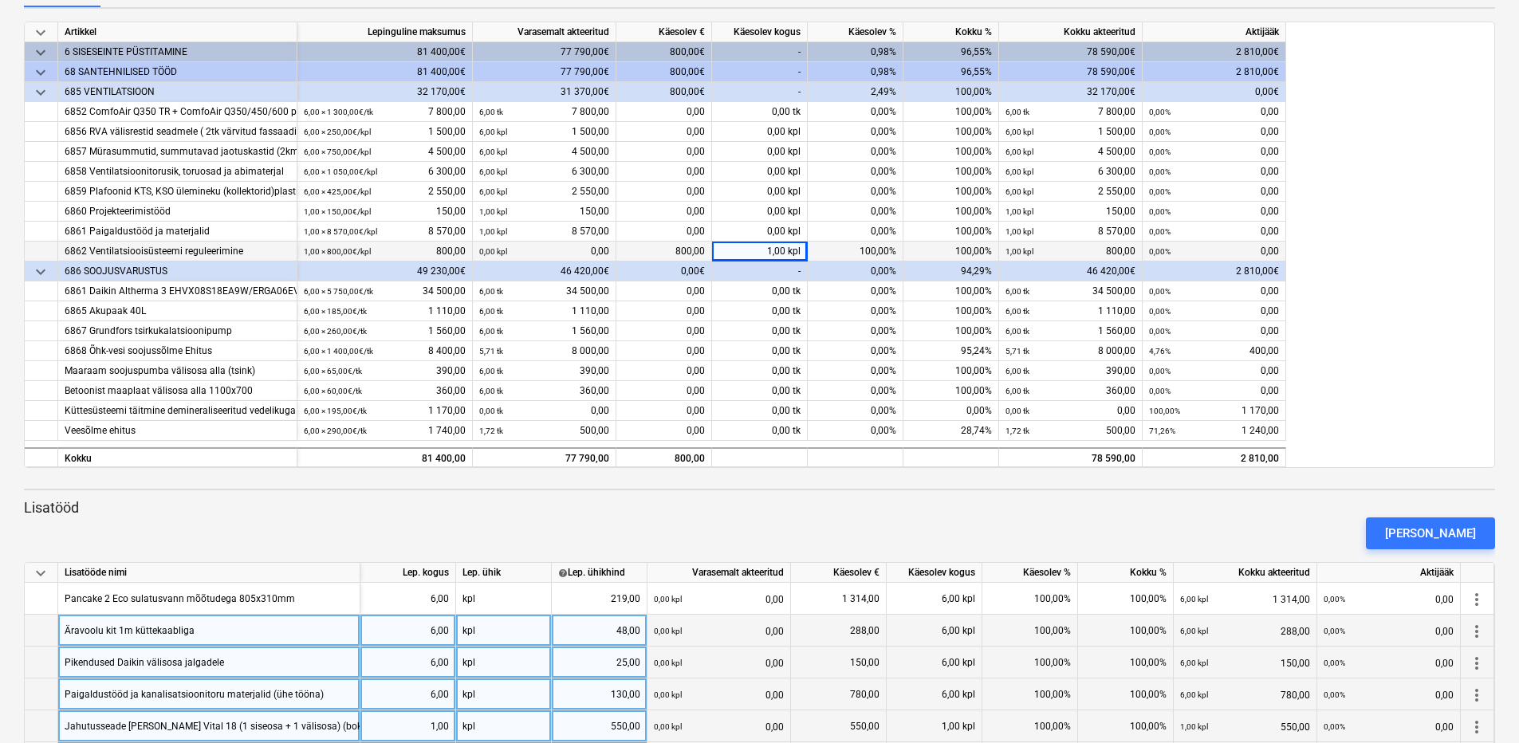
click at [1429, 298] on div "keyboard_arrow_down Artikkel Lepinguline maksumus Varasemalt akteeritud Käesole…" at bounding box center [759, 245] width 1471 height 447
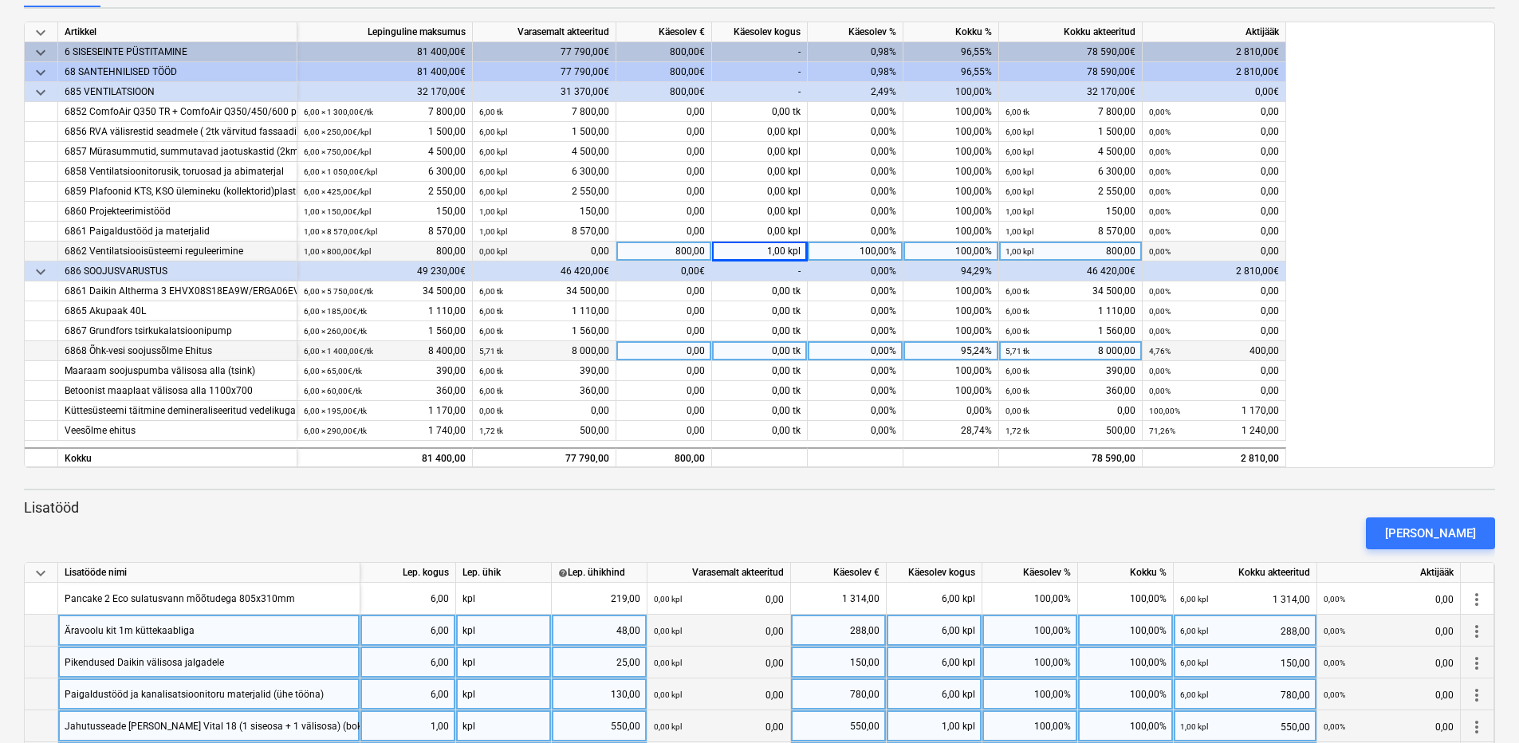
click at [755, 350] on div "0,00 tk" at bounding box center [760, 351] width 96 height 20
type input "0.29"
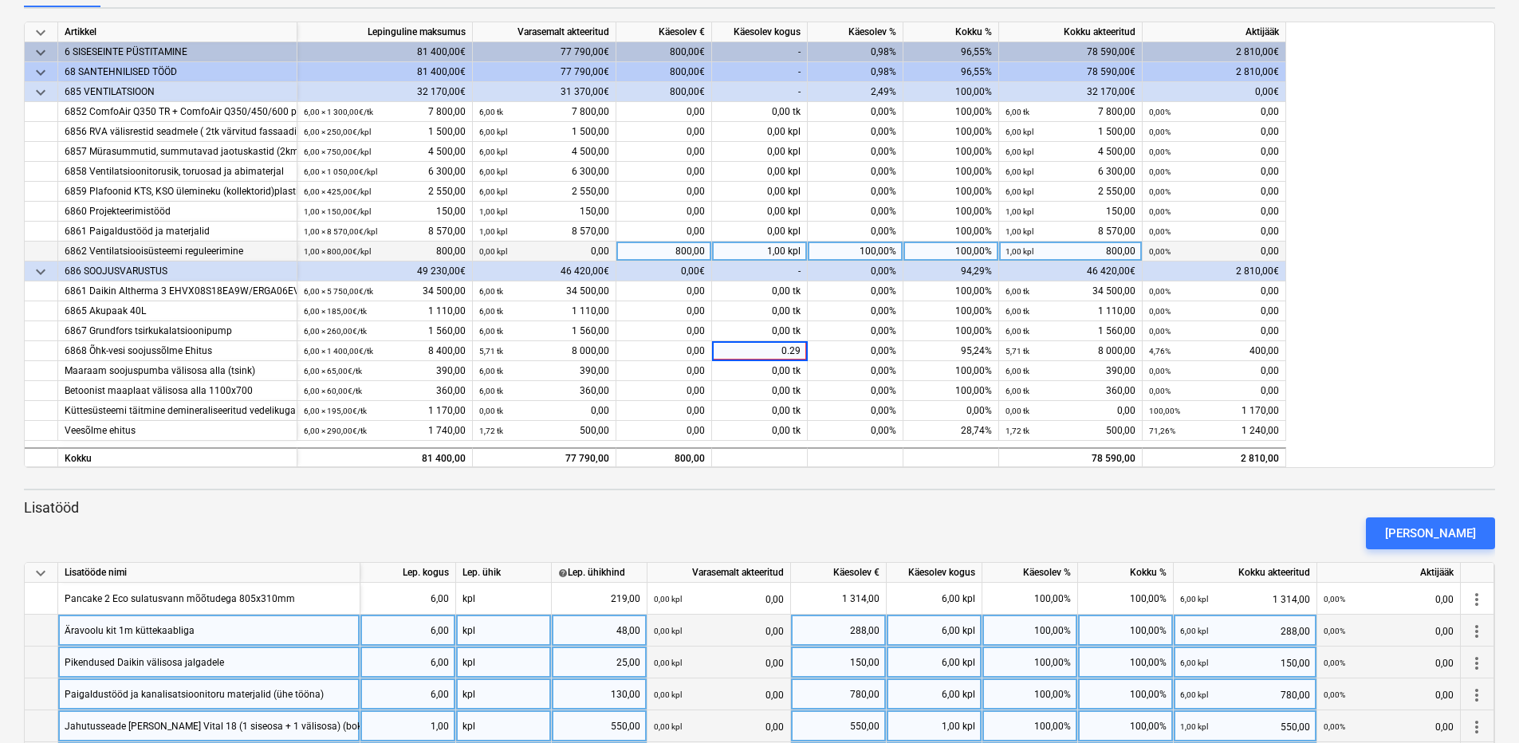
click at [1372, 271] on div "keyboard_arrow_down Artikkel Lepinguline maksumus Varasemalt akteeritud Käesole…" at bounding box center [759, 245] width 1471 height 447
click at [779, 348] on div "0,00 tk" at bounding box center [760, 351] width 96 height 20
type input "0,29"
click at [1358, 379] on div "keyboard_arrow_down Artikkel Lepinguline maksumus Varasemalt akteeritud Käesole…" at bounding box center [759, 245] width 1471 height 447
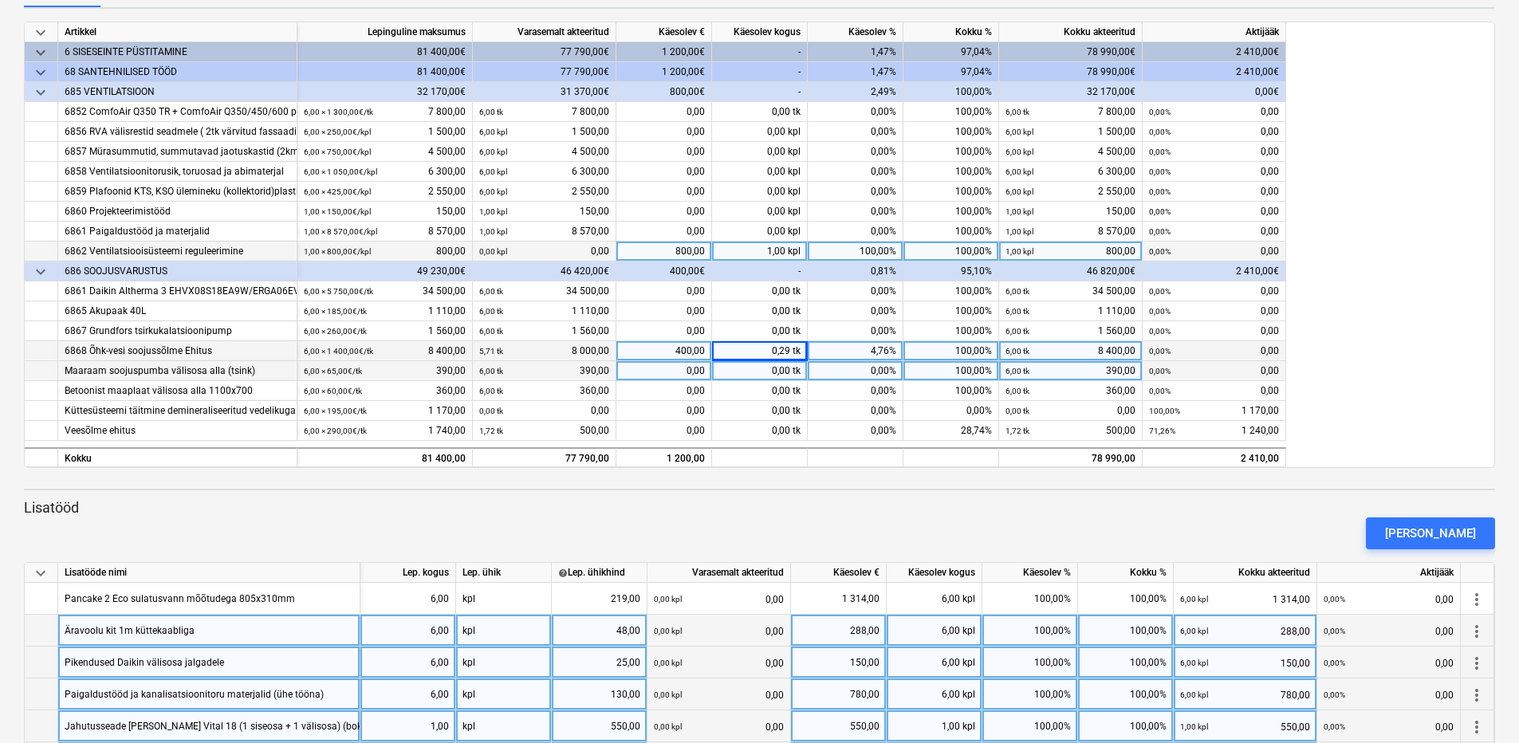
click at [774, 370] on div "0,00 tk" at bounding box center [760, 371] width 96 height 20
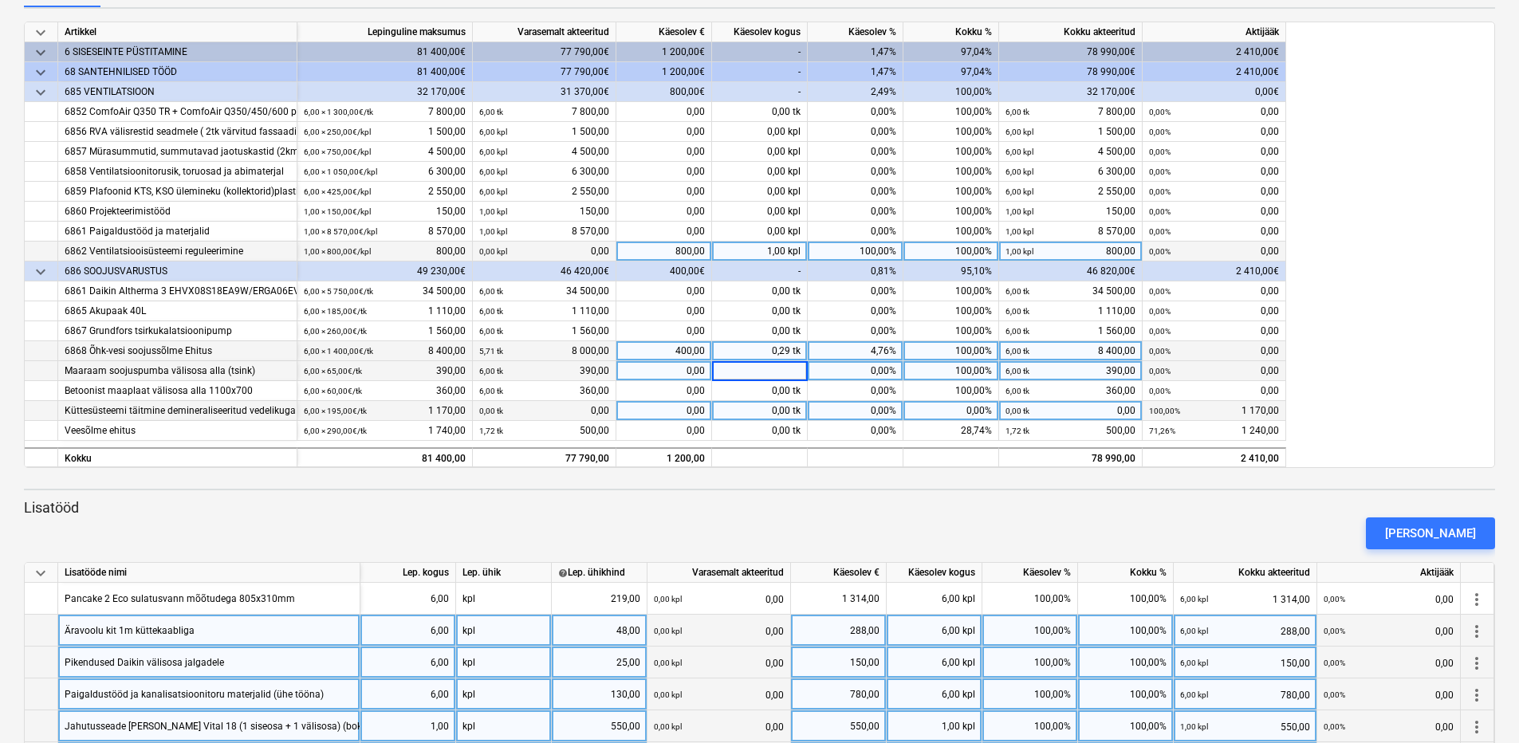
click at [770, 409] on div "0,00 tk" at bounding box center [760, 411] width 96 height 20
type input "6"
click at [1358, 351] on div "keyboard_arrow_down Artikkel Lepinguline maksumus Varasemalt akteeritud Käesole…" at bounding box center [759, 245] width 1471 height 447
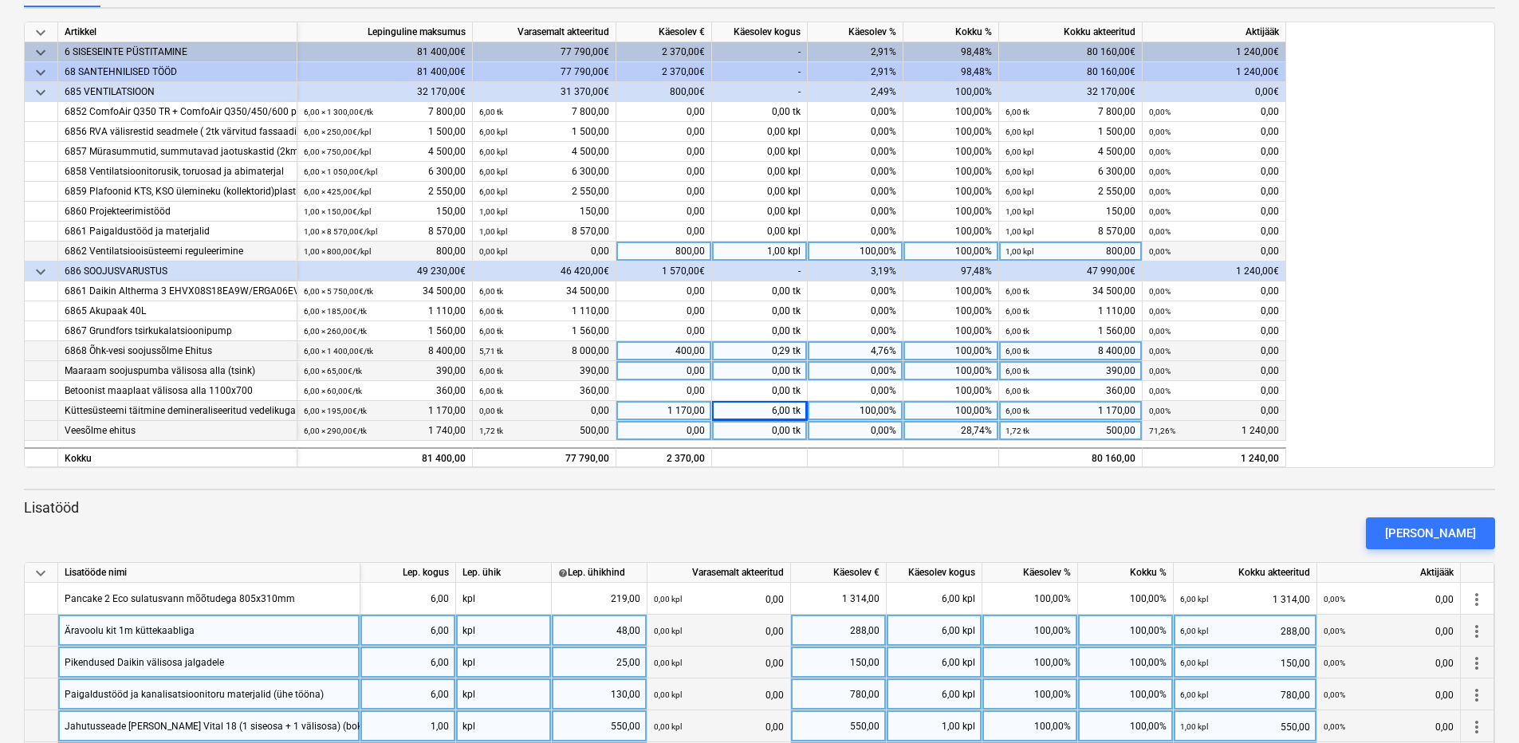
click at [766, 427] on div "0,00 tk" at bounding box center [760, 431] width 96 height 20
type input "4,28"
click at [1348, 382] on div "keyboard_arrow_down Artikkel Lepinguline maksumus Varasemalt akteeritud Käesole…" at bounding box center [759, 245] width 1471 height 447
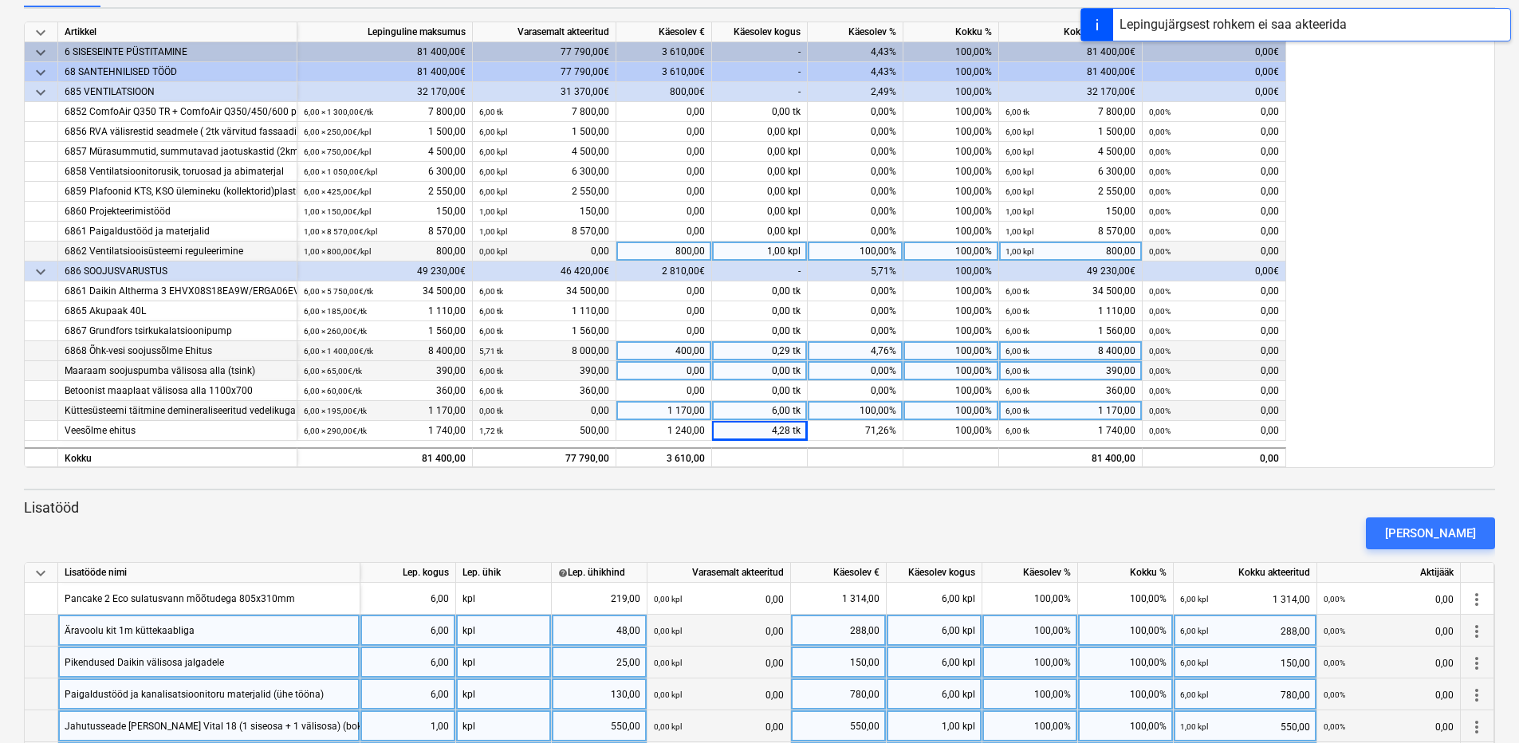
click at [1348, 382] on div "keyboard_arrow_down Artikkel Lepinguline maksumus Varasemalt akteeritud Käesole…" at bounding box center [759, 245] width 1471 height 447
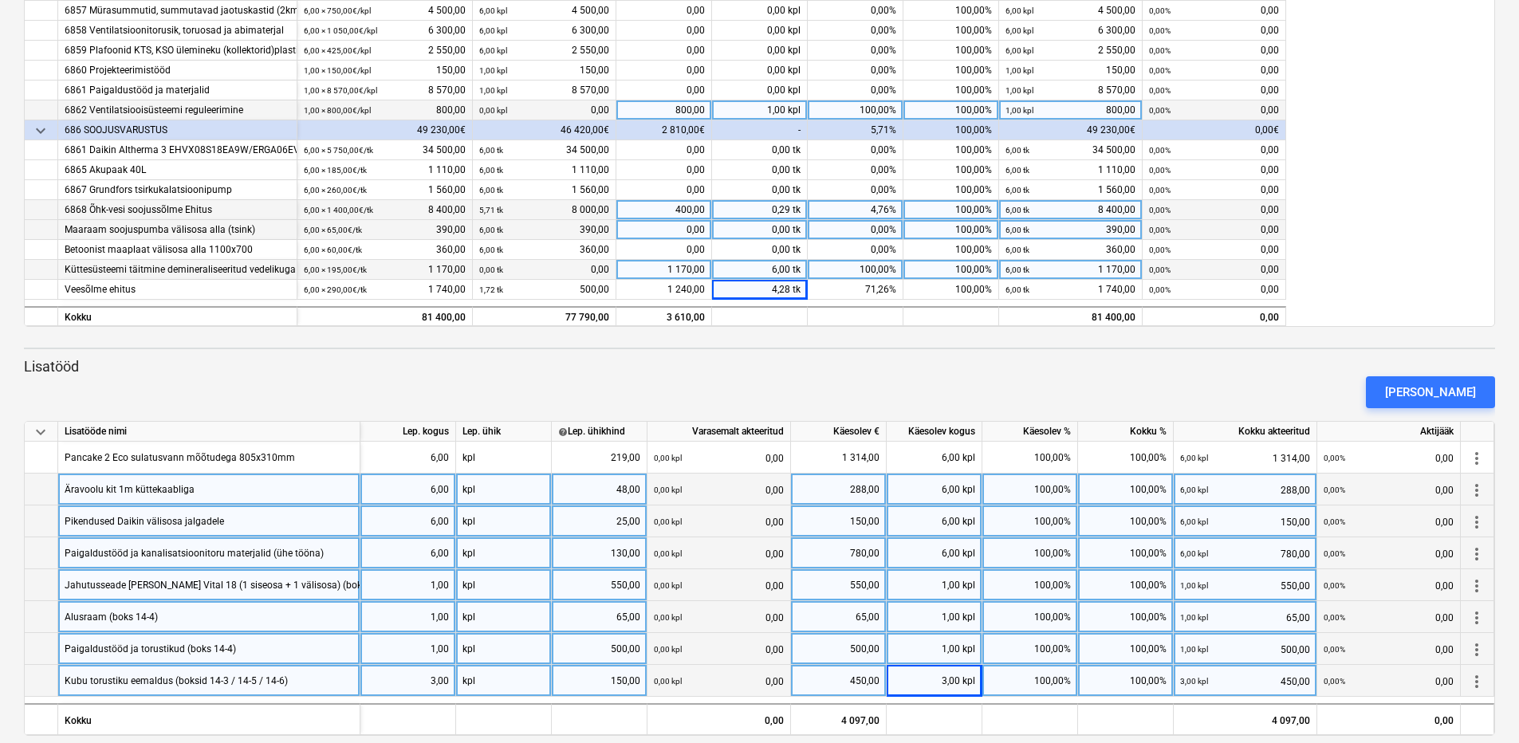
scroll to position [360, 0]
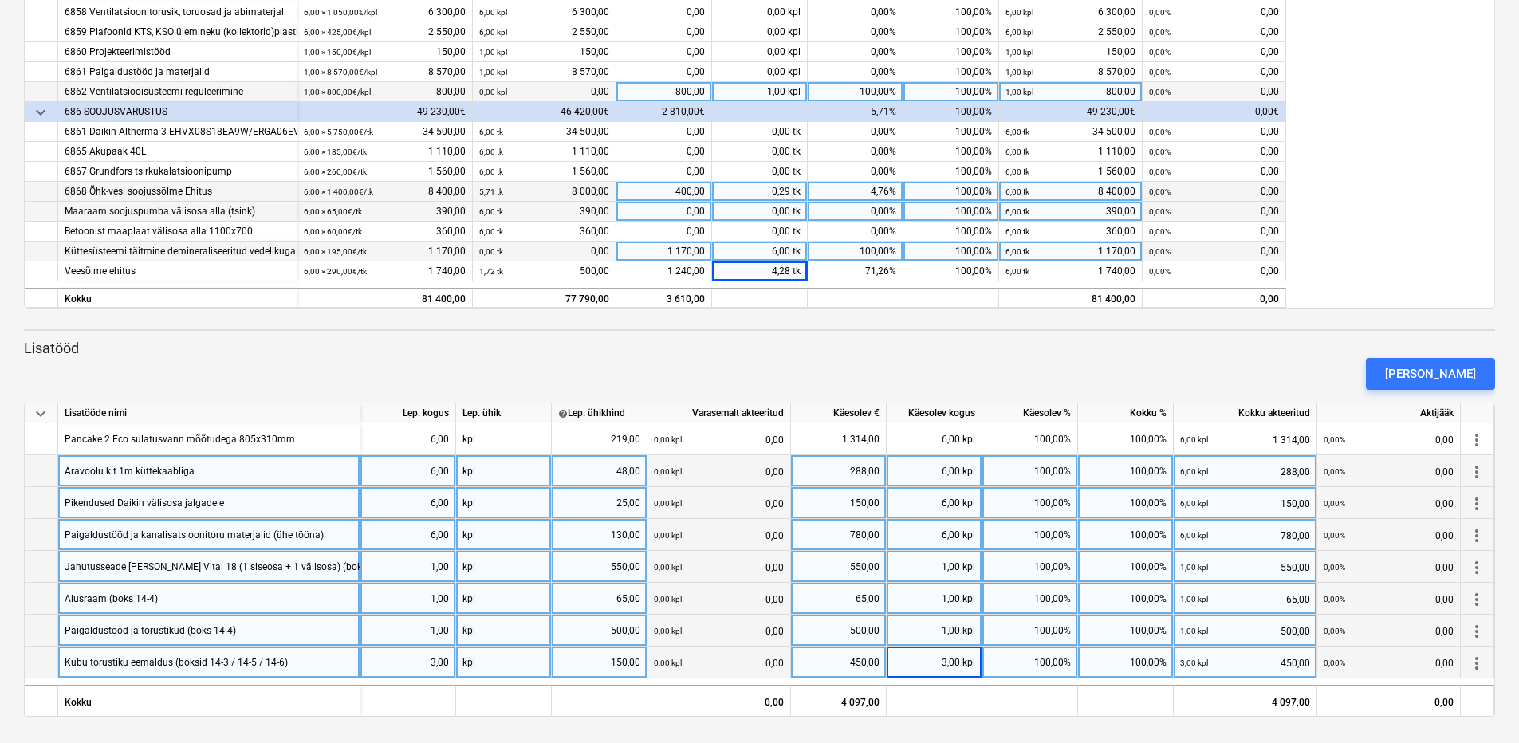
click at [1349, 285] on div "keyboard_arrow_down Artikkel Lepinguline maksumus Varasemalt akteeritud Käesole…" at bounding box center [759, 85] width 1471 height 447
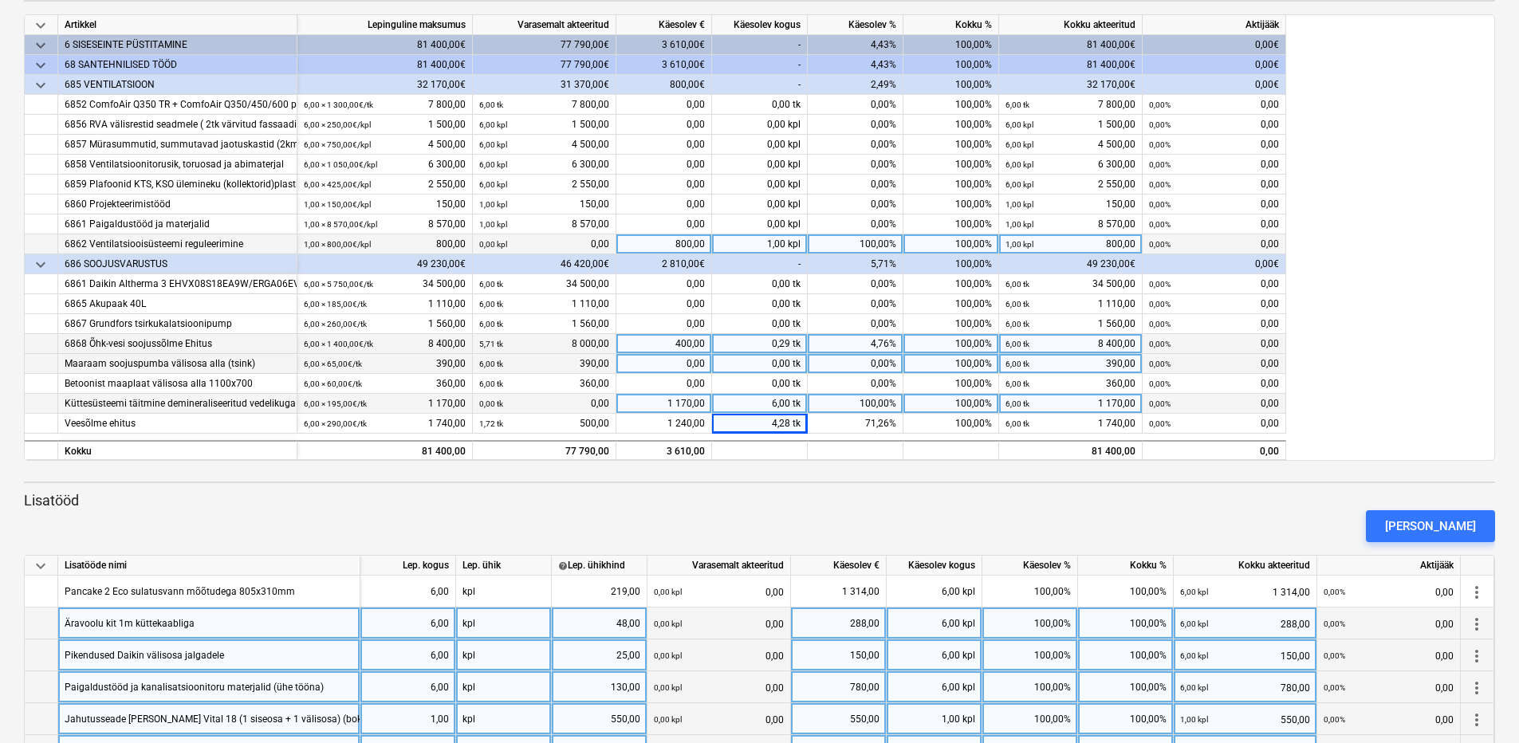
scroll to position [41, 0]
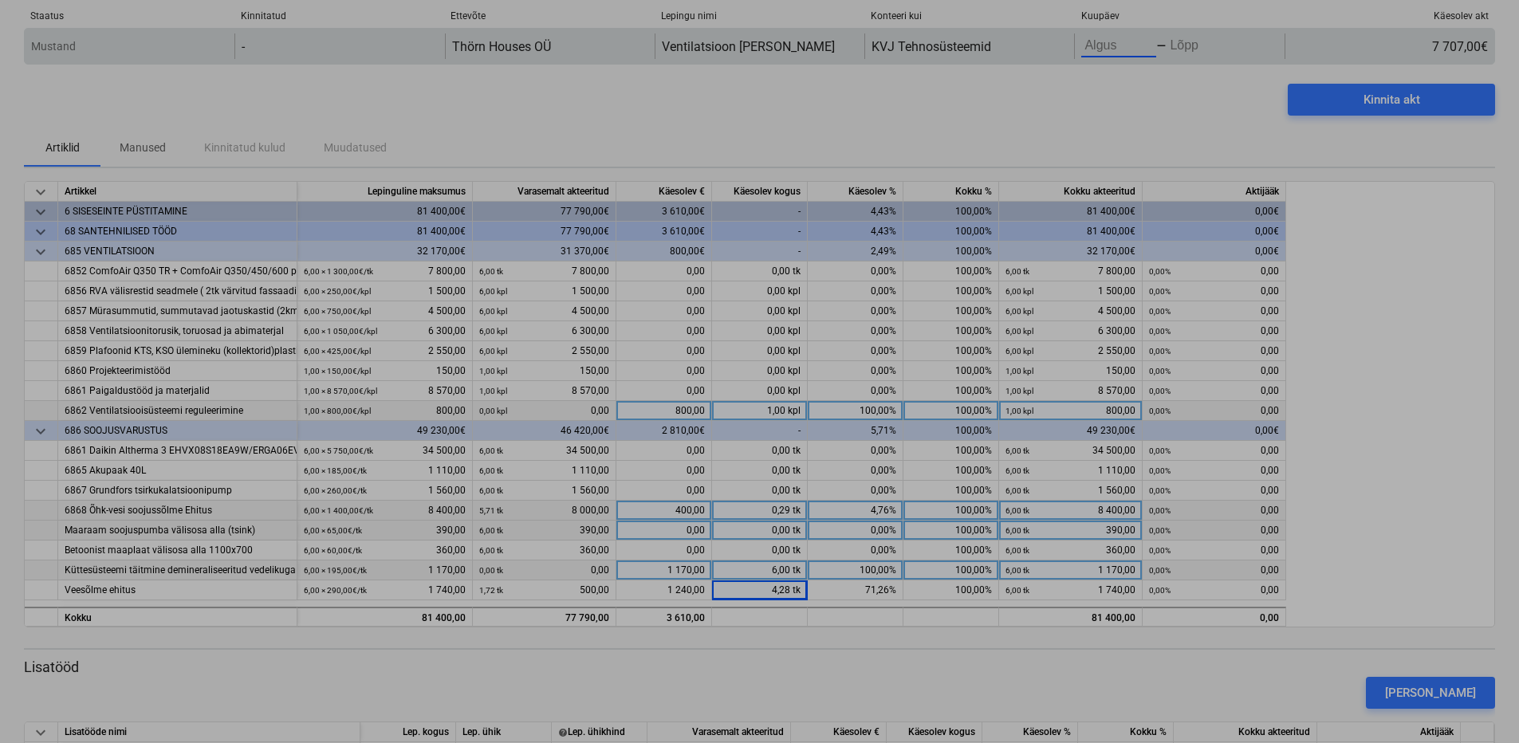
click at [1090, 49] on body "keyboard_arrow_down Staatus Kinnitatud Ettevõte Lepingu nimi Konteeri kui Kuupä…" at bounding box center [759, 330] width 1519 height 743
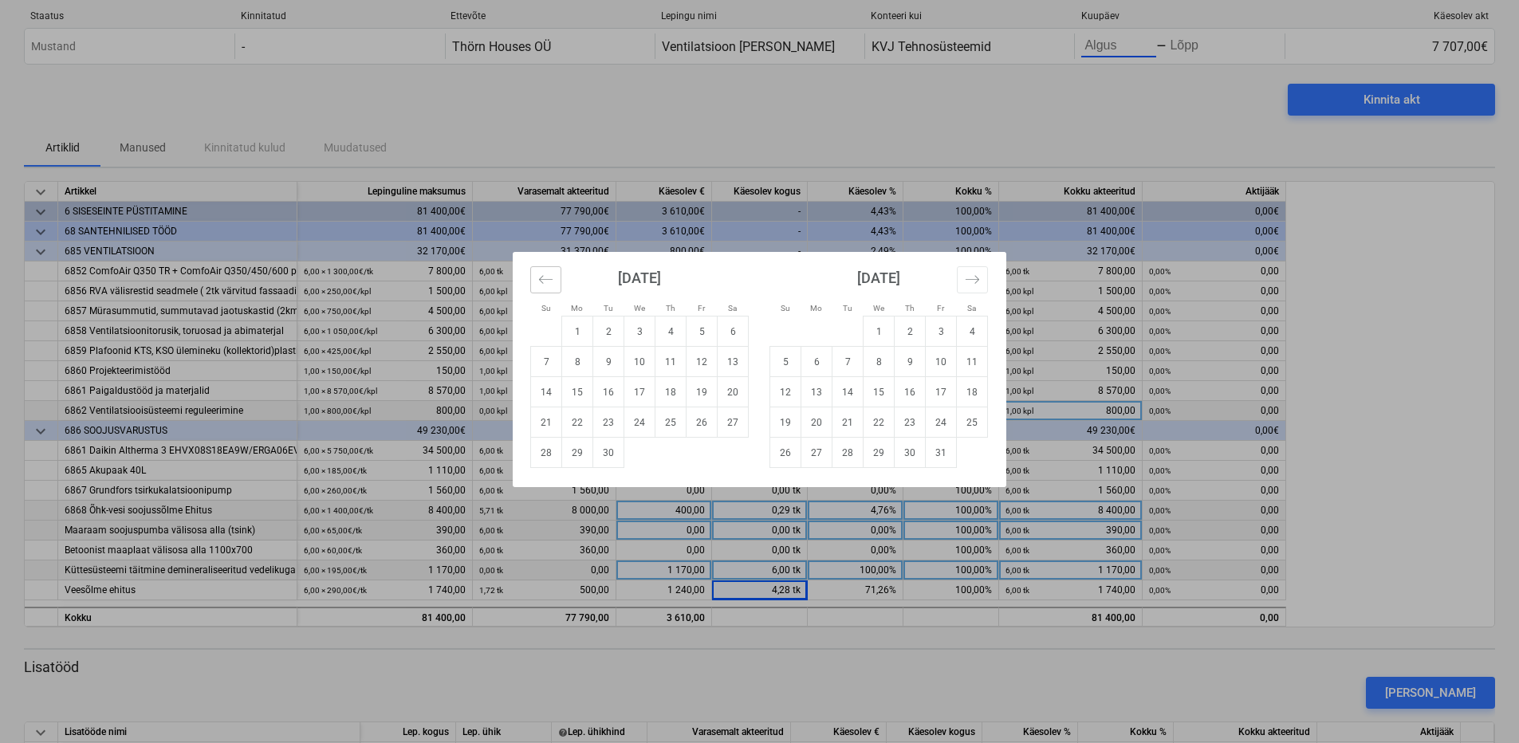
click at [536, 278] on button "Move backward to switch to the previous month." at bounding box center [545, 279] width 31 height 27
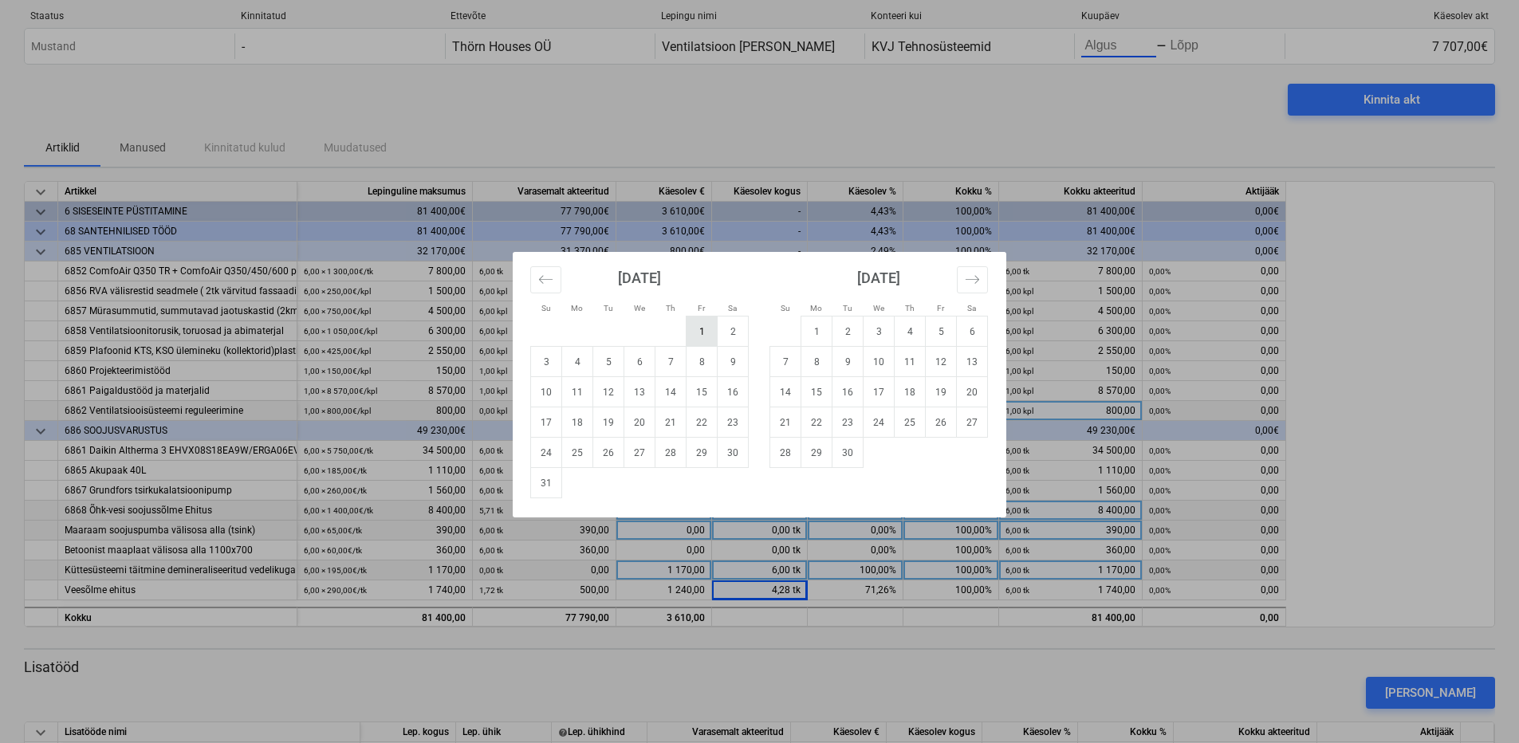
click at [699, 340] on td "1" at bounding box center [702, 332] width 31 height 30
type input "[DATE]"
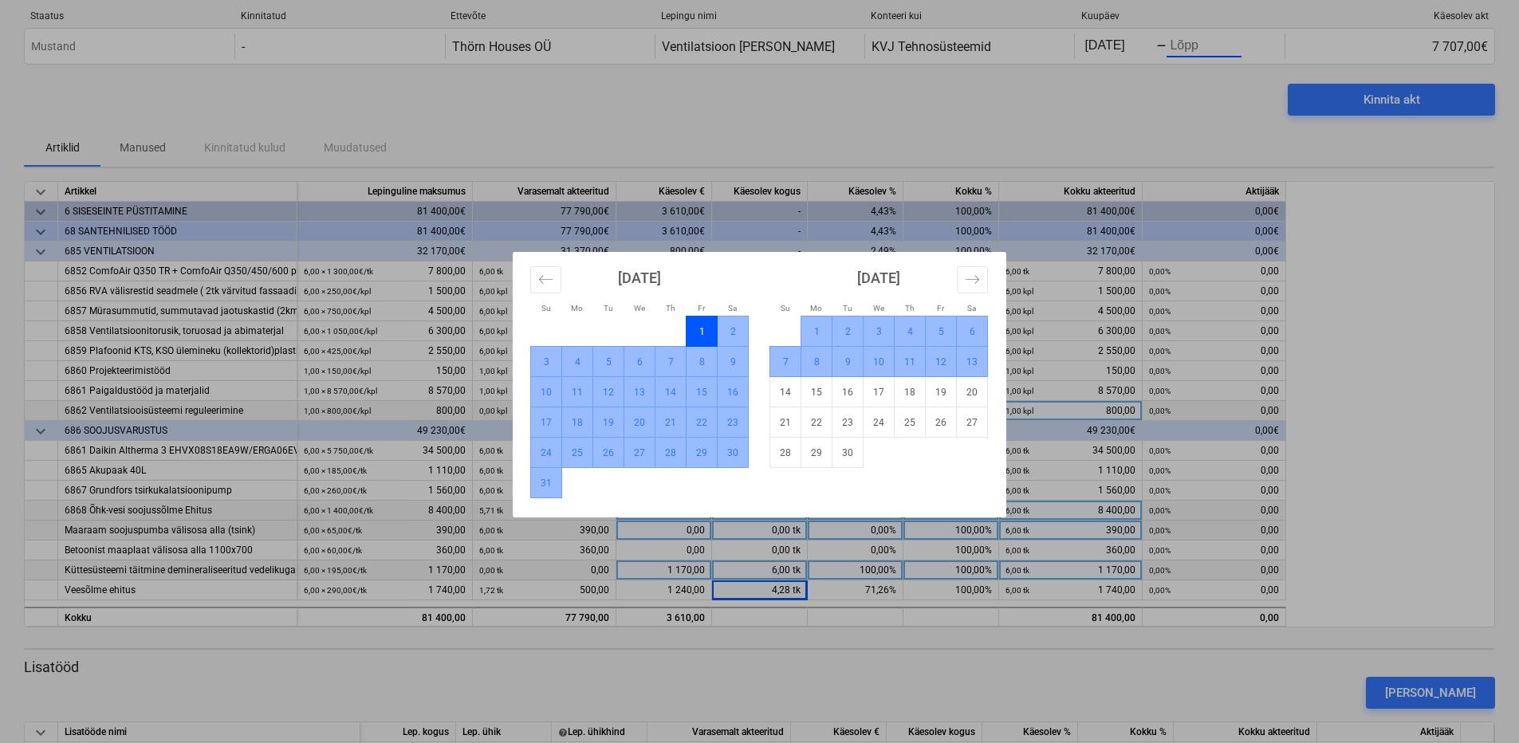
click at [974, 369] on td "13" at bounding box center [972, 362] width 31 height 30
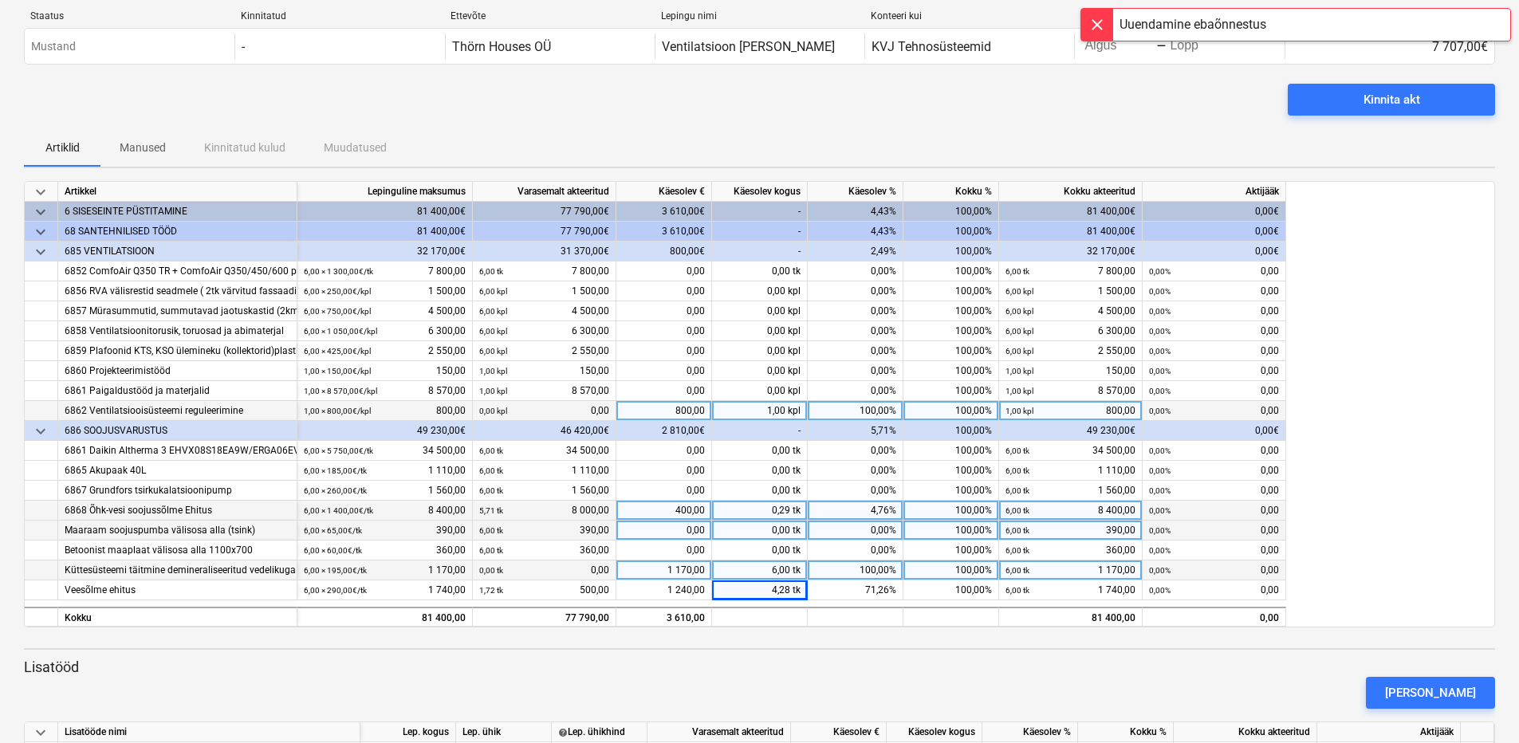
click at [1097, 18] on div at bounding box center [1097, 25] width 32 height 32
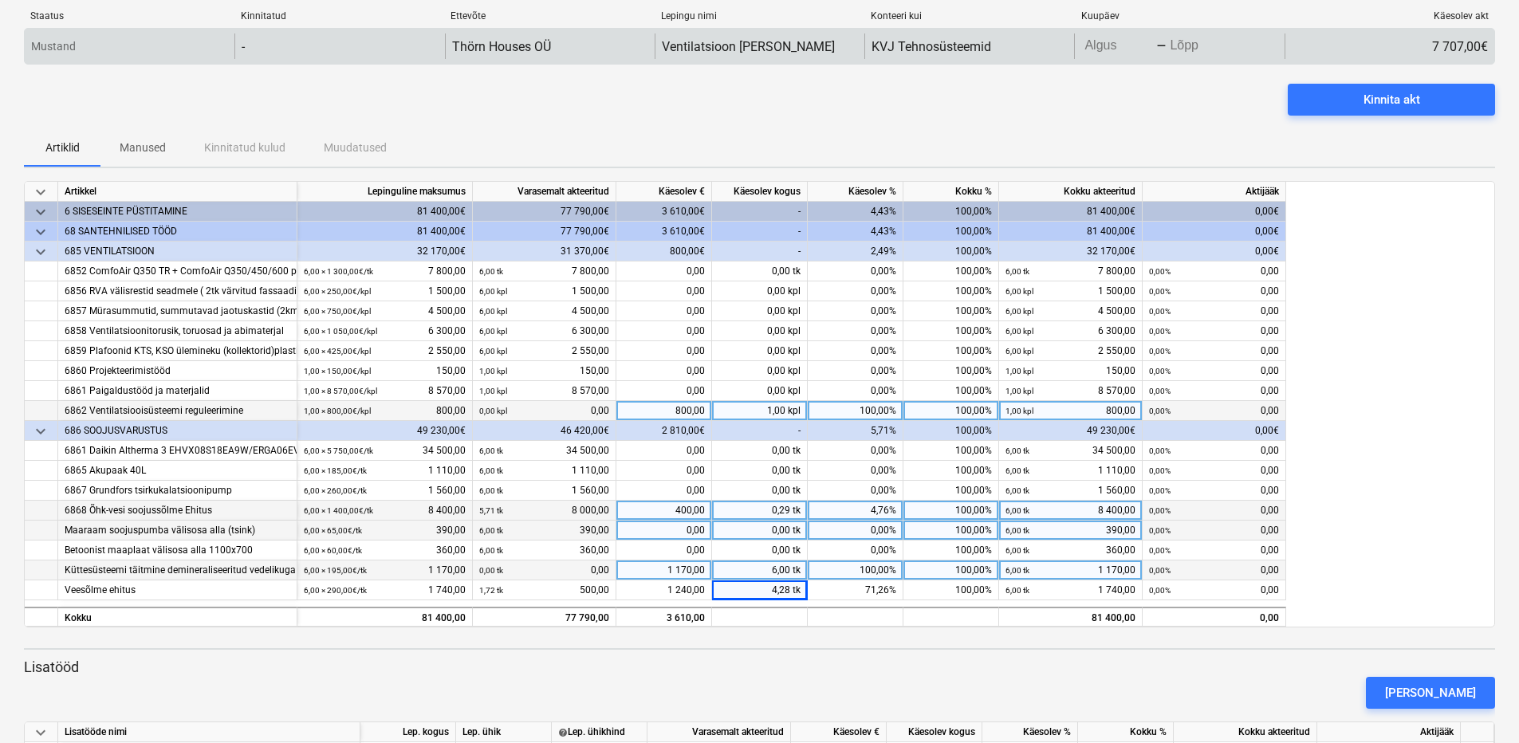
click at [1096, 48] on body "keyboard_arrow_down Staatus Kinnitatud Ettevõte Lepingu nimi Konteeri kui Kuupä…" at bounding box center [759, 330] width 1519 height 743
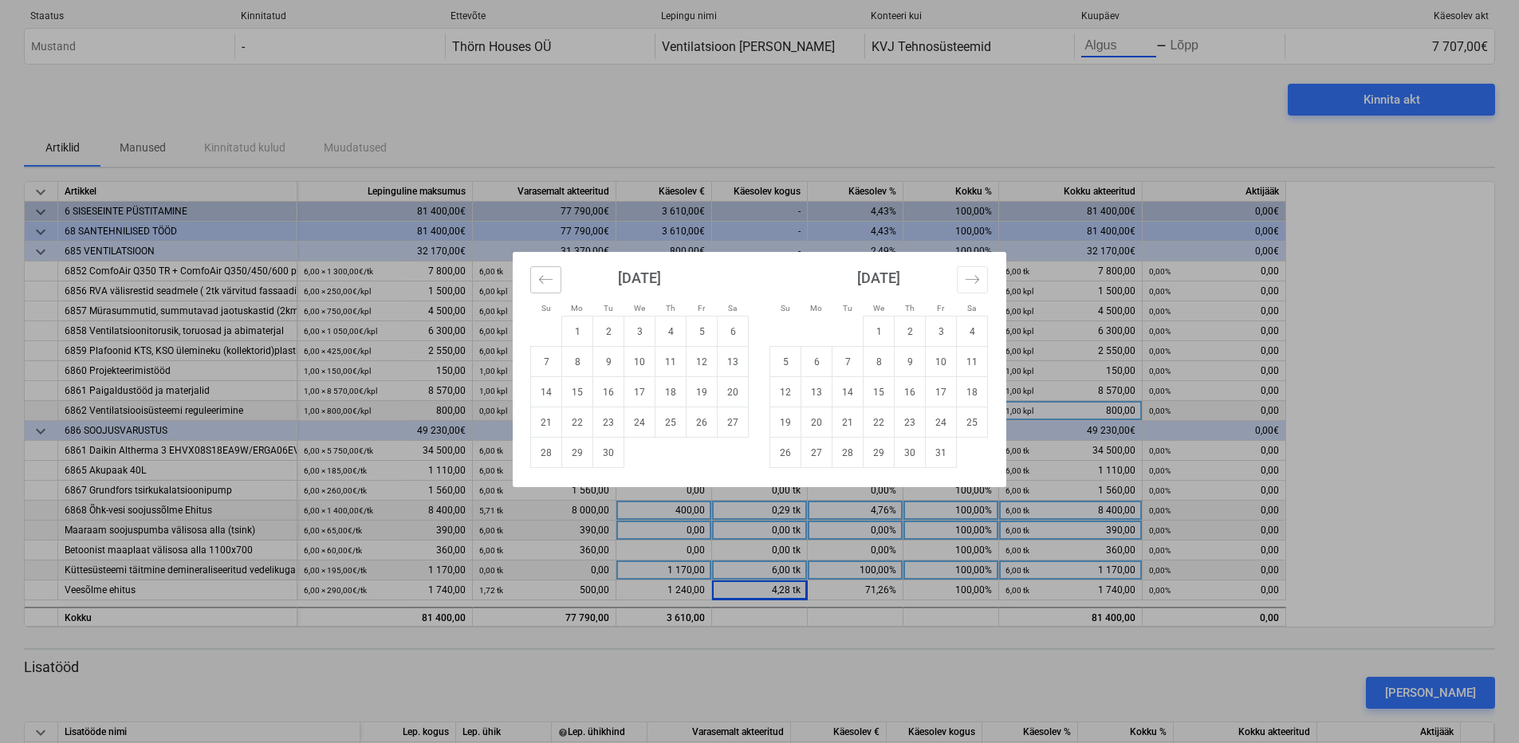
click at [549, 285] on icon "Move backward to switch to the previous month." at bounding box center [545, 279] width 15 height 15
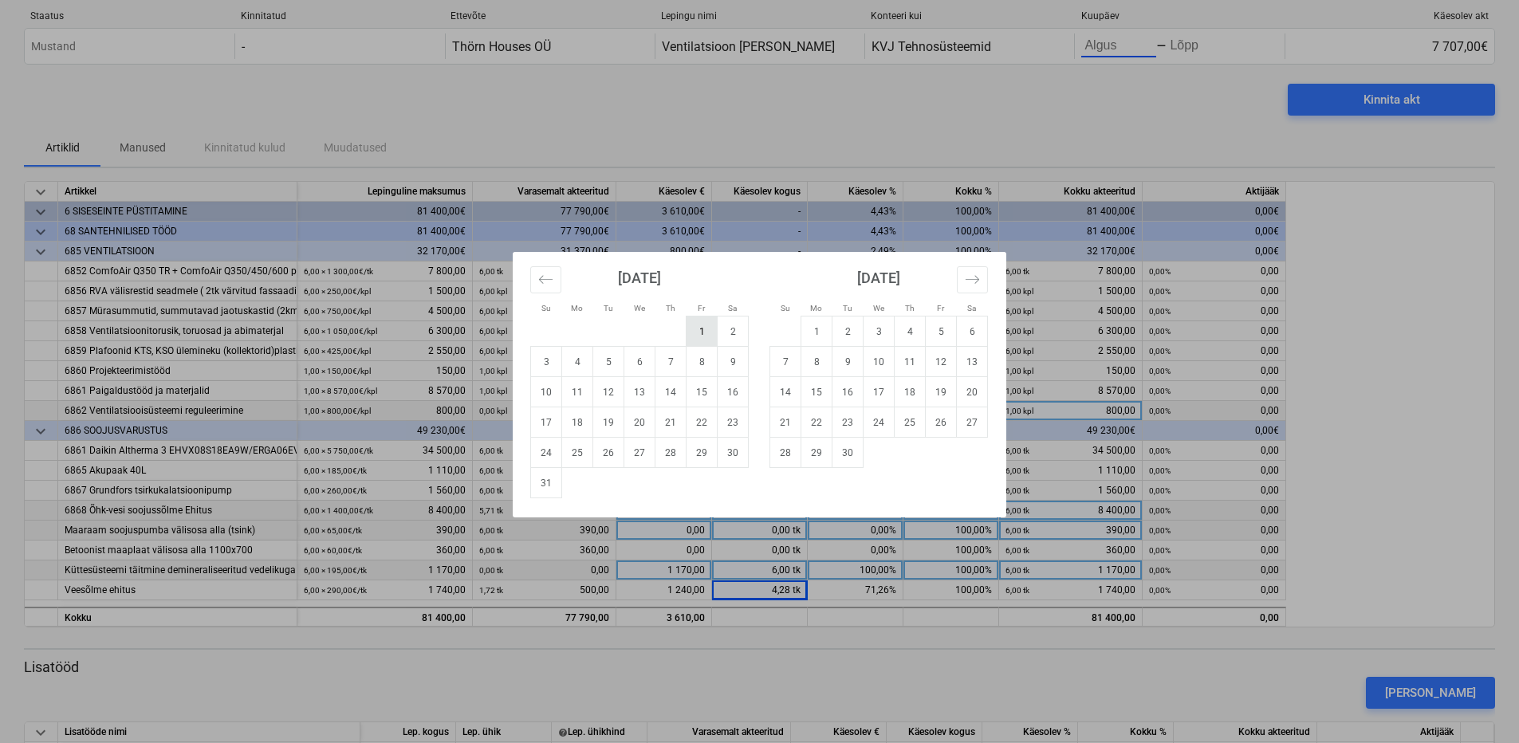
click at [691, 331] on td "1" at bounding box center [702, 332] width 31 height 30
type input "[DATE]"
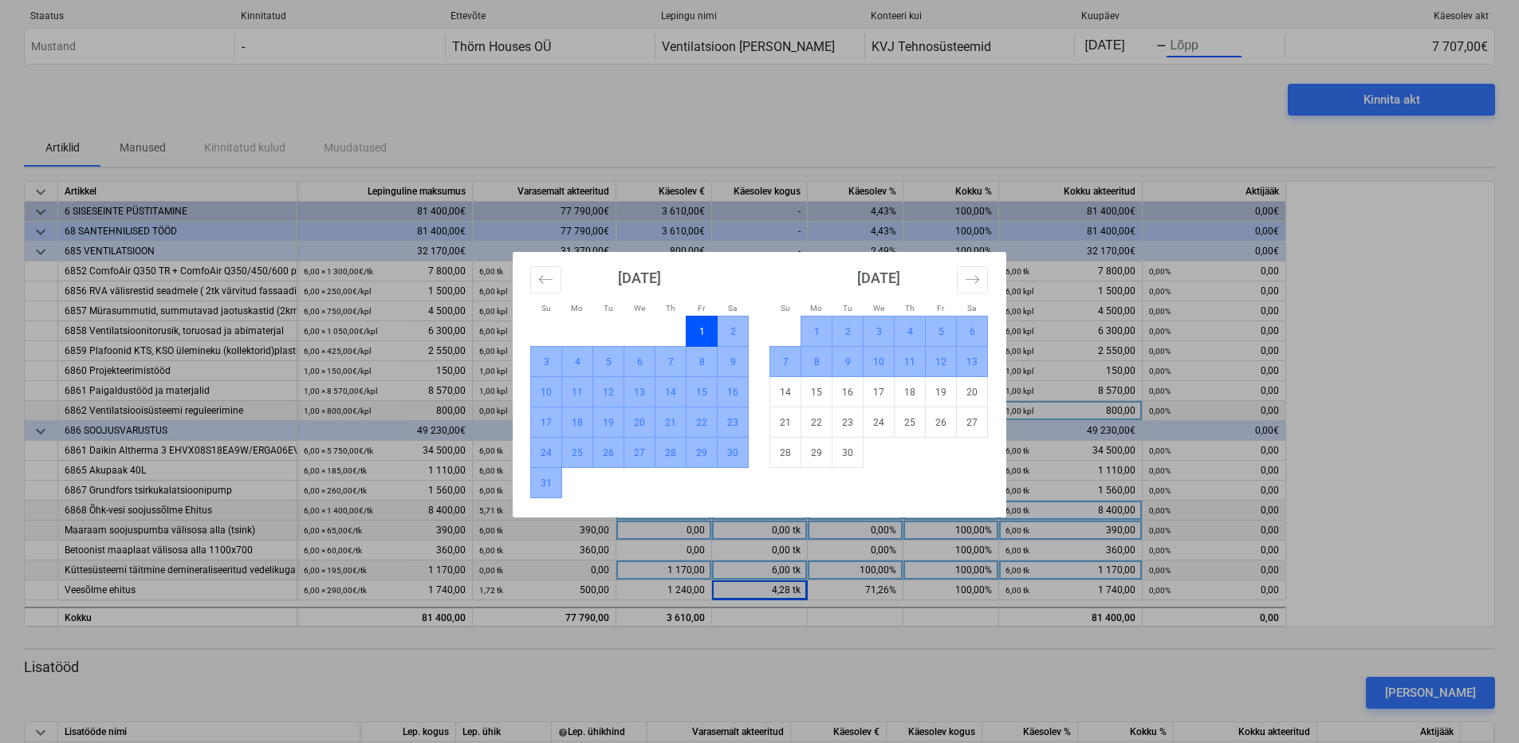
click at [974, 369] on td "13" at bounding box center [972, 362] width 31 height 30
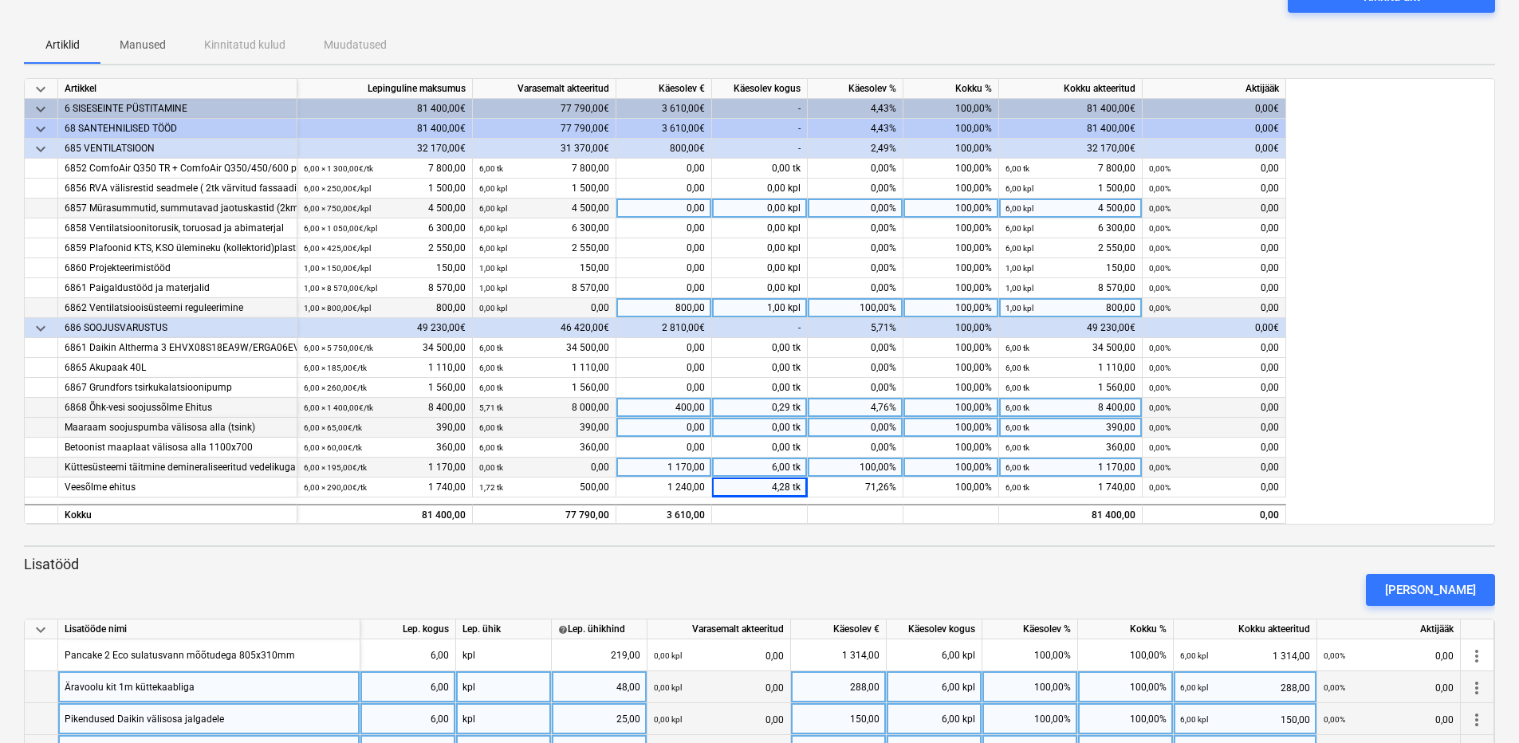
scroll to position [0, 0]
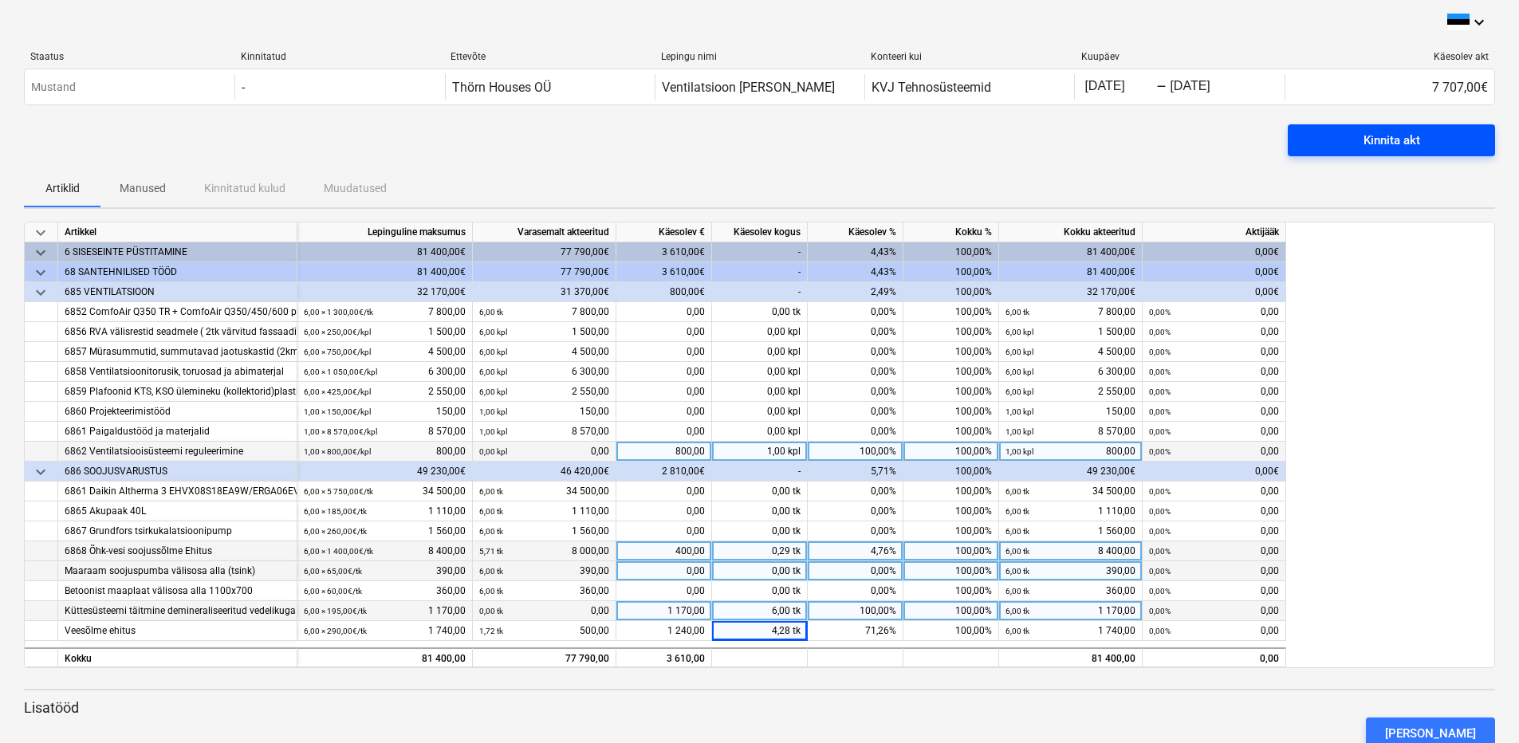
click at [1405, 132] on div "Kinnita akt" at bounding box center [1392, 140] width 57 height 21
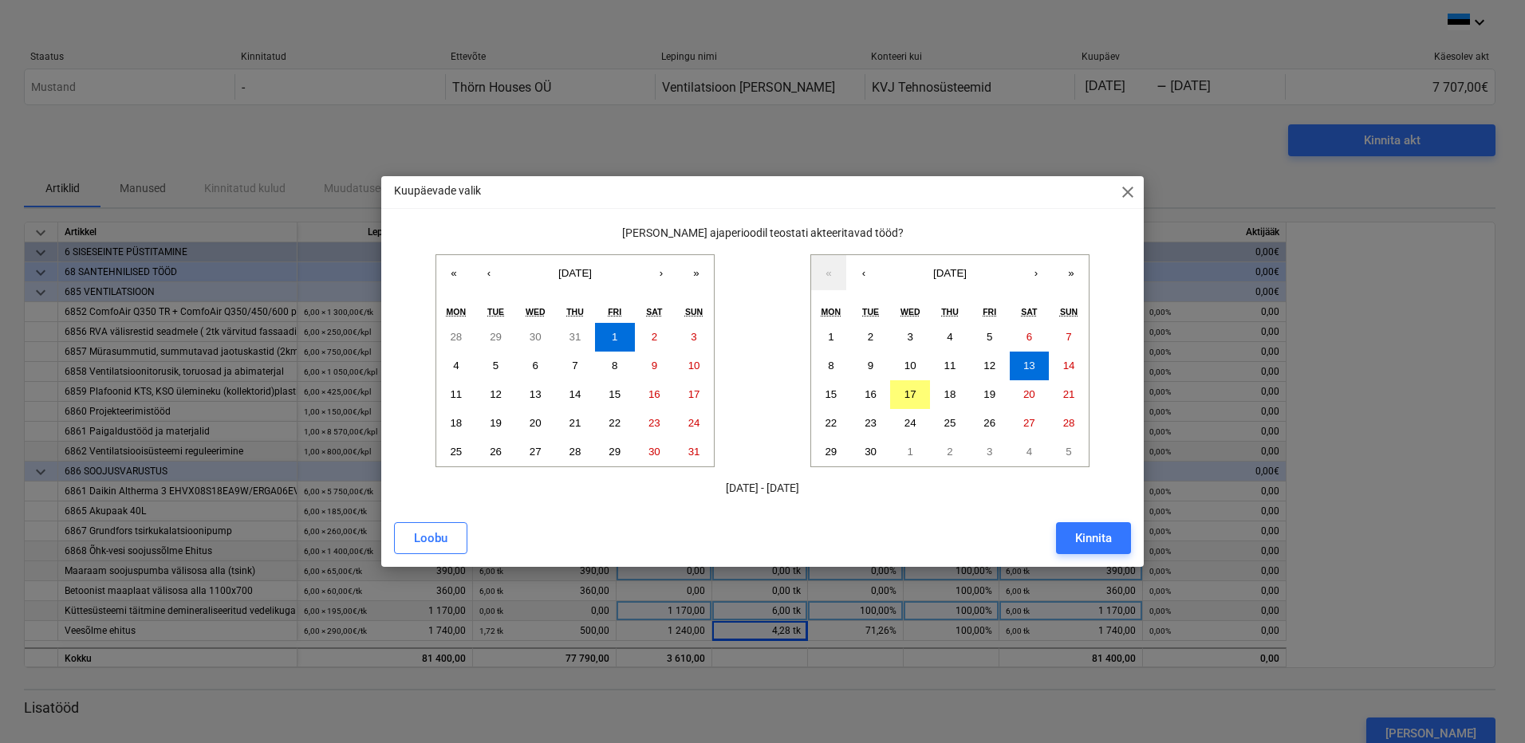
click at [1124, 190] on span "close" at bounding box center [1127, 192] width 19 height 19
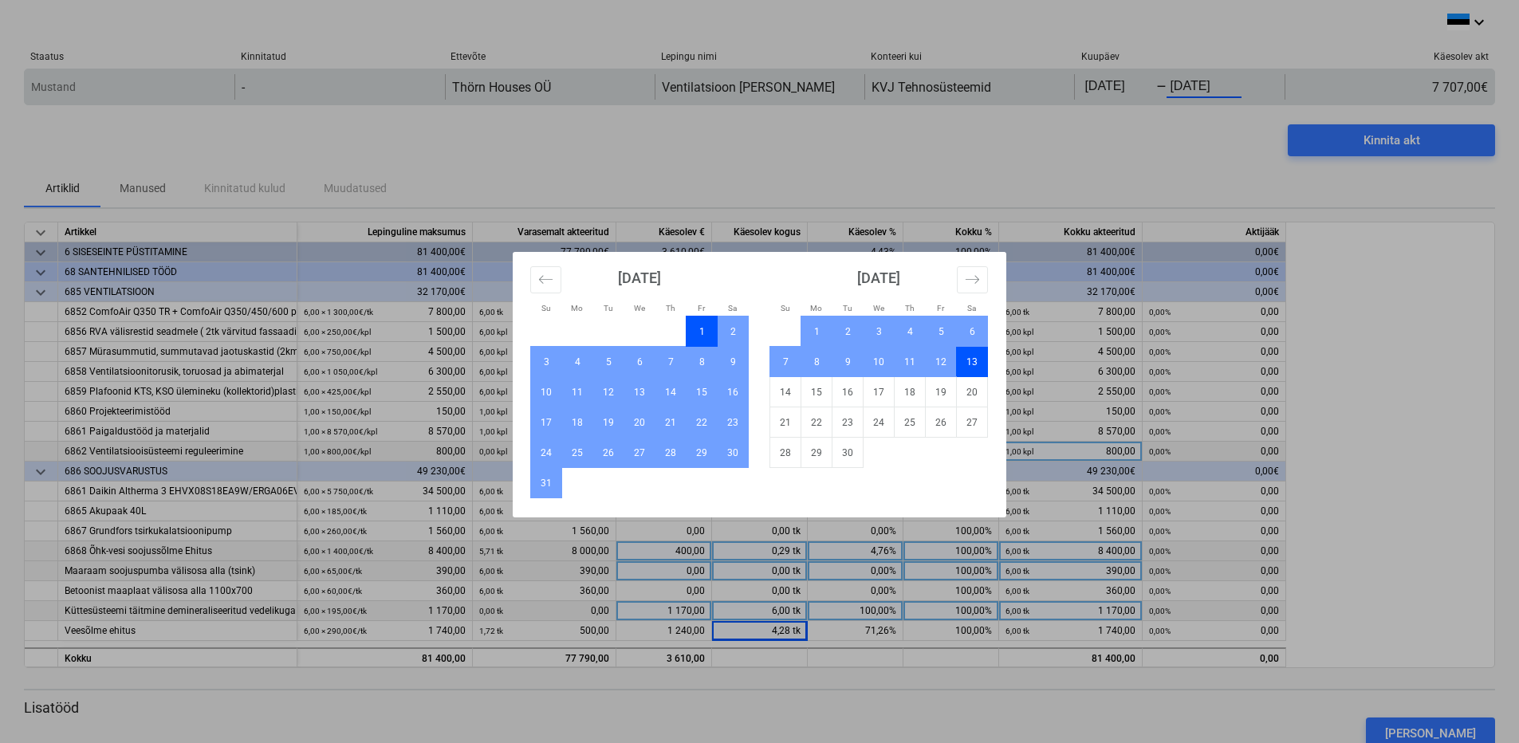
click at [1167, 89] on body "keyboard_arrow_down Staatus Kinnitatud Ettevõte Lepingu nimi Konteeri kui Kuupä…" at bounding box center [759, 371] width 1519 height 743
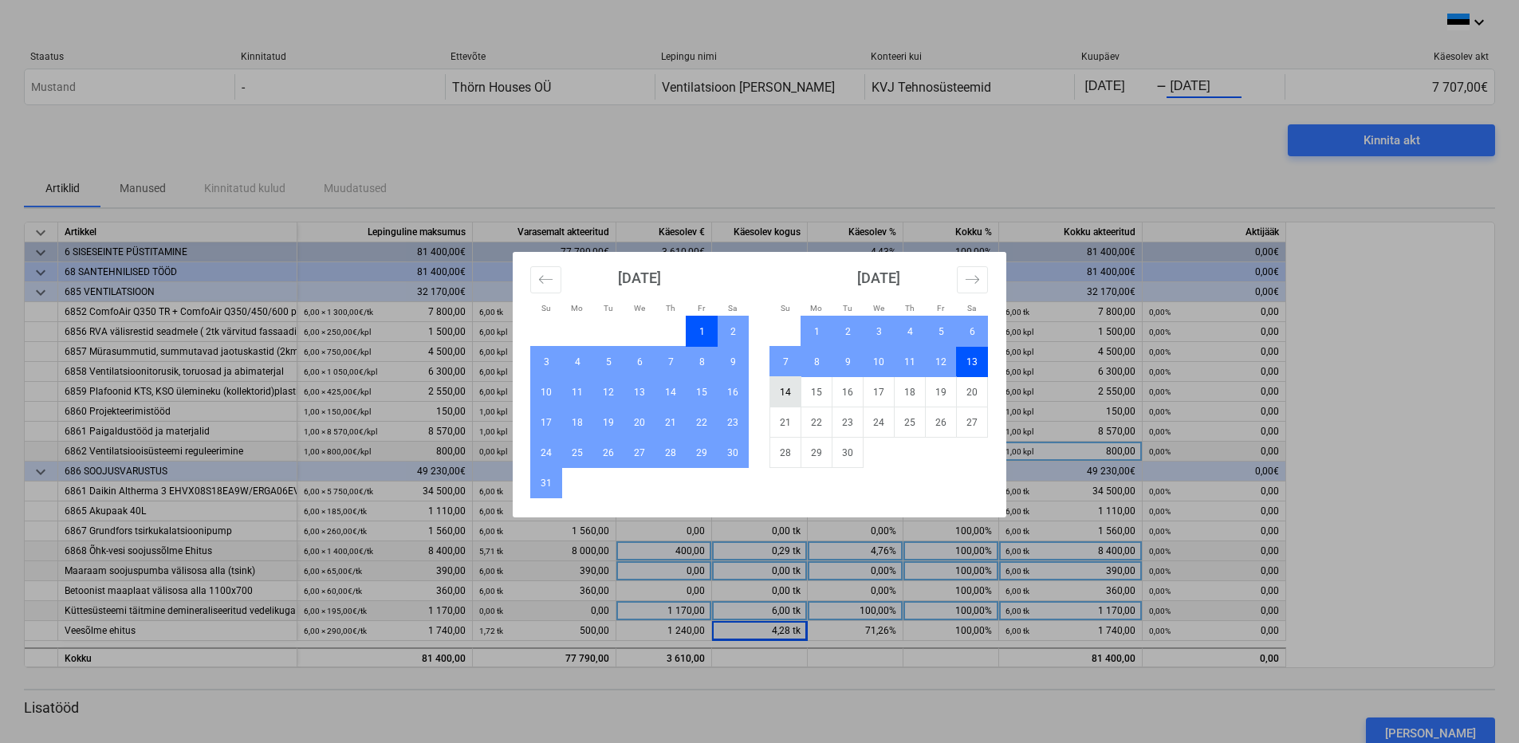
click at [786, 396] on td "14" at bounding box center [785, 392] width 31 height 30
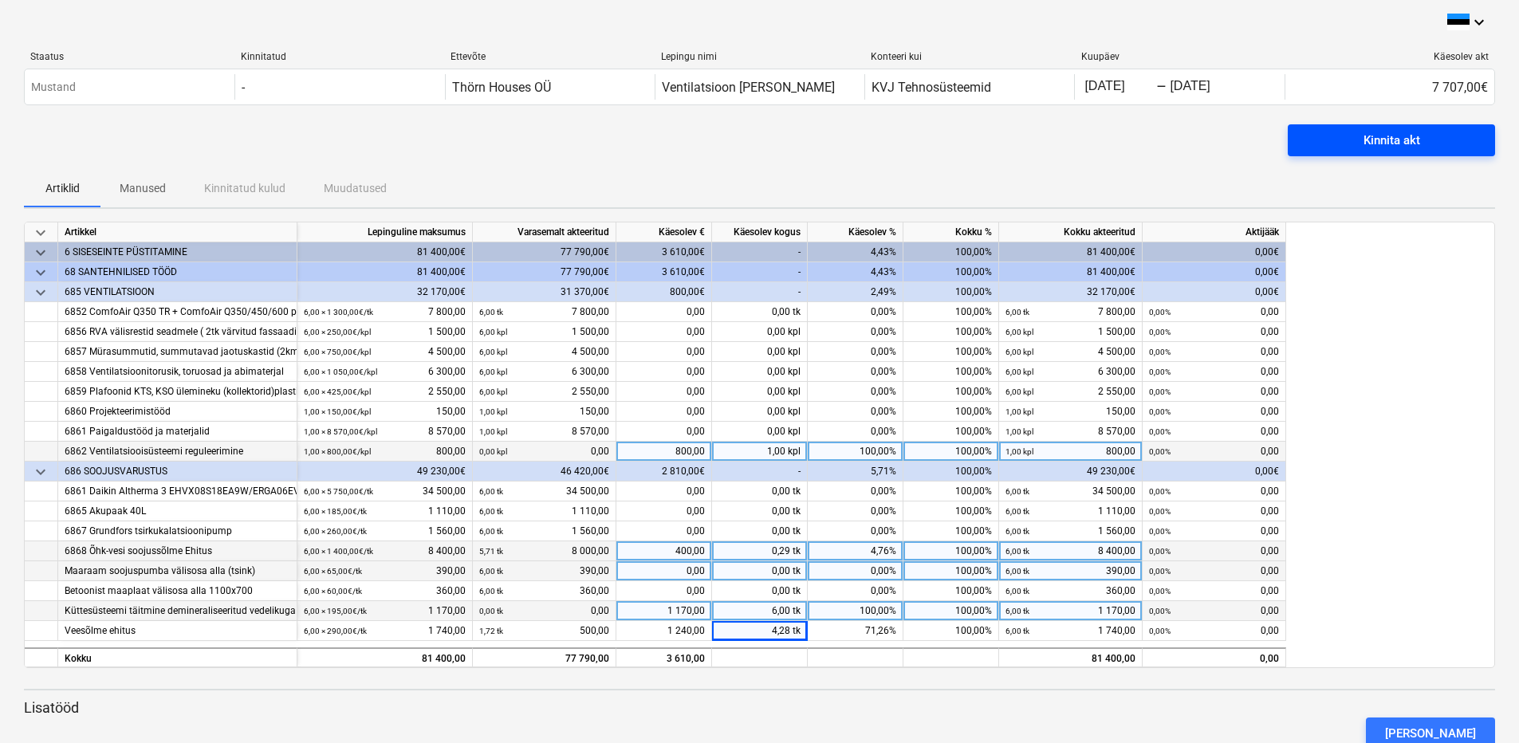
click at [1334, 138] on span "Kinnita akt" at bounding box center [1391, 140] width 169 height 21
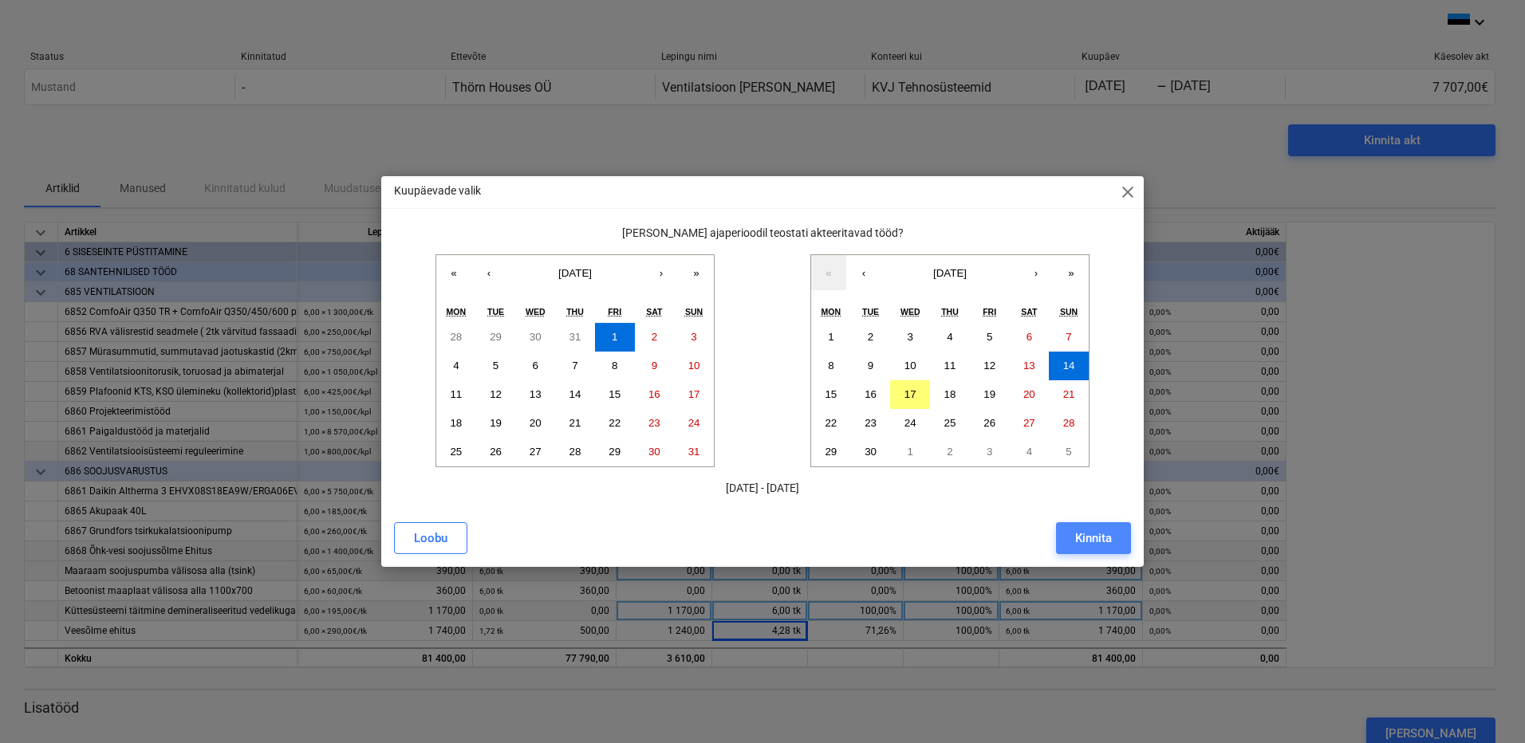
click at [1068, 530] on button "Kinnita" at bounding box center [1093, 538] width 75 height 32
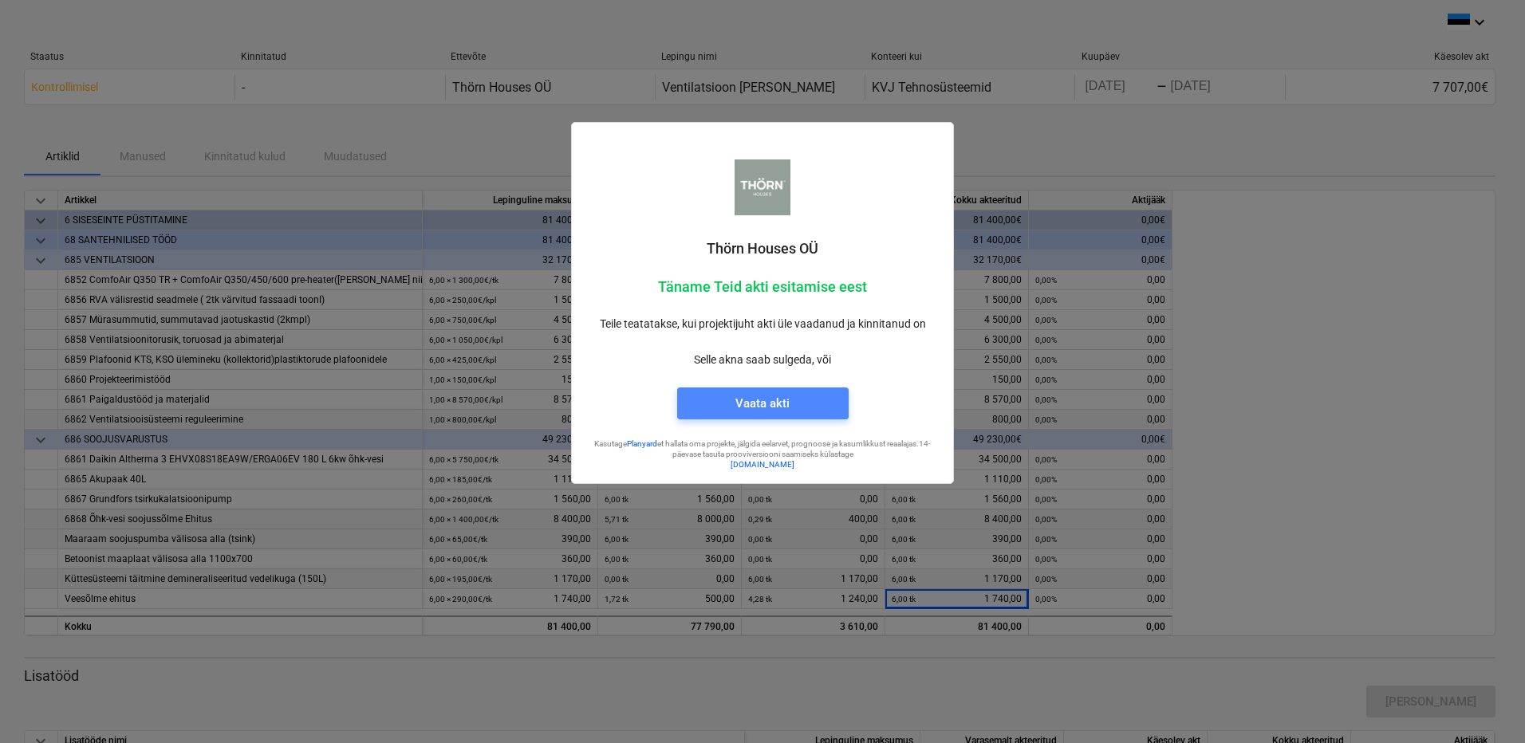
click at [794, 394] on span "Vaata akti" at bounding box center [762, 403] width 133 height 21
